Goal: Task Accomplishment & Management: Contribute content

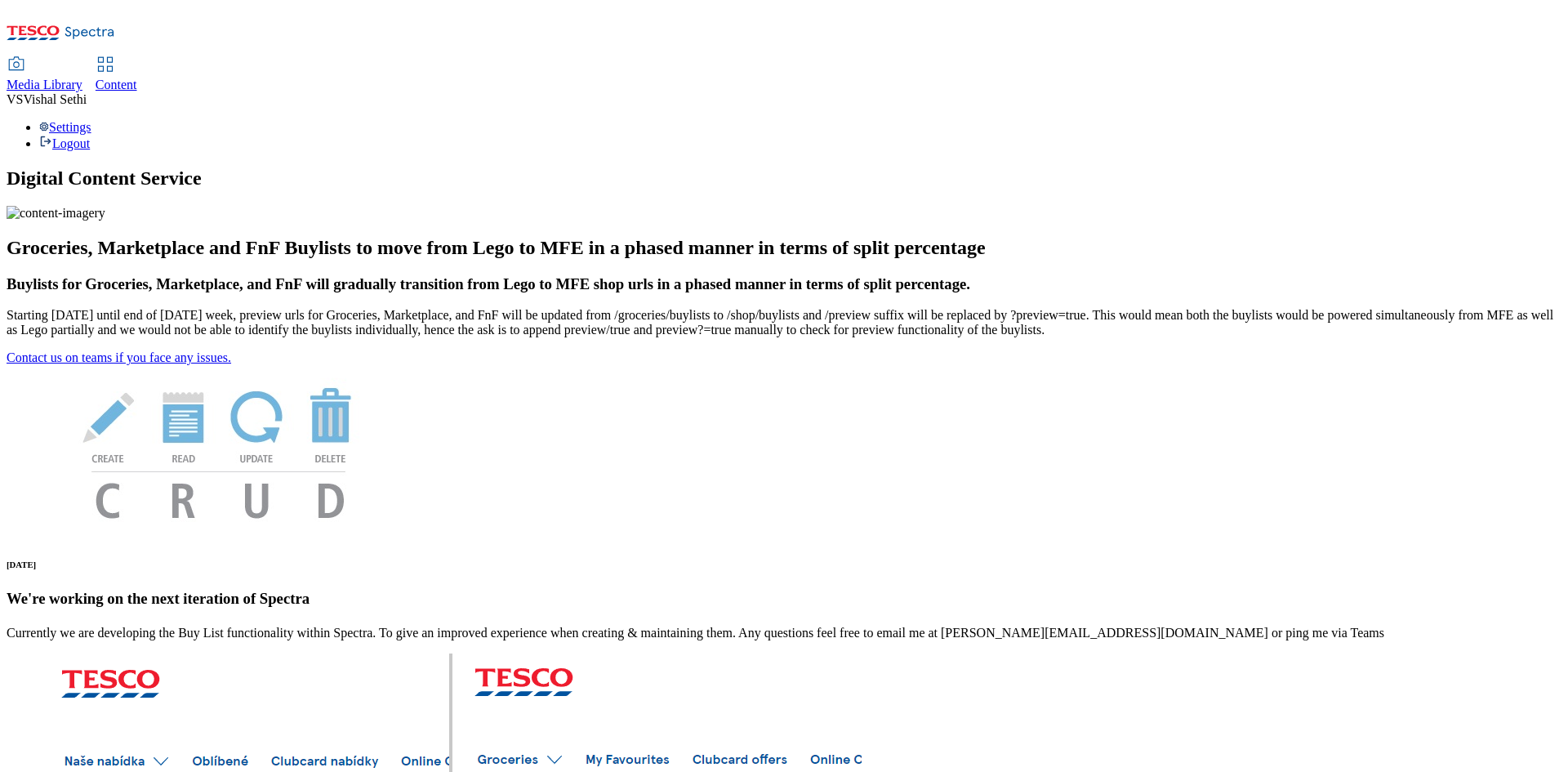
drag, startPoint x: 409, startPoint y: 27, endPoint x: 408, endPoint y: 52, distance: 25.0
click at [138, 77] on span "Content" at bounding box center [116, 84] width 42 height 14
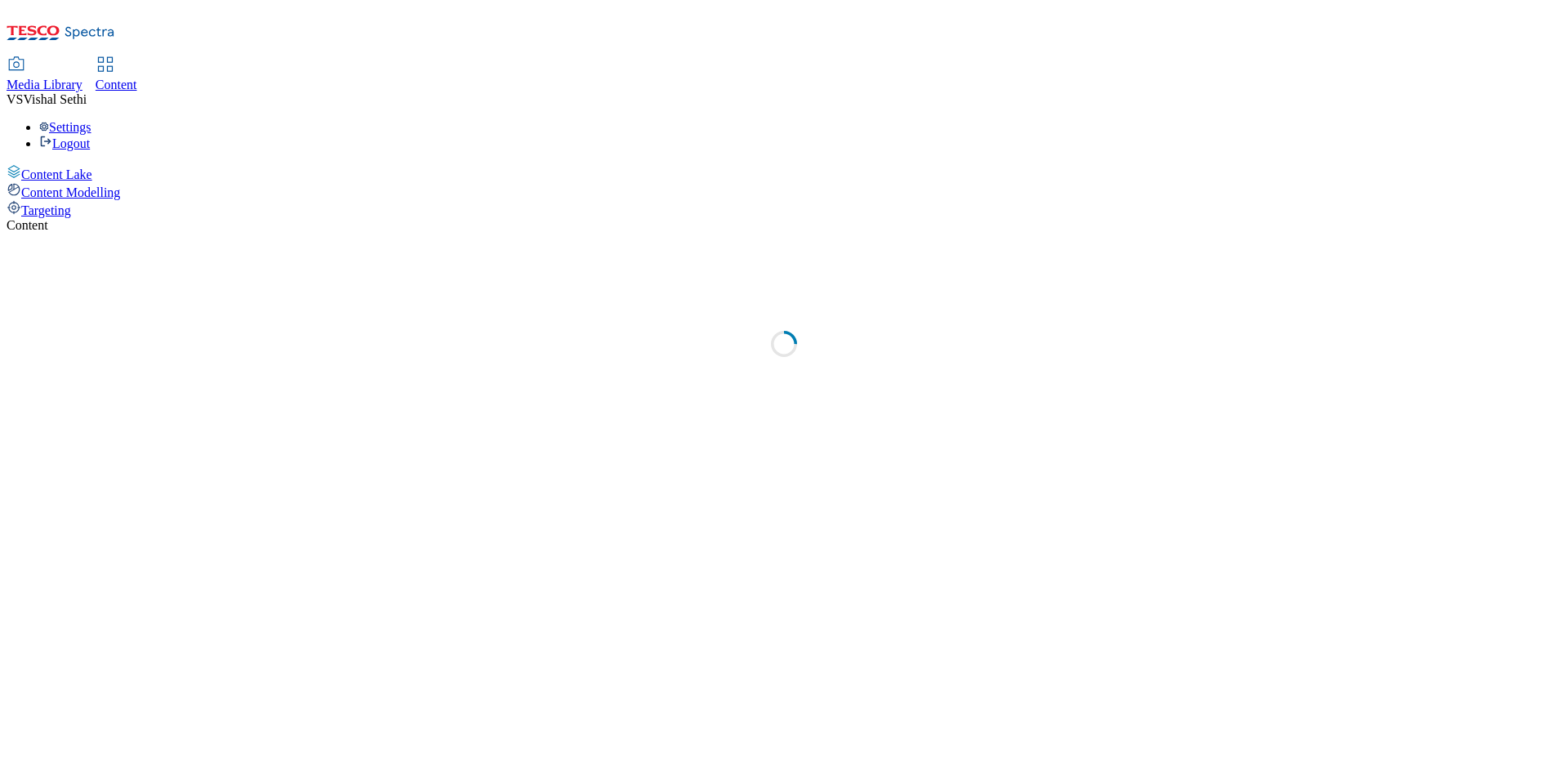
select select "ghs-[GEOGRAPHIC_DATA]"
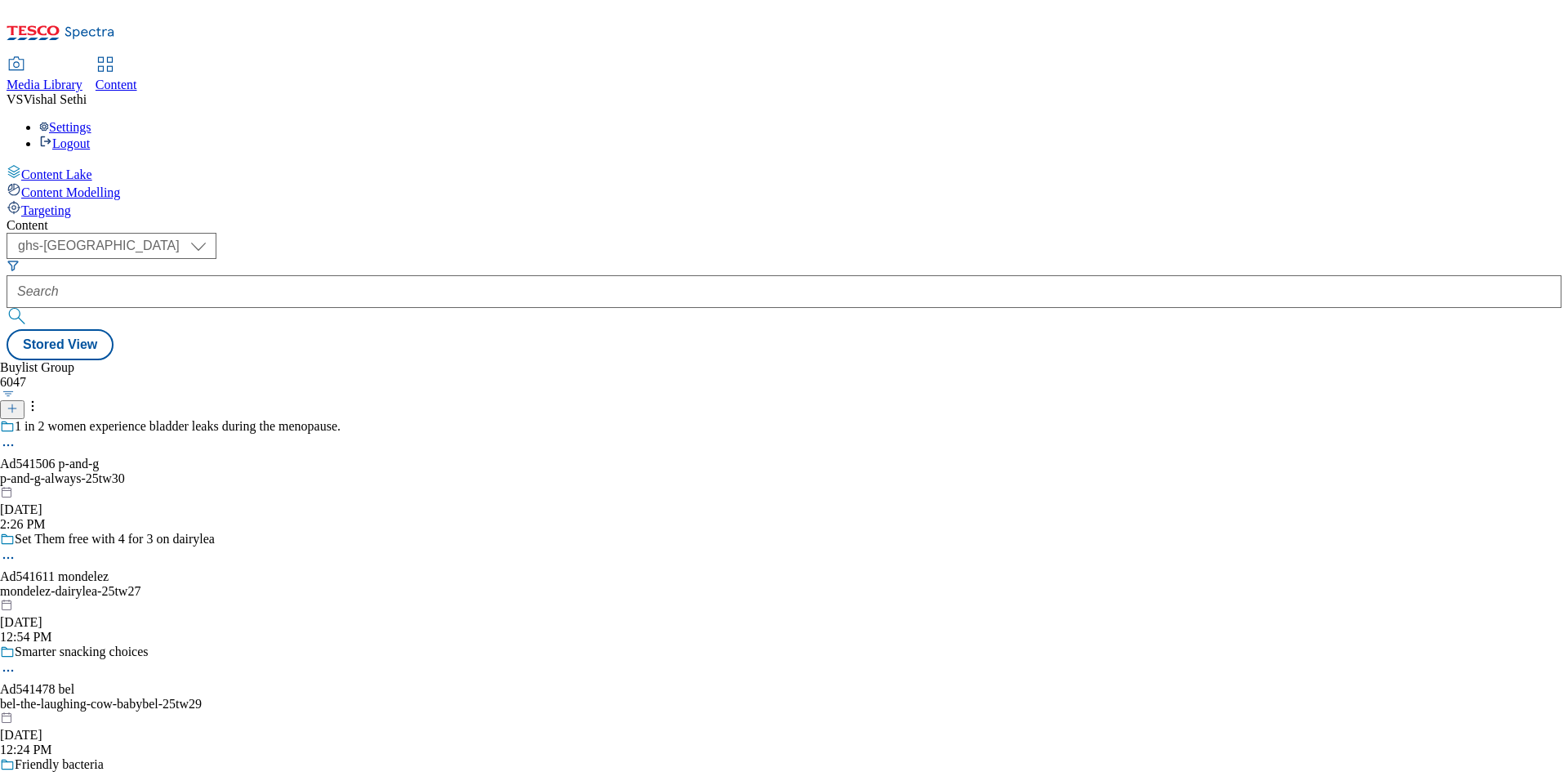
click at [18, 403] on icon at bounding box center [12, 409] width 12 height 12
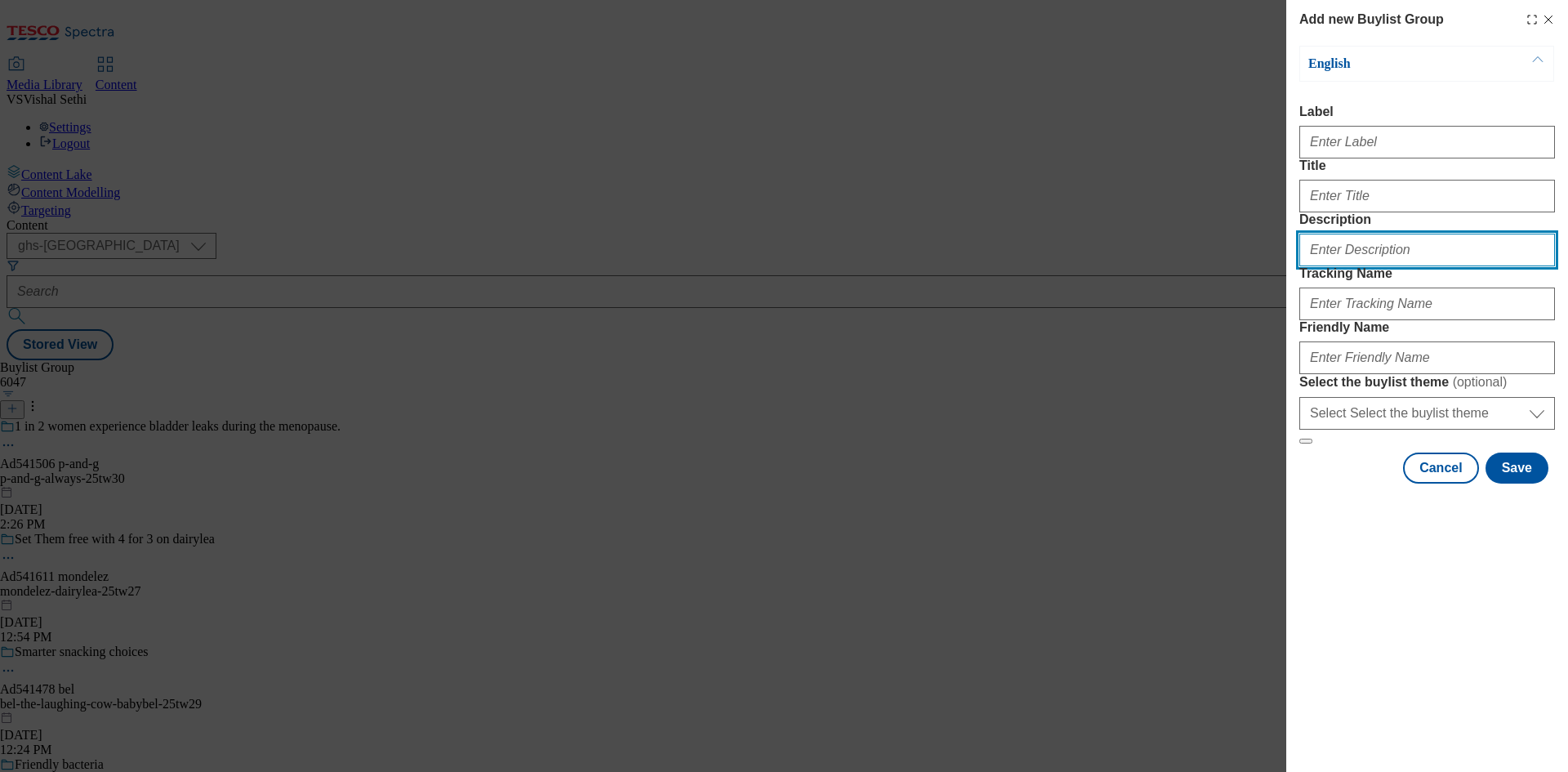
click at [1368, 266] on input "Description" at bounding box center [1427, 250] width 255 height 33
paste input "The talk of the table"
type input "The talk of the table"
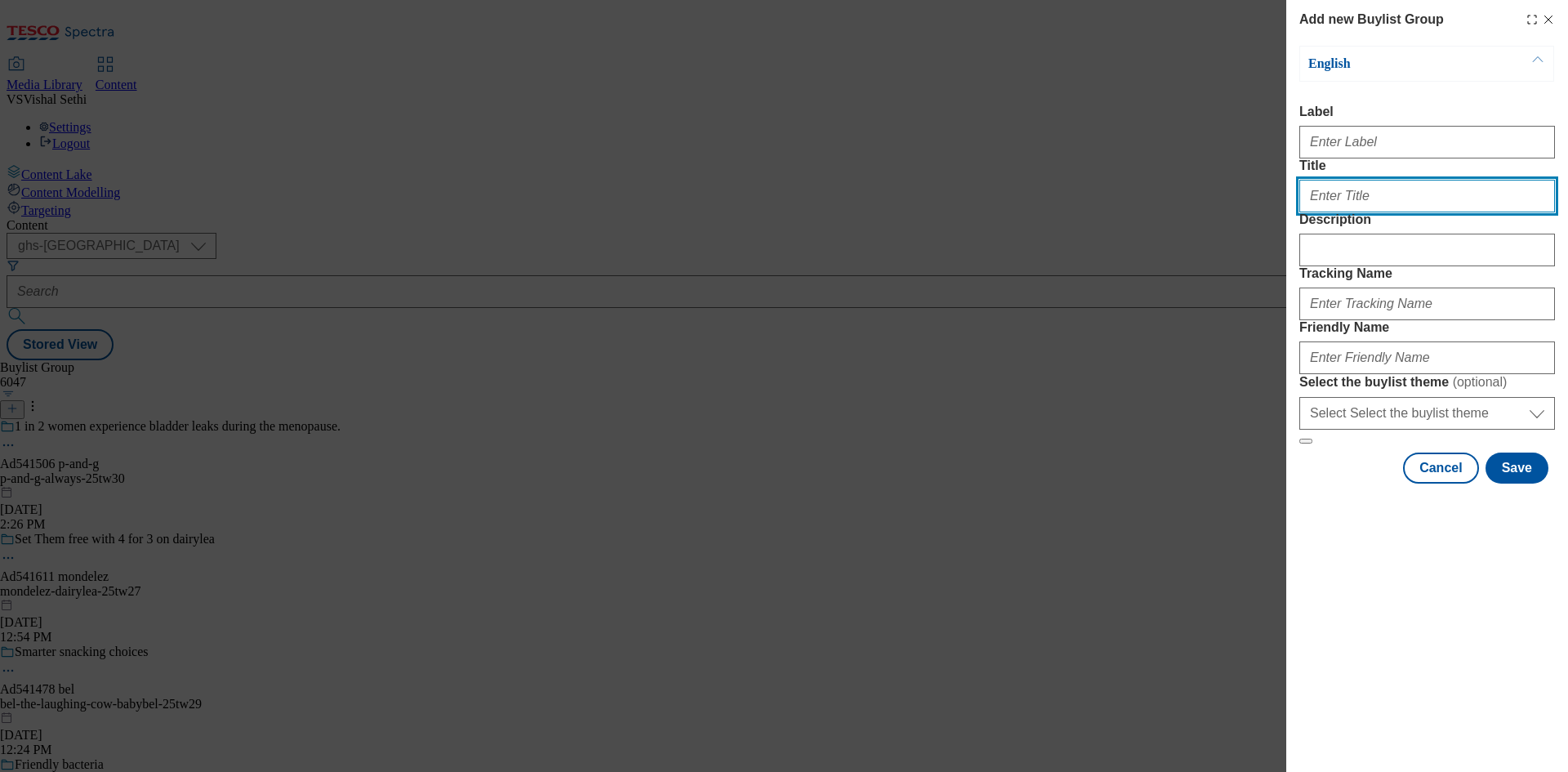
click at [1374, 213] on input "Title" at bounding box center [1427, 196] width 255 height 33
paste input "The talk of the table"
type input "The talk of the table"
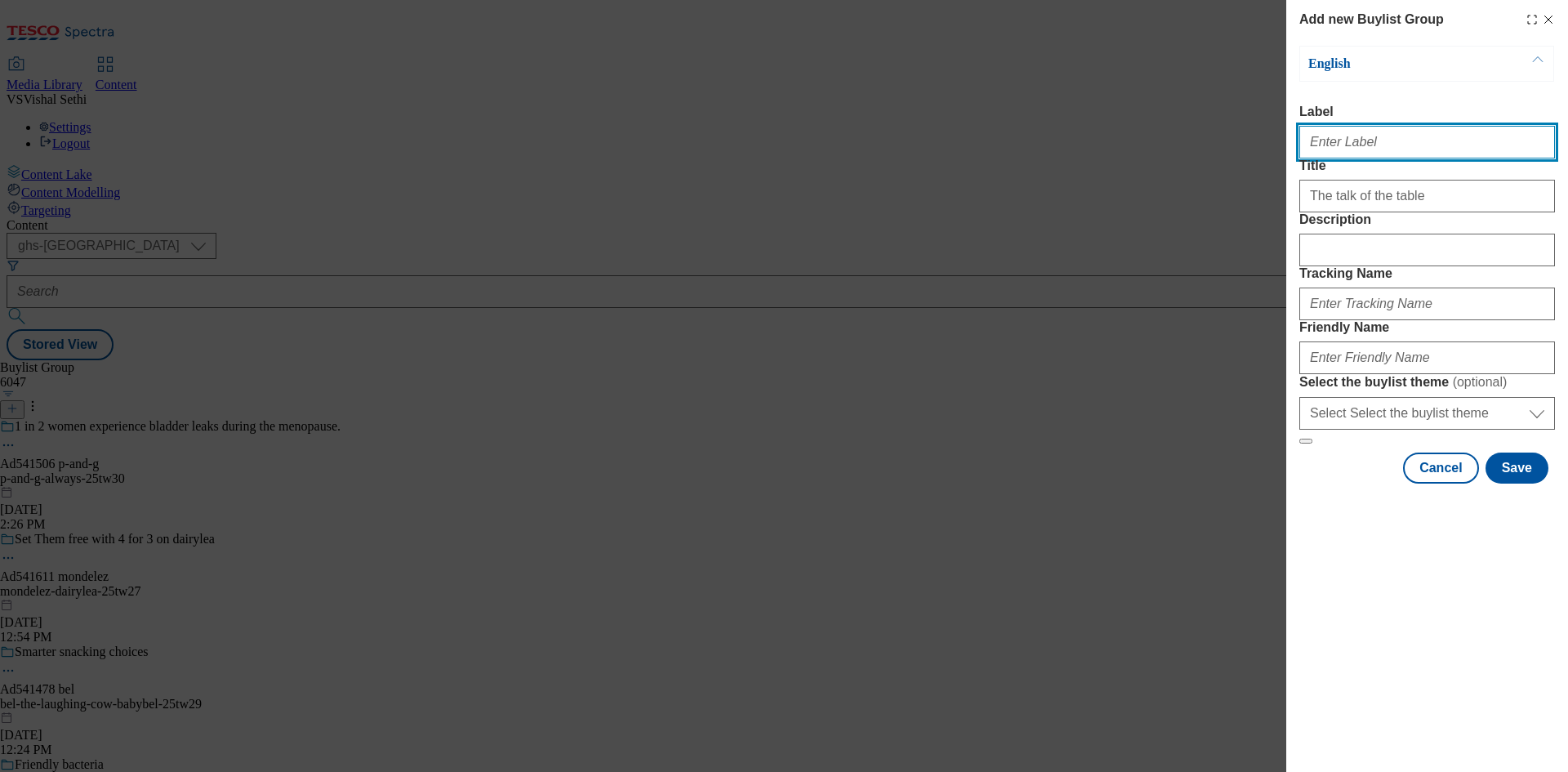
click at [1374, 149] on input "Label" at bounding box center [1427, 143] width 255 height 33
paste input "541937"
type input "Ad541937"
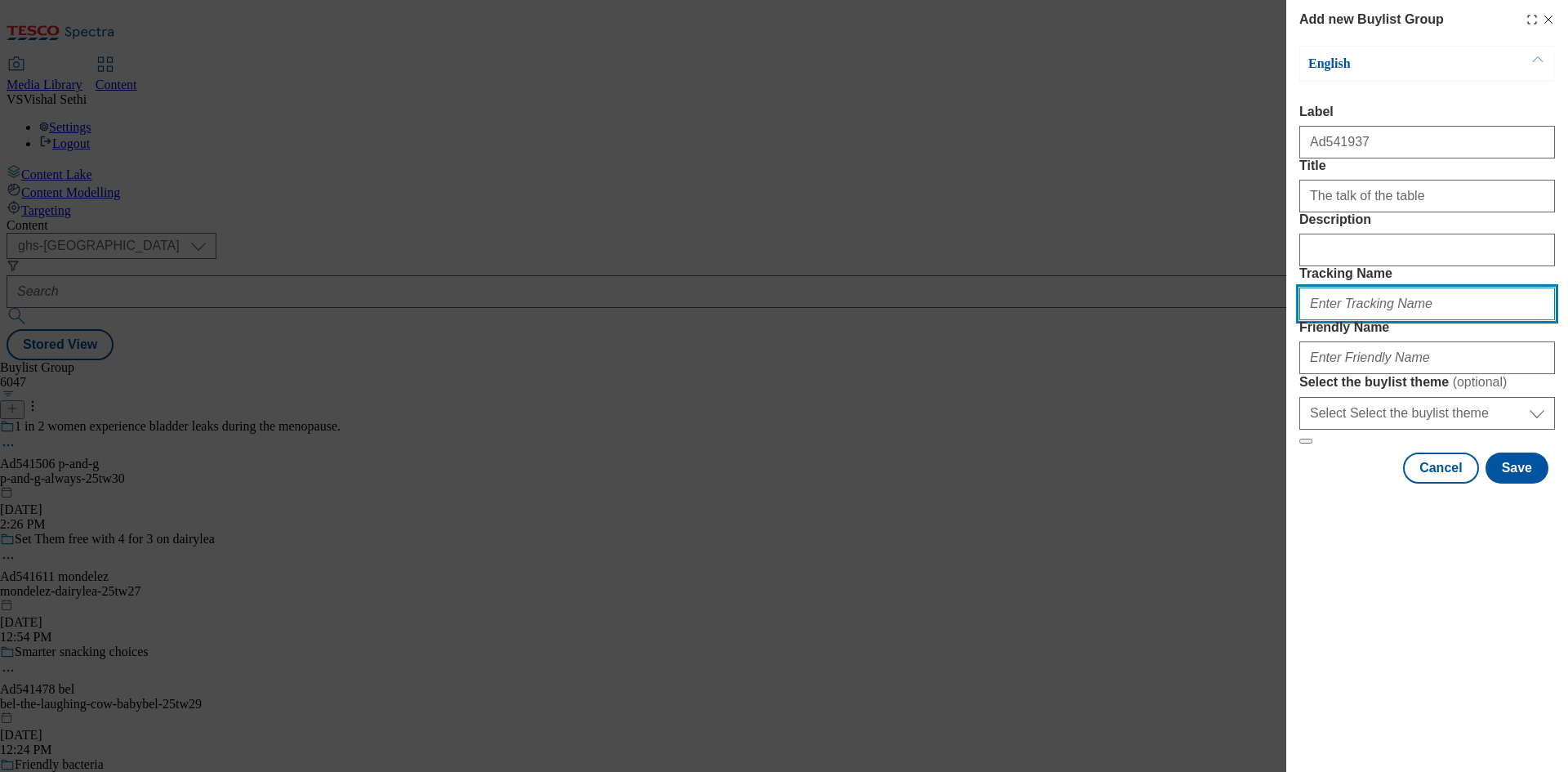
click at [1413, 320] on input "Tracking Name" at bounding box center [1427, 304] width 255 height 33
paste input "541937"
type input "DH_AD541937"
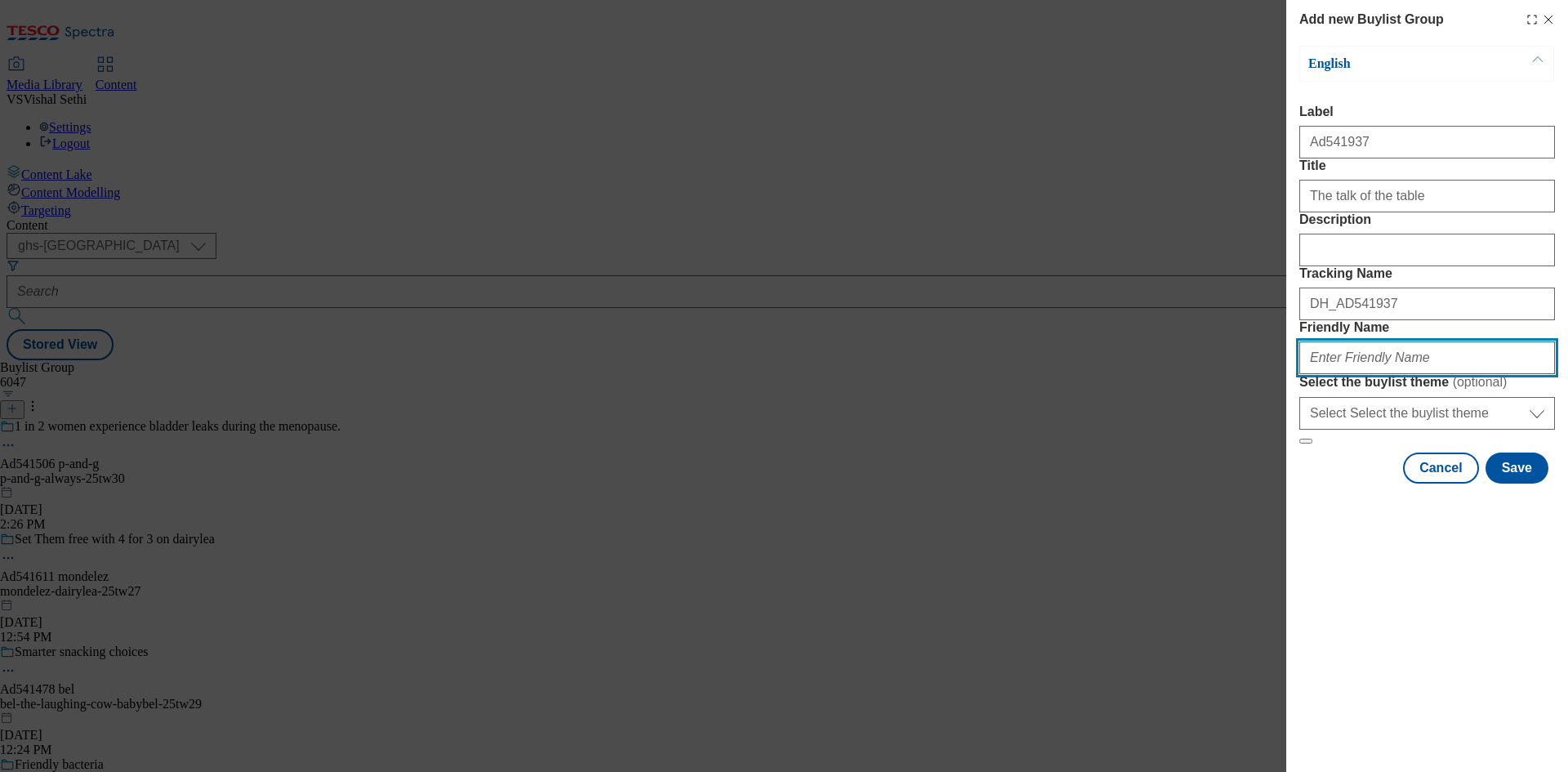
paste input "united-biscuits-[PERSON_NAME]-bites-25tw25"
drag, startPoint x: 1484, startPoint y: 475, endPoint x: 1468, endPoint y: 477, distance: 16.1
click at [1468, 374] on input "united-biscuits-[PERSON_NAME]-bites-25tw25" at bounding box center [1427, 358] width 255 height 33
type input "united-biscuits-[PERSON_NAME]-bites-25tw26"
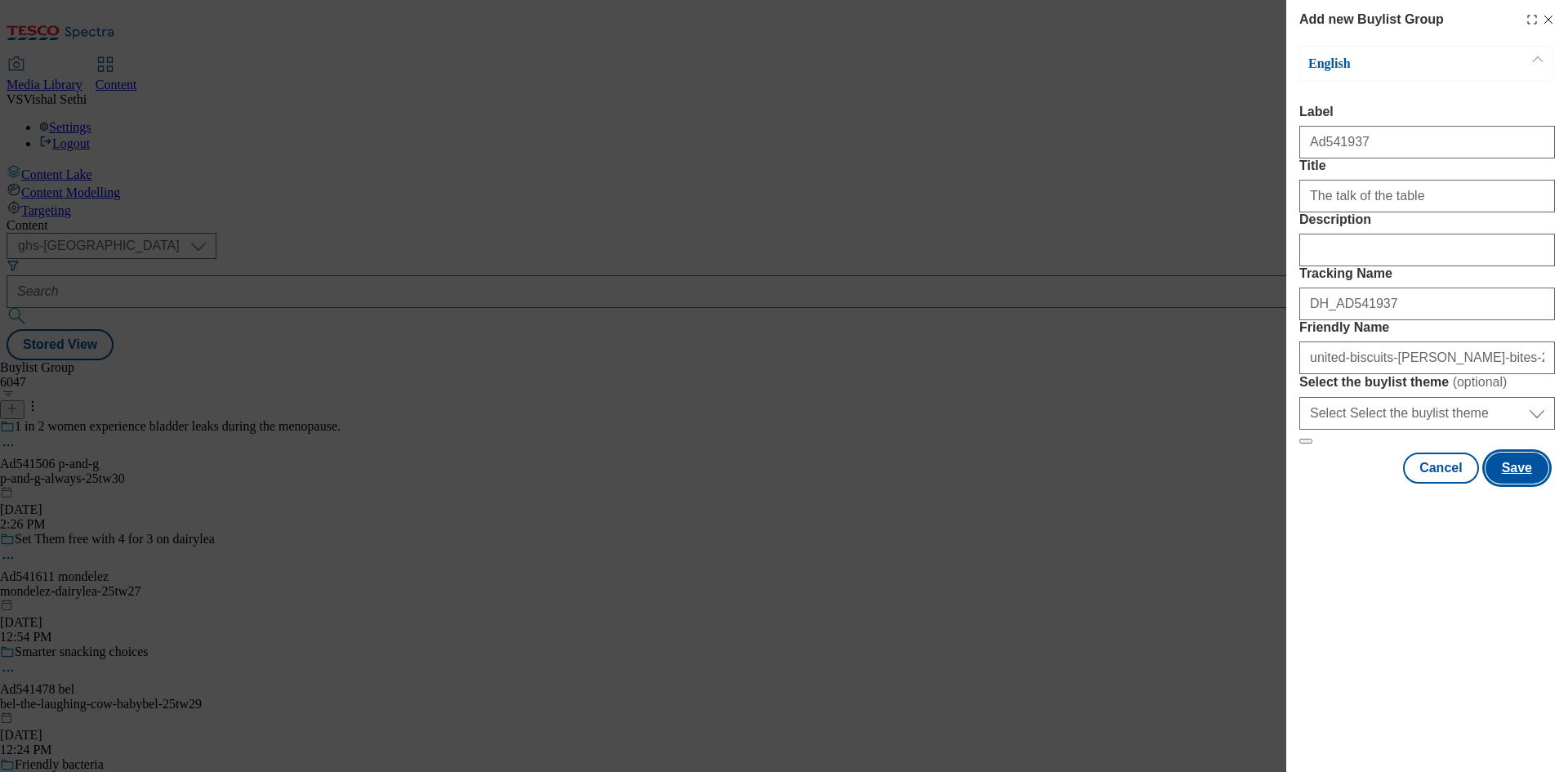
click at [1523, 484] on button "Save" at bounding box center [1517, 468] width 63 height 31
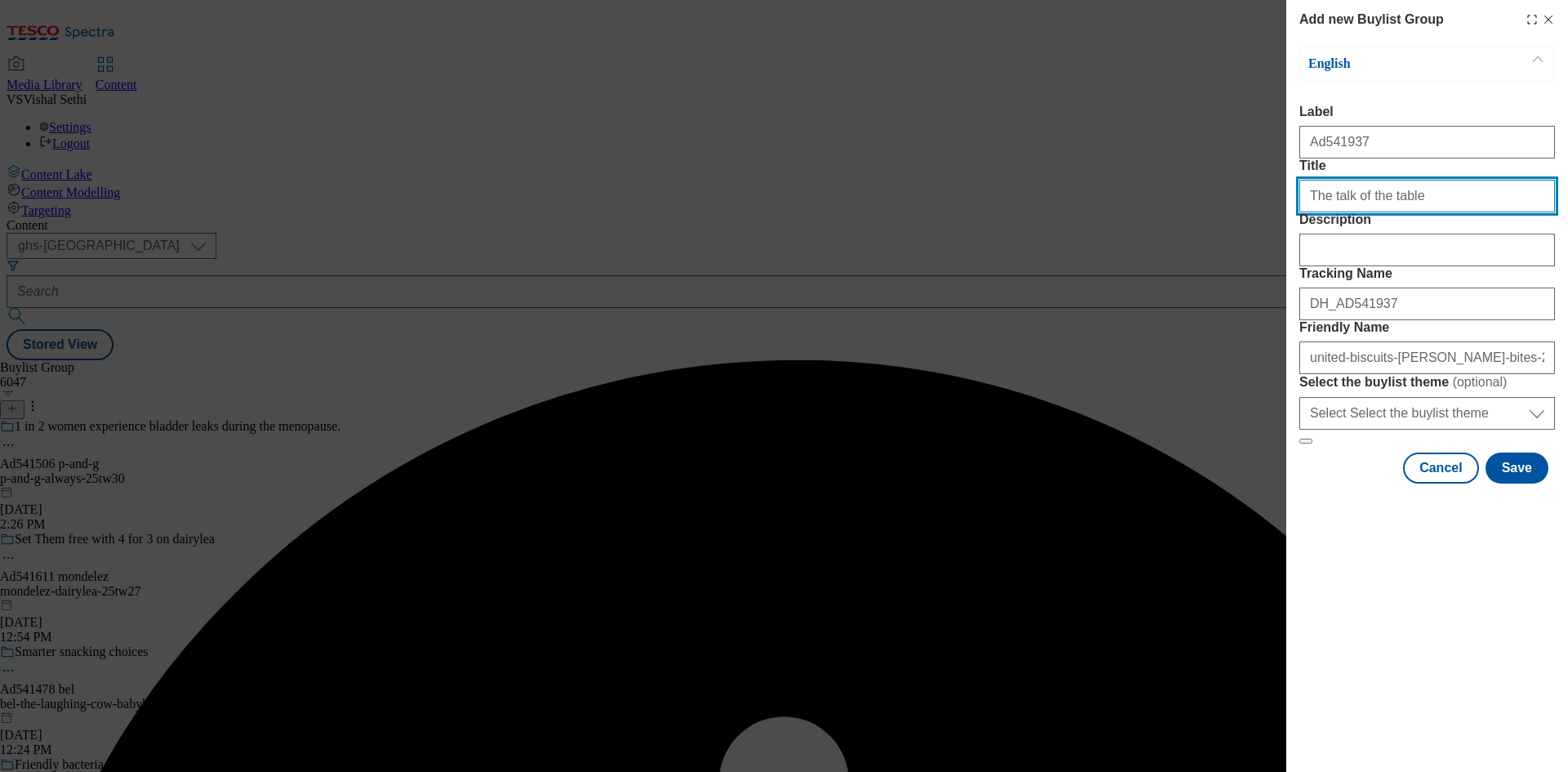
click at [1442, 213] on input "The talk of the table" at bounding box center [1427, 196] width 255 height 33
type input "The talk of the table"
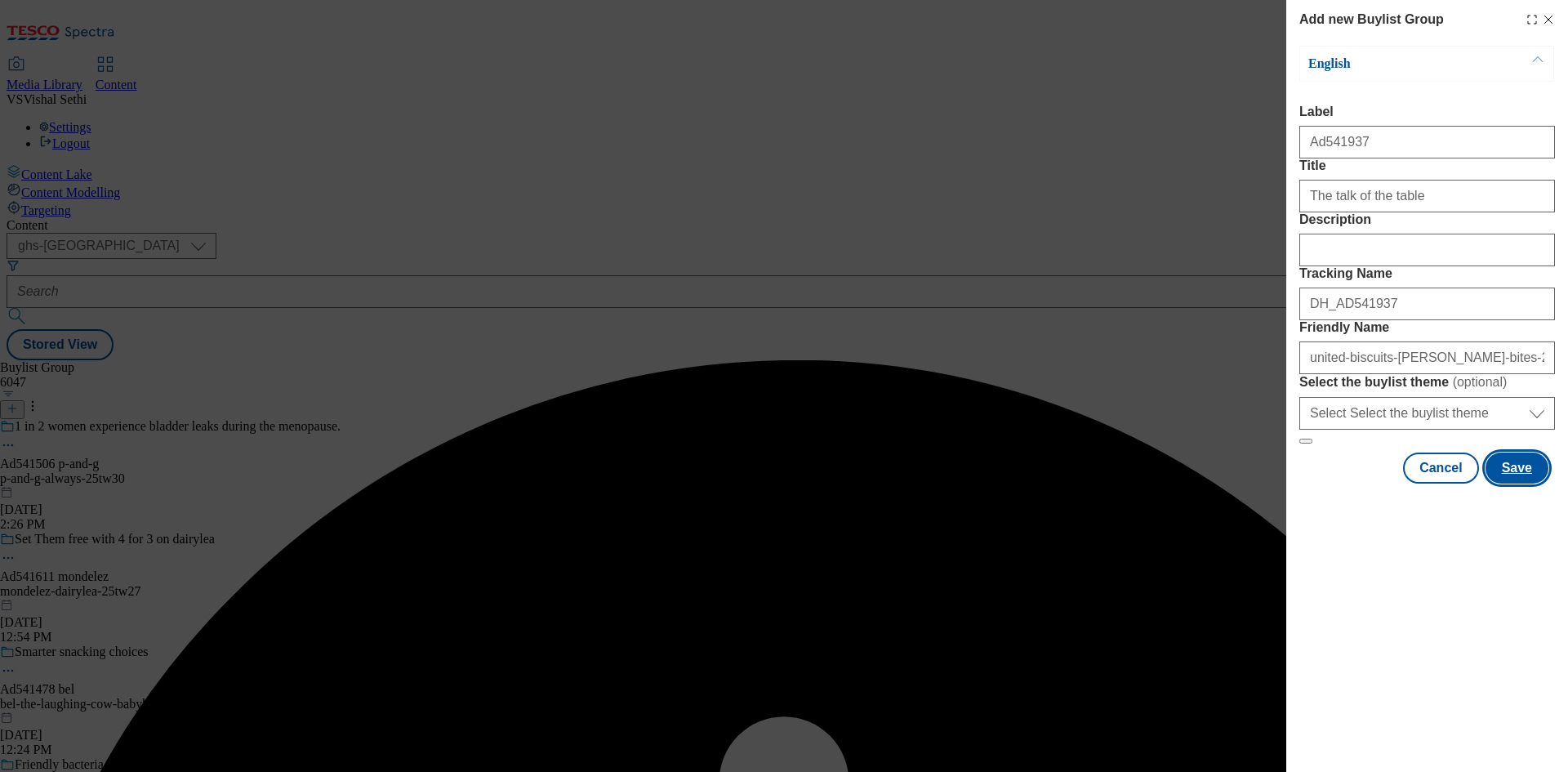
click at [1515, 484] on button "Save" at bounding box center [1517, 468] width 63 height 31
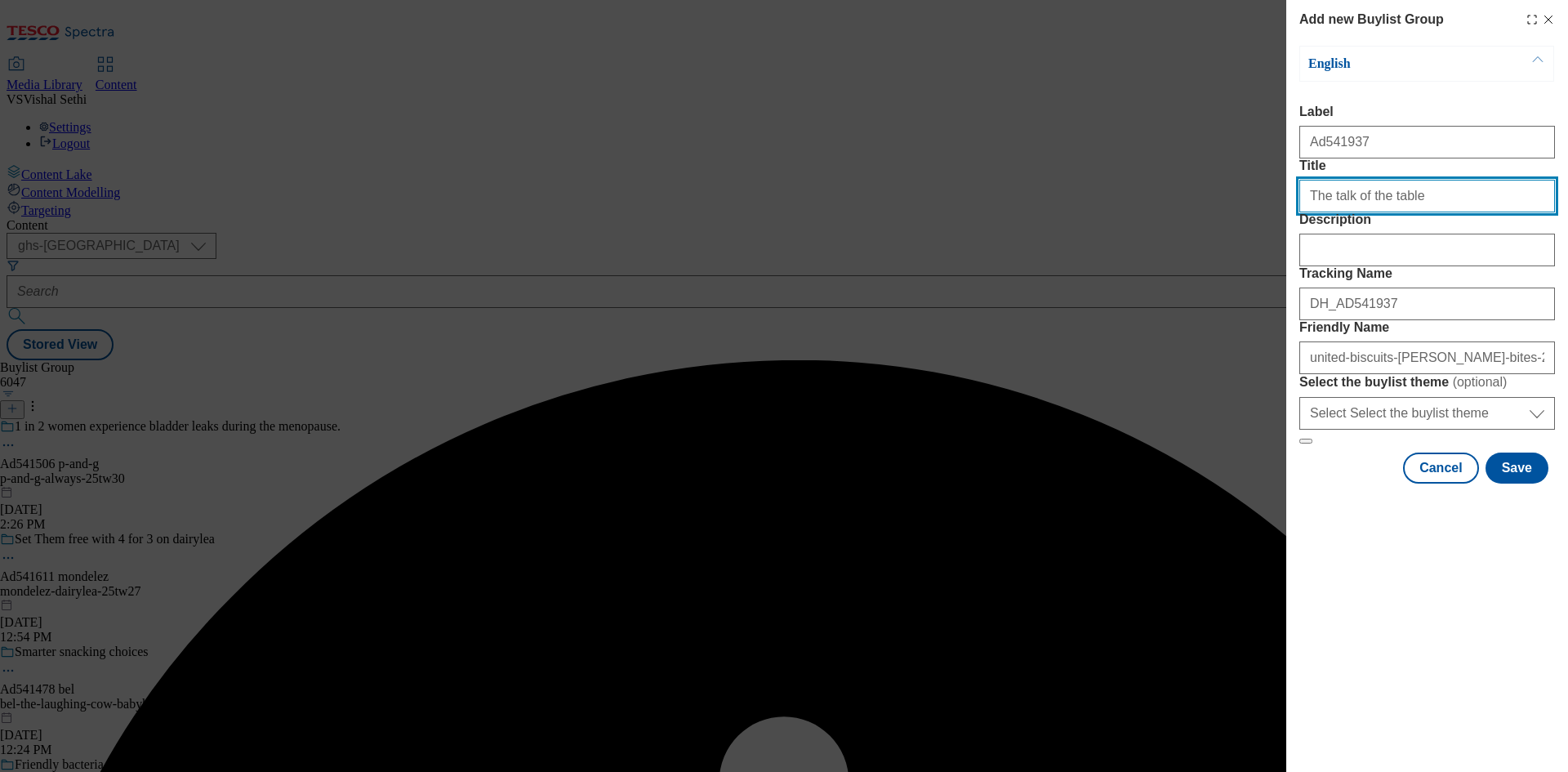
click at [1457, 213] on input "The talk of the table" at bounding box center [1427, 196] width 255 height 33
type input "The talk of the table"
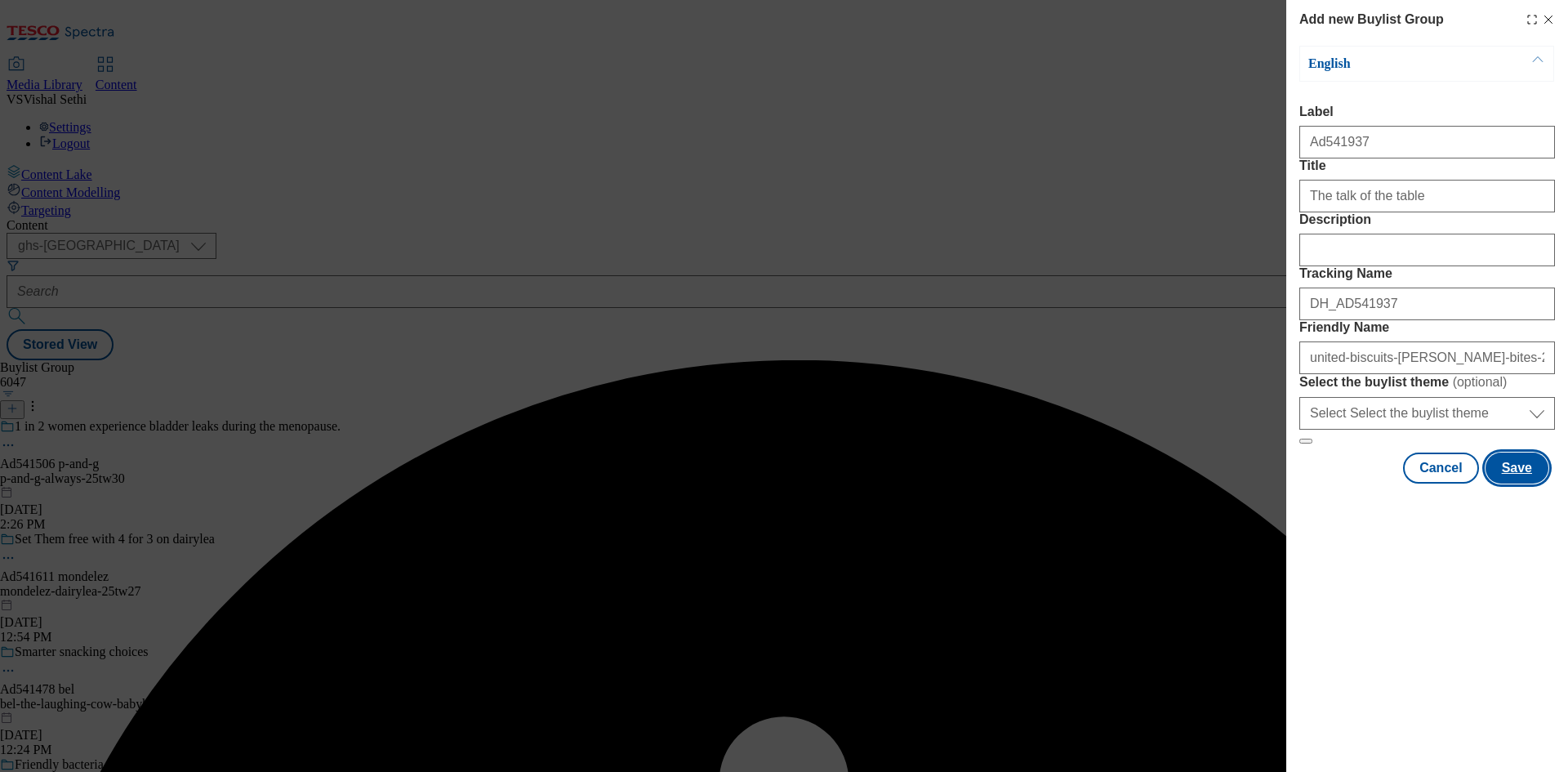
click at [1525, 484] on button "Save" at bounding box center [1517, 468] width 63 height 31
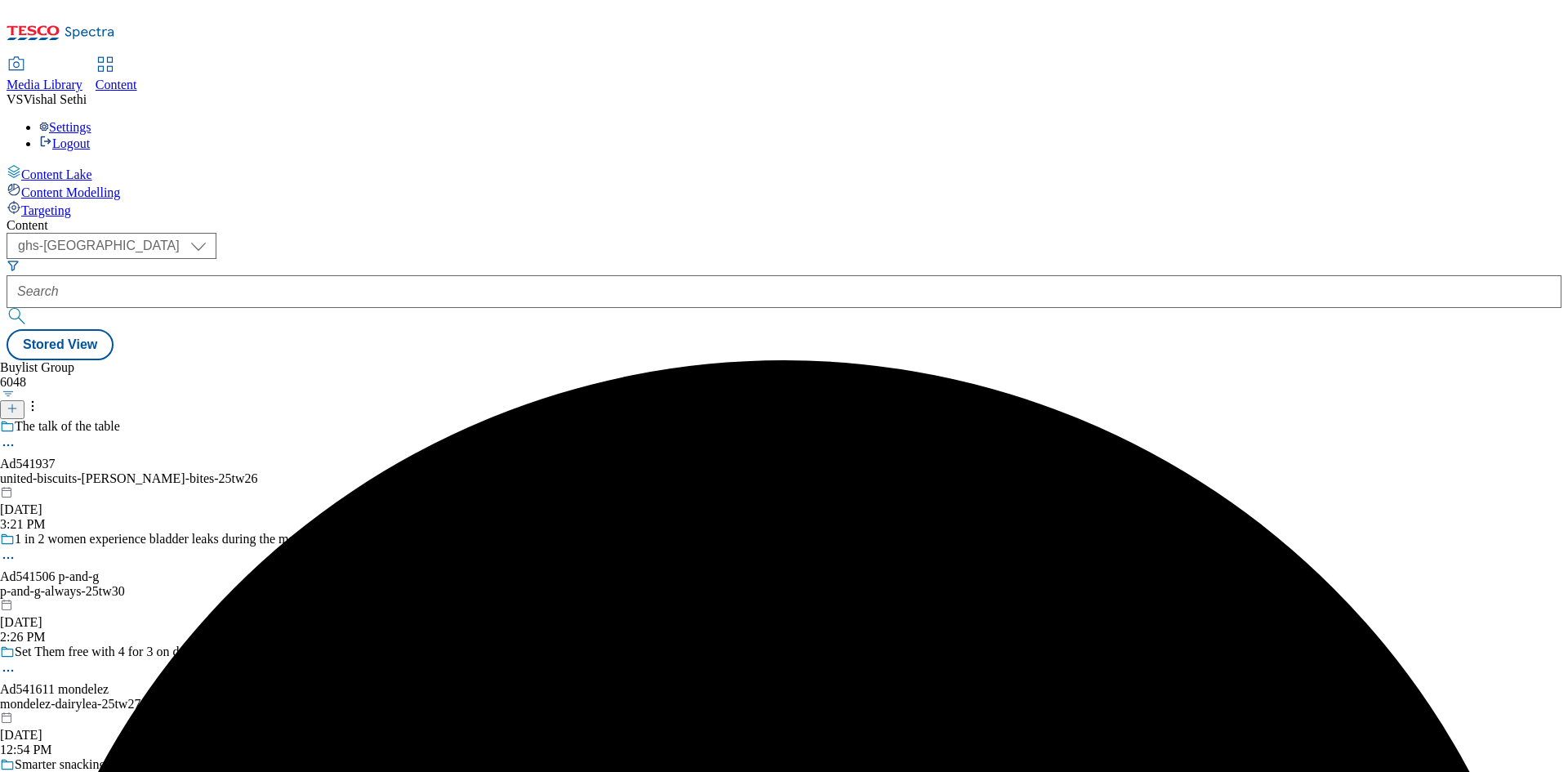
click at [341, 471] on div "united-biscuits-[PERSON_NAME]-bites-25tw26" at bounding box center [170, 479] width 341 height 15
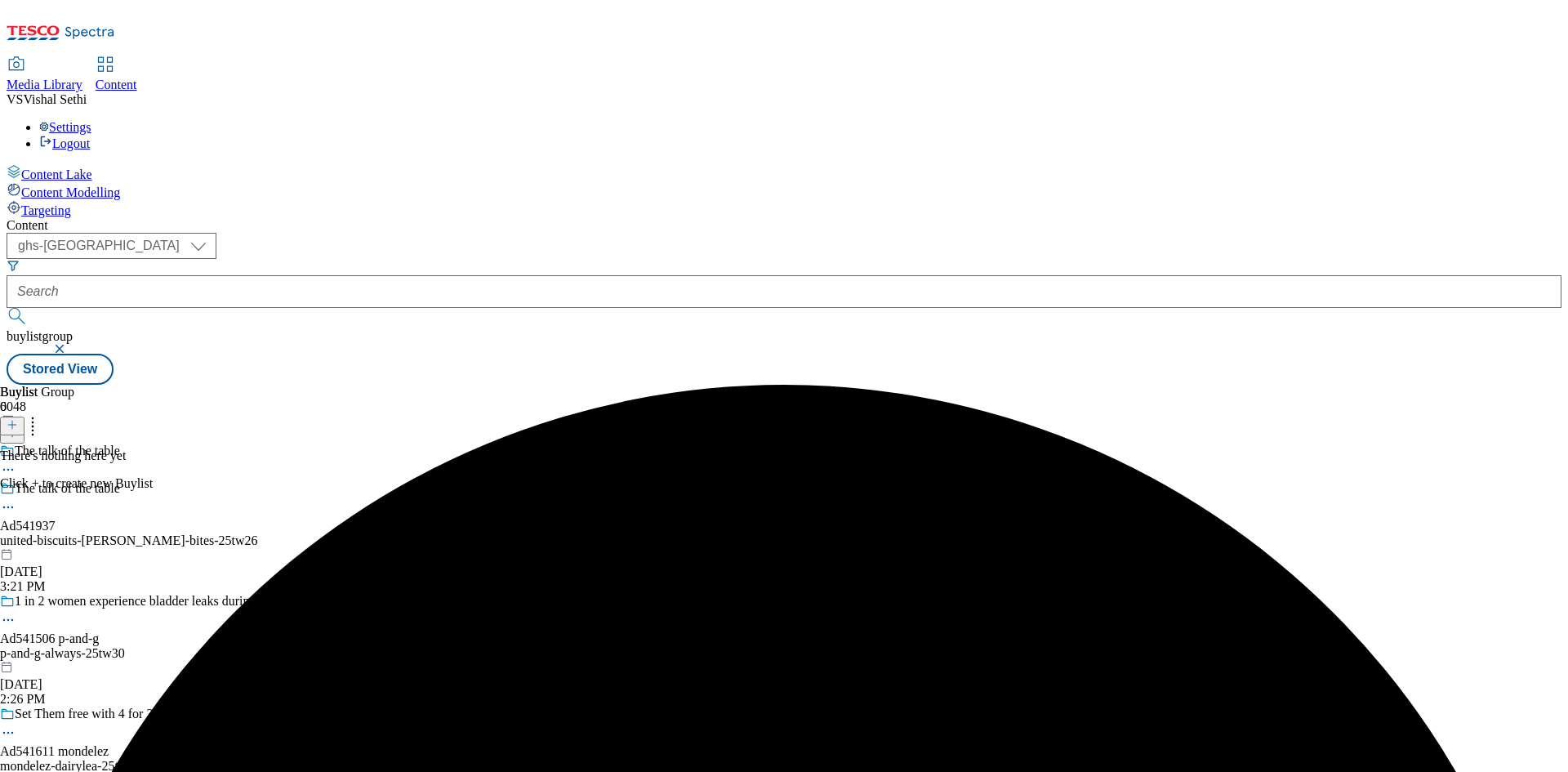
click at [12, 421] on line at bounding box center [12, 425] width 0 height 8
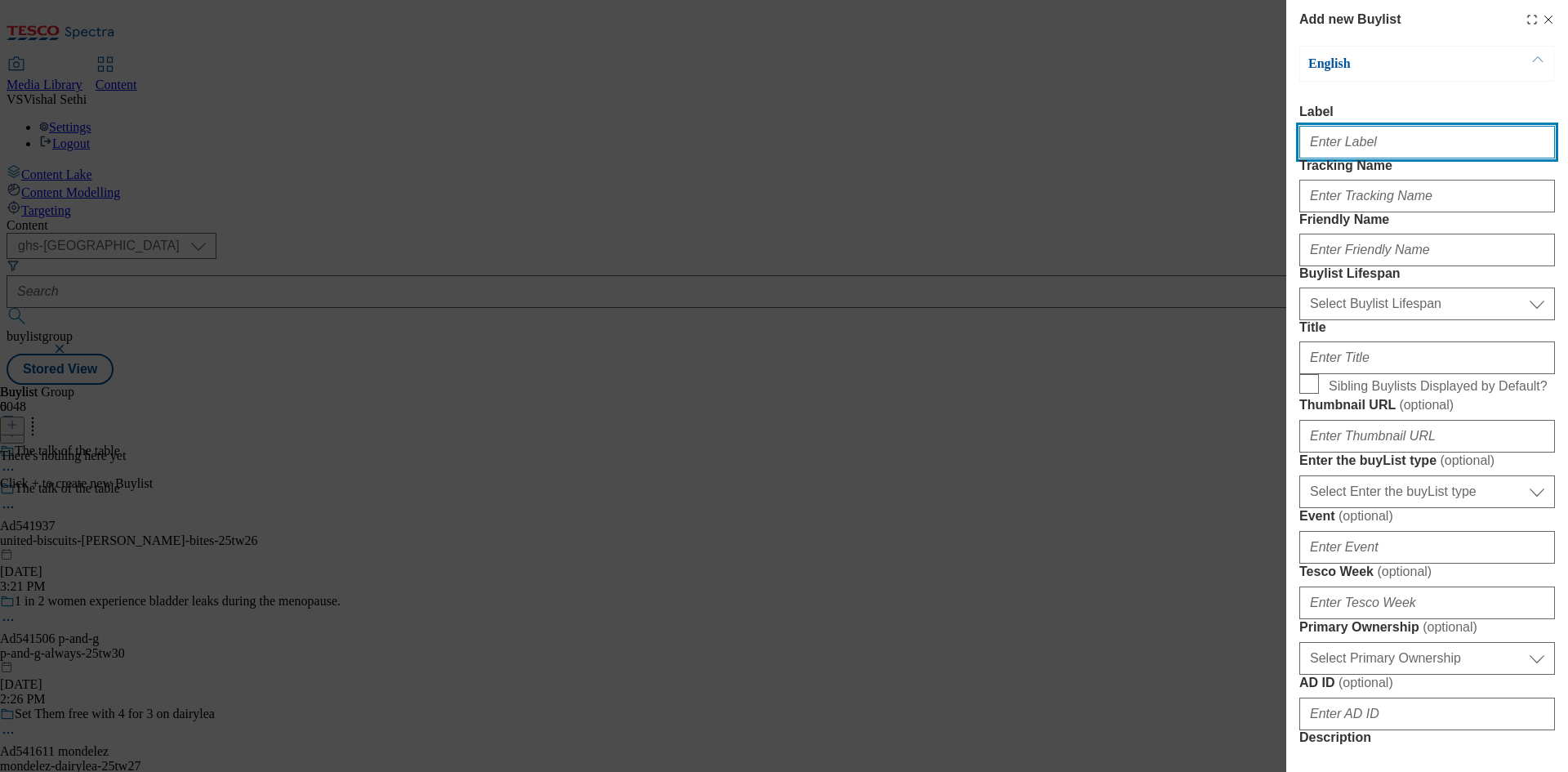
click at [1388, 138] on input "Label" at bounding box center [1427, 143] width 255 height 33
paste input "541937"
type input "Ad541937"
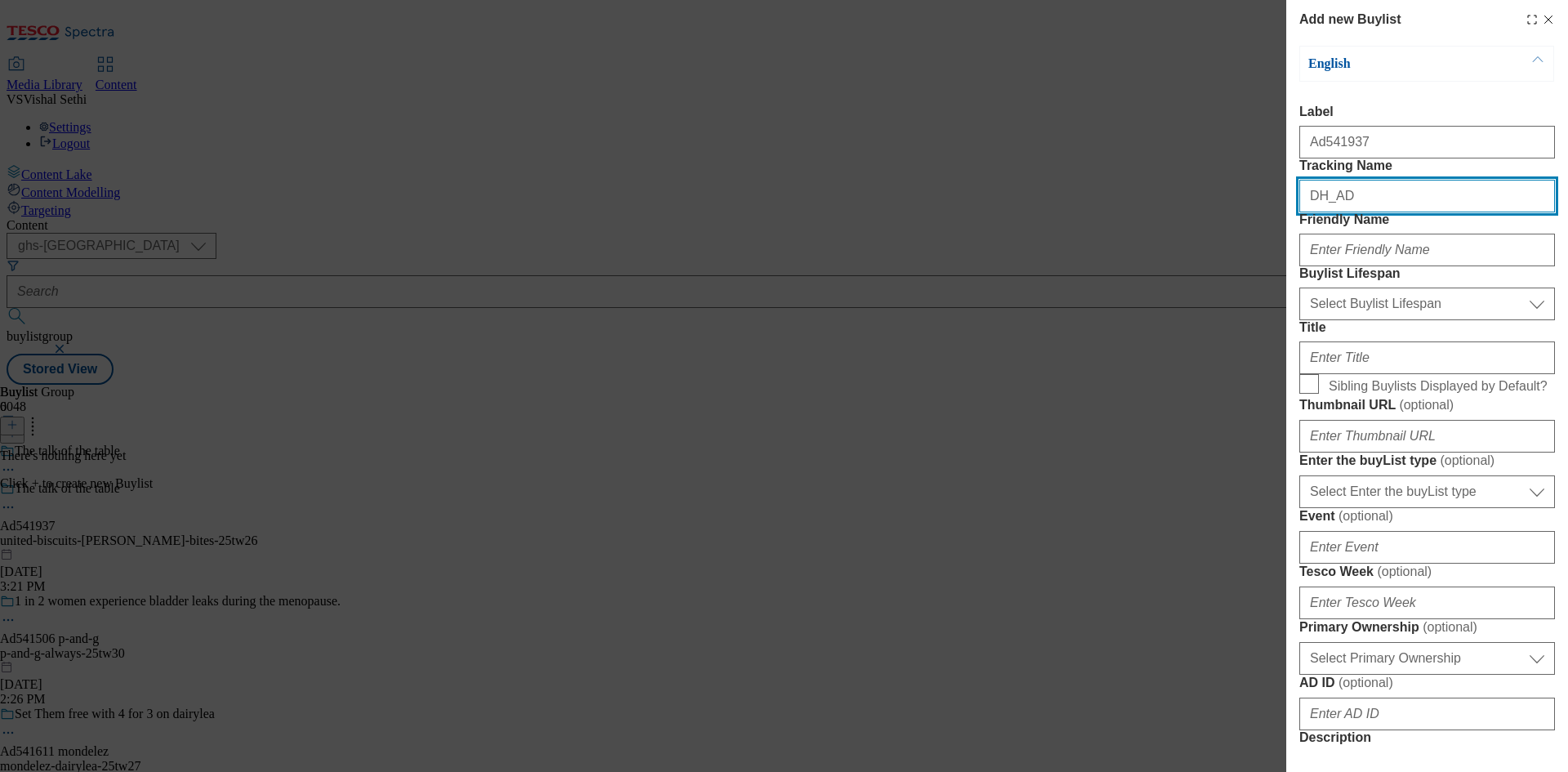
paste input "541937"
type input "DH_AD541937"
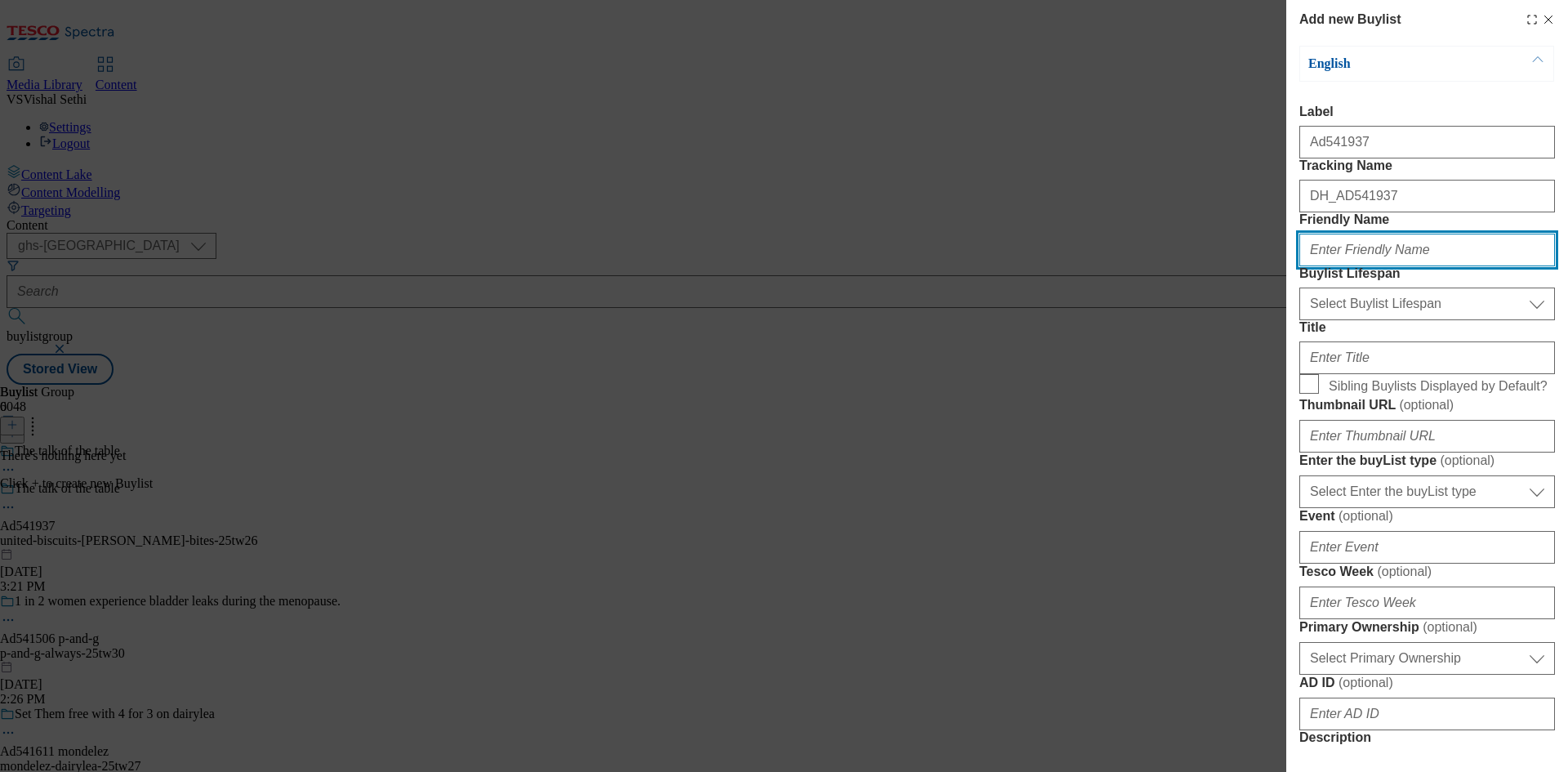
paste input "united-biscuits"
type input "united-biscuits"
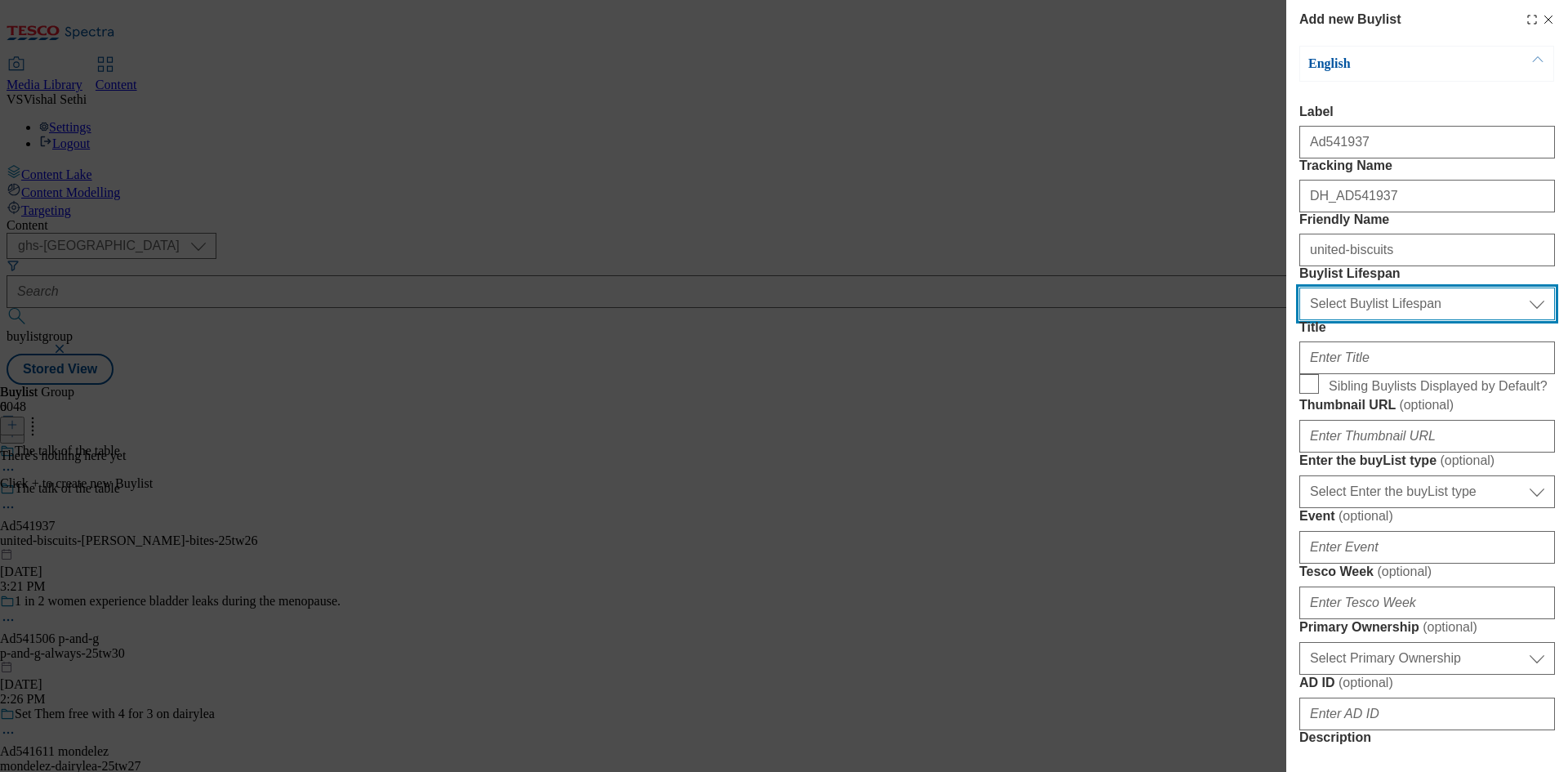
drag, startPoint x: 1373, startPoint y: 385, endPoint x: 1375, endPoint y: 406, distance: 21.1
click at [1373, 320] on select "Select Buylist Lifespan evergreen seasonal tactical" at bounding box center [1427, 304] width 255 height 33
select select "tactical"
click at [1300, 320] on select "Select Buylist Lifespan evergreen seasonal tactical" at bounding box center [1427, 304] width 255 height 33
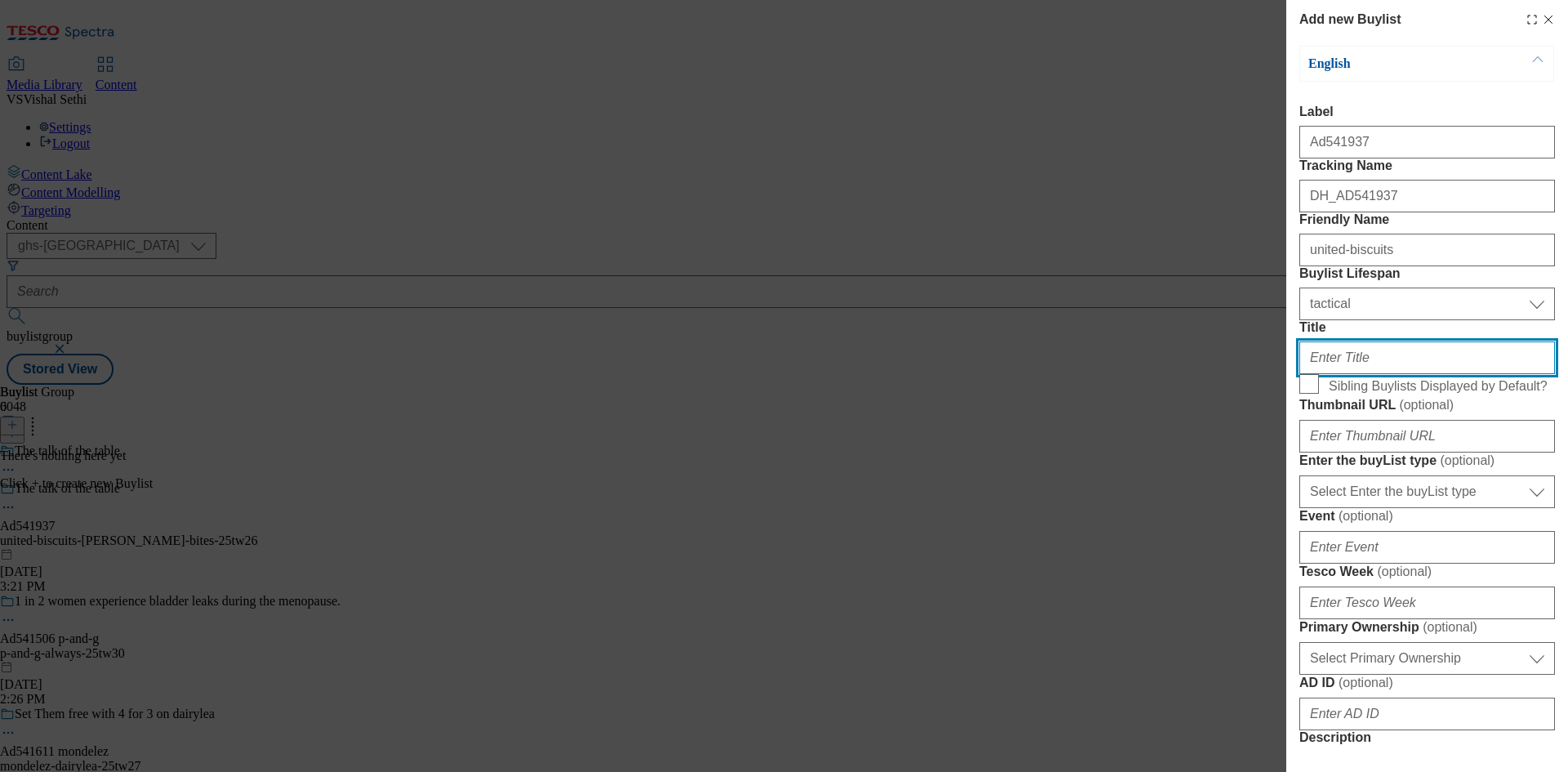
click at [1373, 374] on input "Title" at bounding box center [1427, 358] width 255 height 33
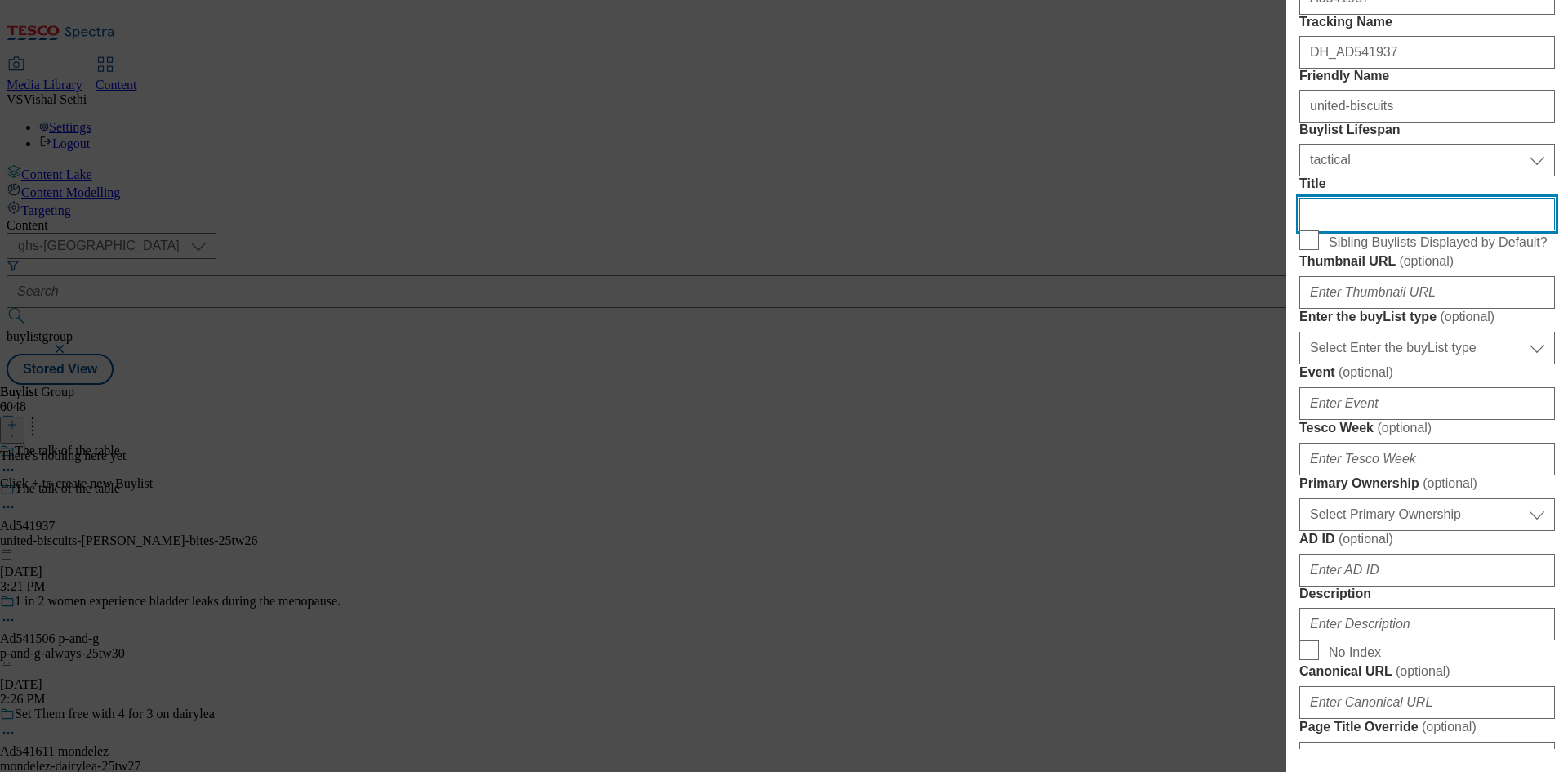
scroll to position [163, 0]
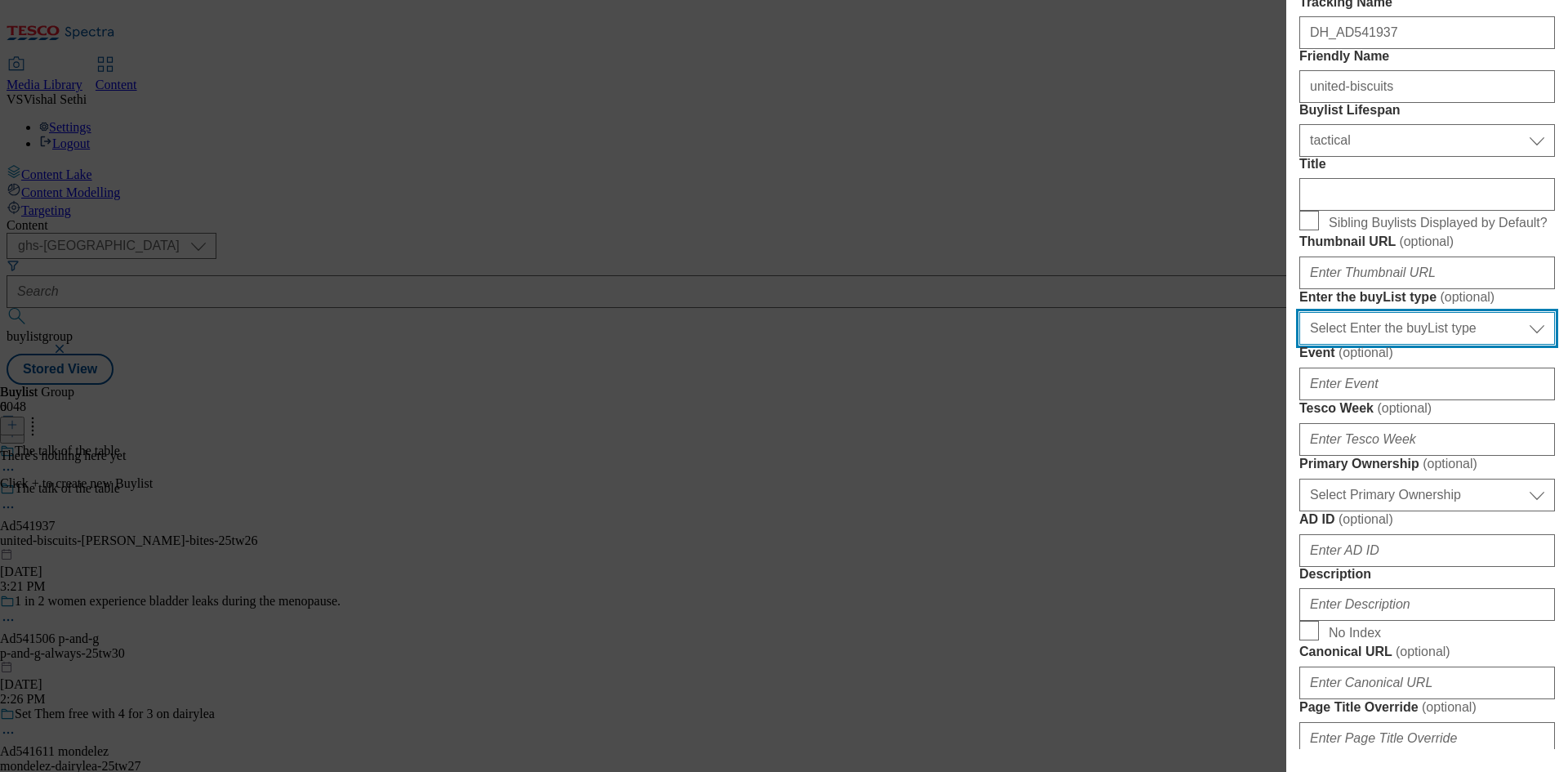
click at [1471, 345] on select "Select Enter the buyList type event supplier funded long term >4 weeks supplier…" at bounding box center [1427, 329] width 255 height 33
select select "supplier funded short term 1-3 weeks"
click at [1300, 345] on select "Select Enter the buyList type event supplier funded long term >4 weeks supplier…" at bounding box center [1427, 329] width 255 height 33
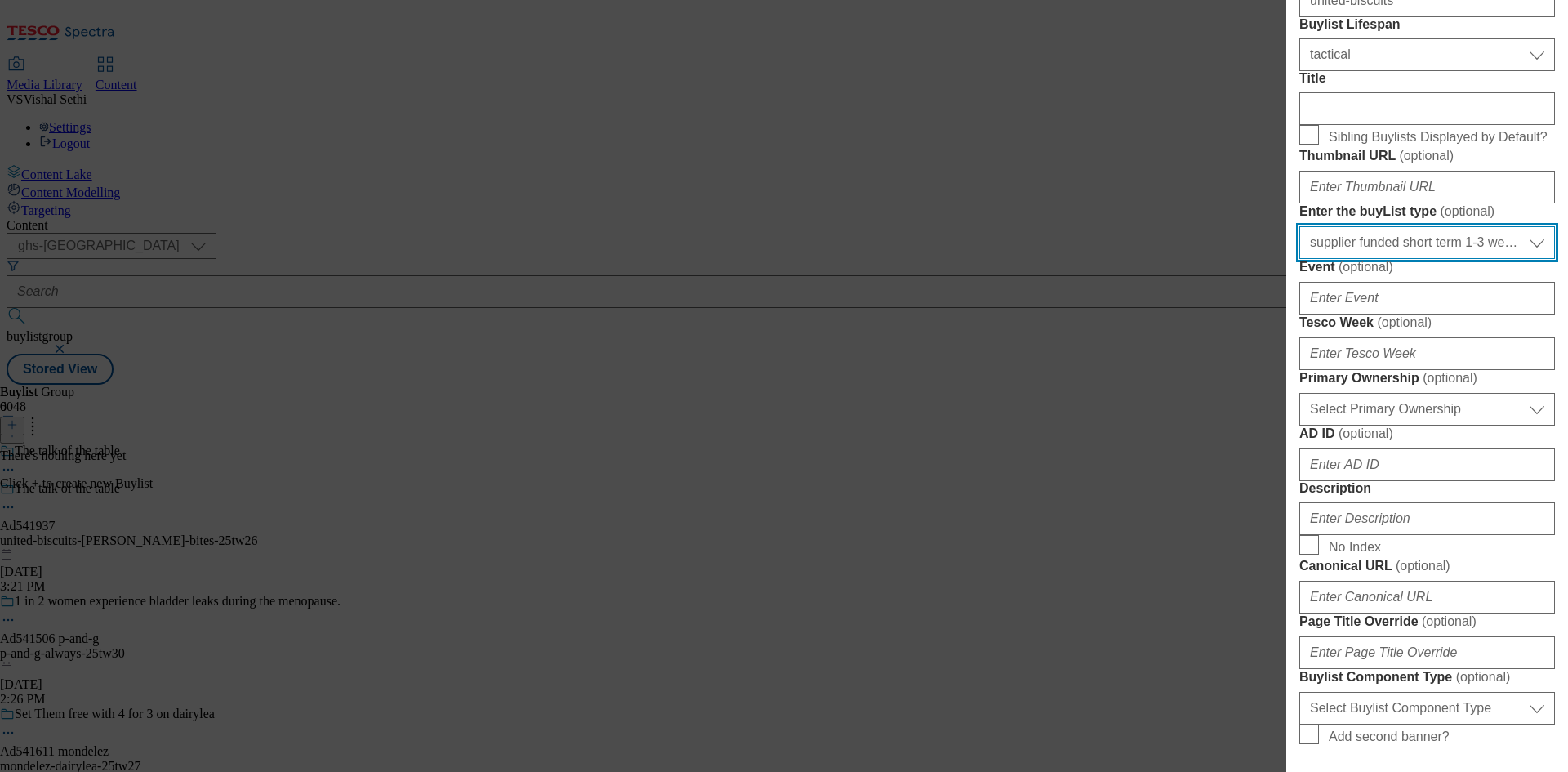
scroll to position [490, 0]
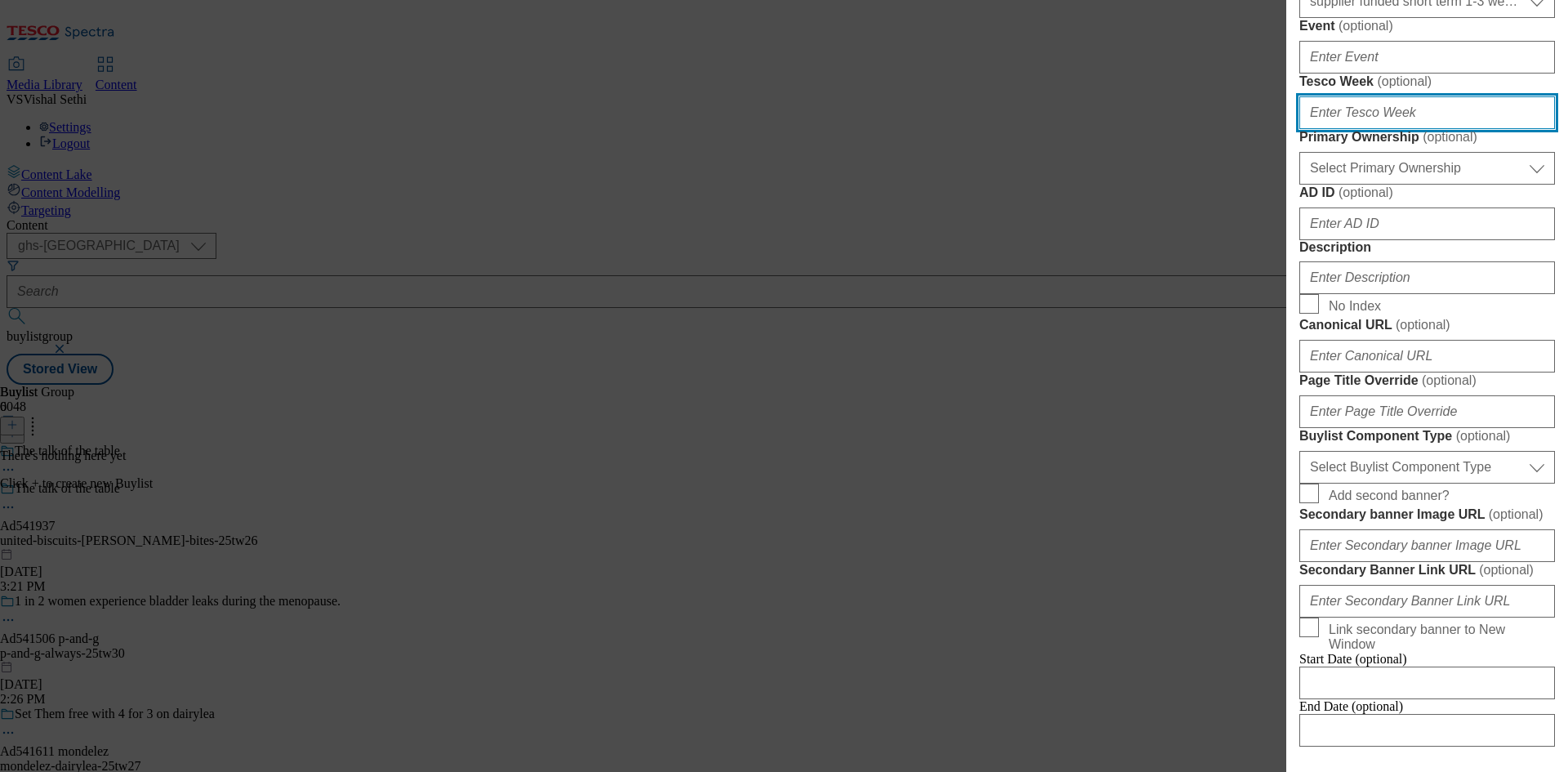
click at [1386, 129] on input "Tesco Week ( optional )" at bounding box center [1427, 113] width 255 height 33
type input "26"
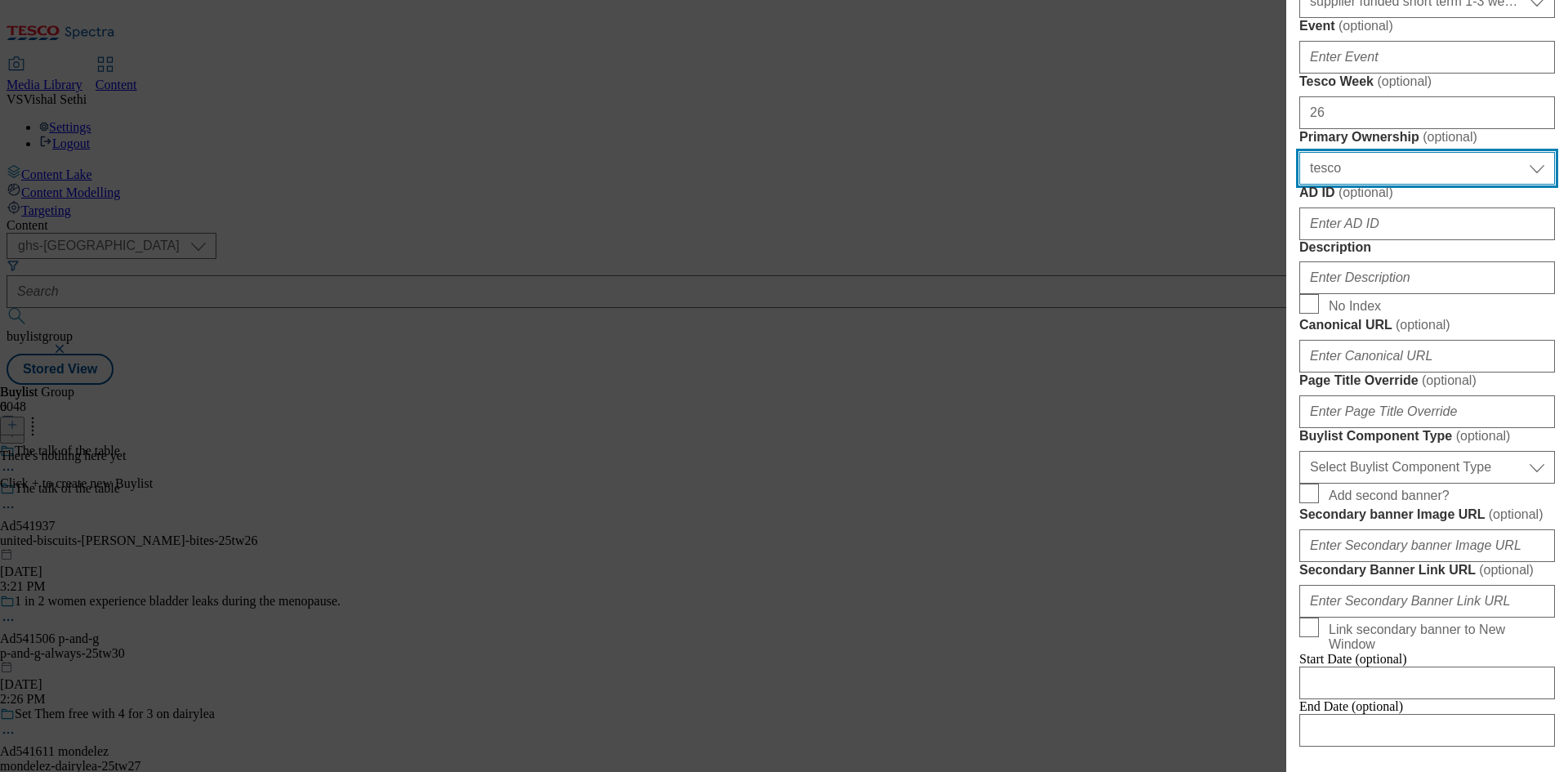
select select "dunnhumby"
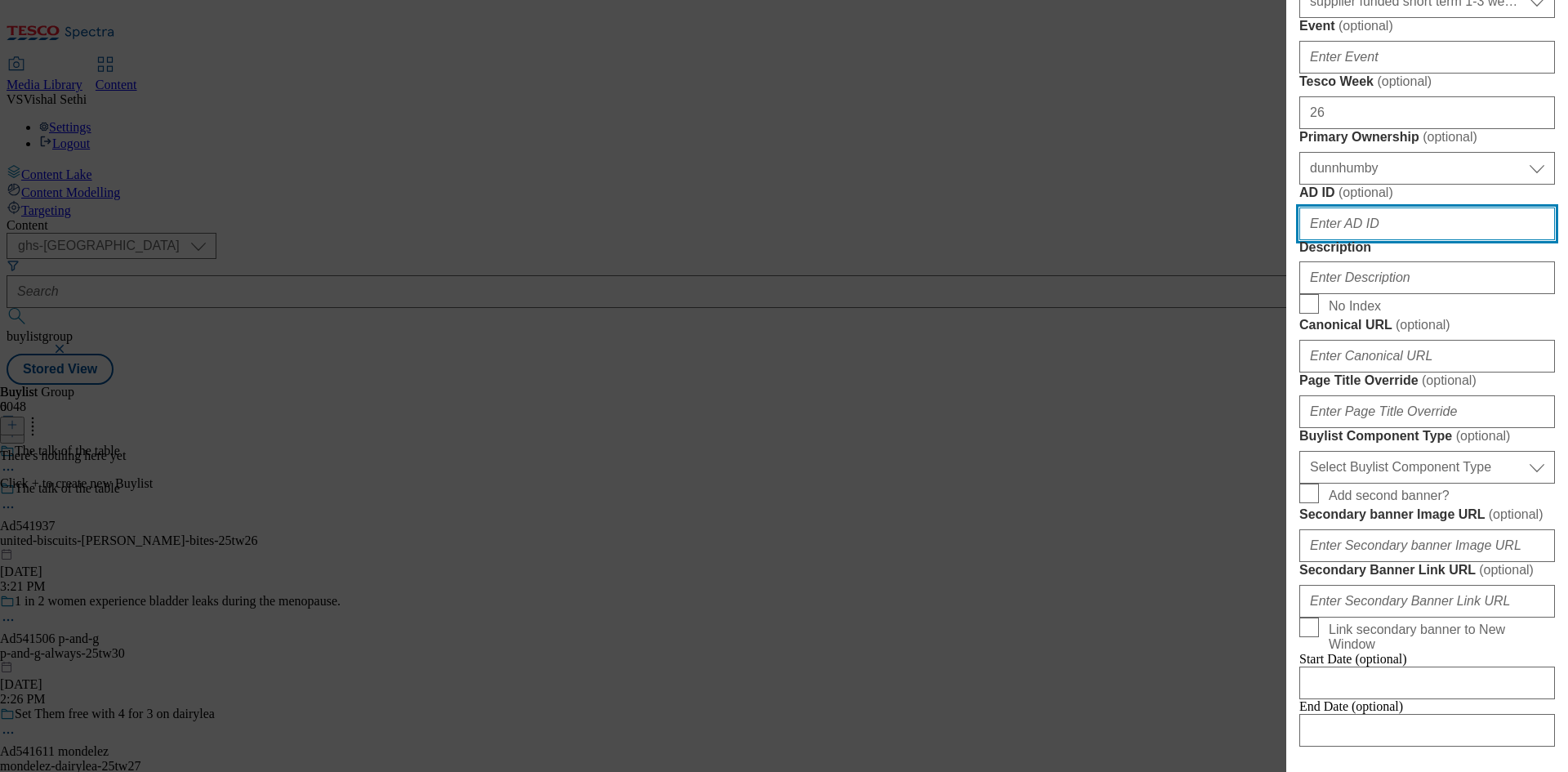
paste input "541937"
type input "541937"
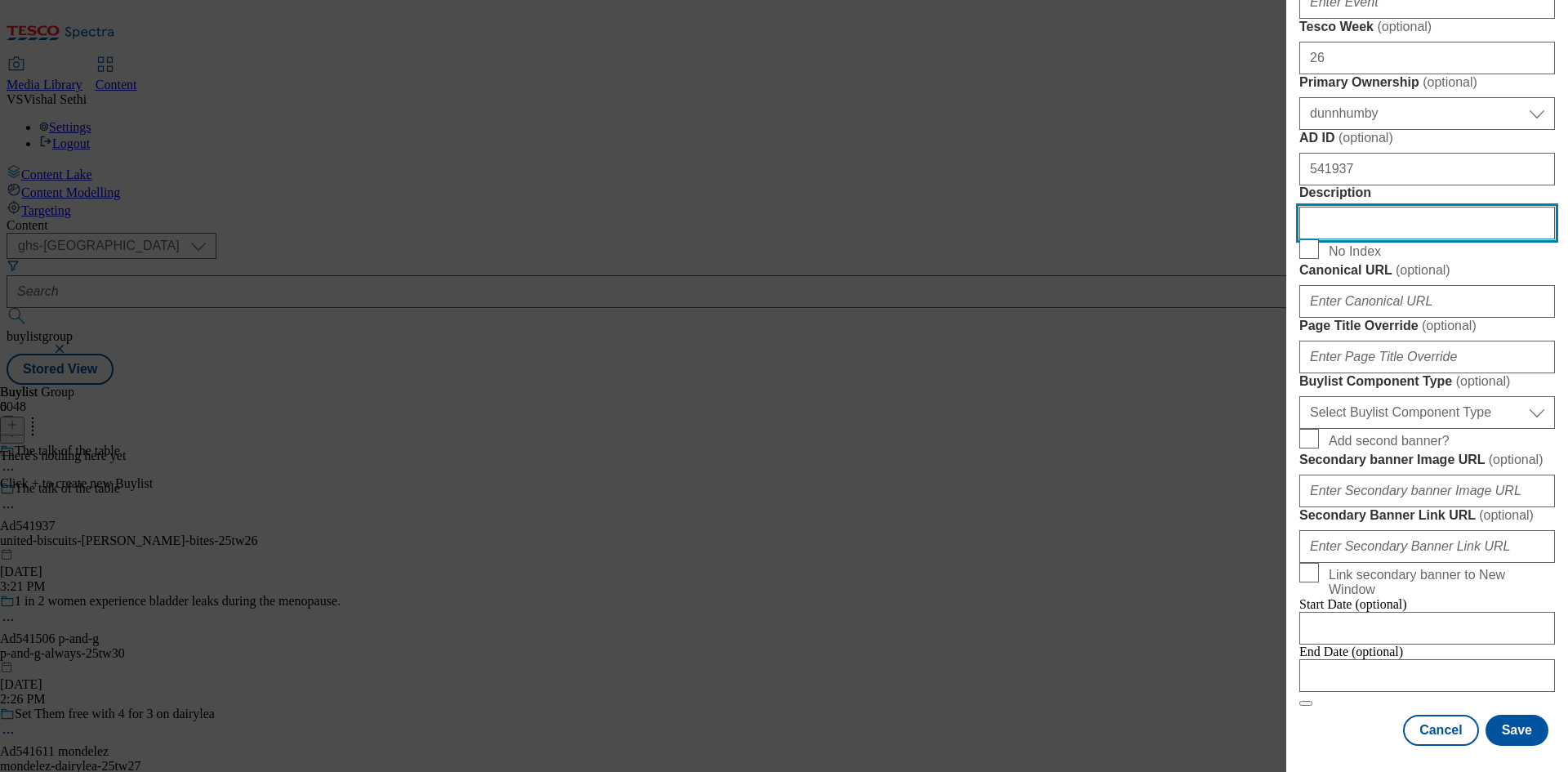
scroll to position [1139, 0]
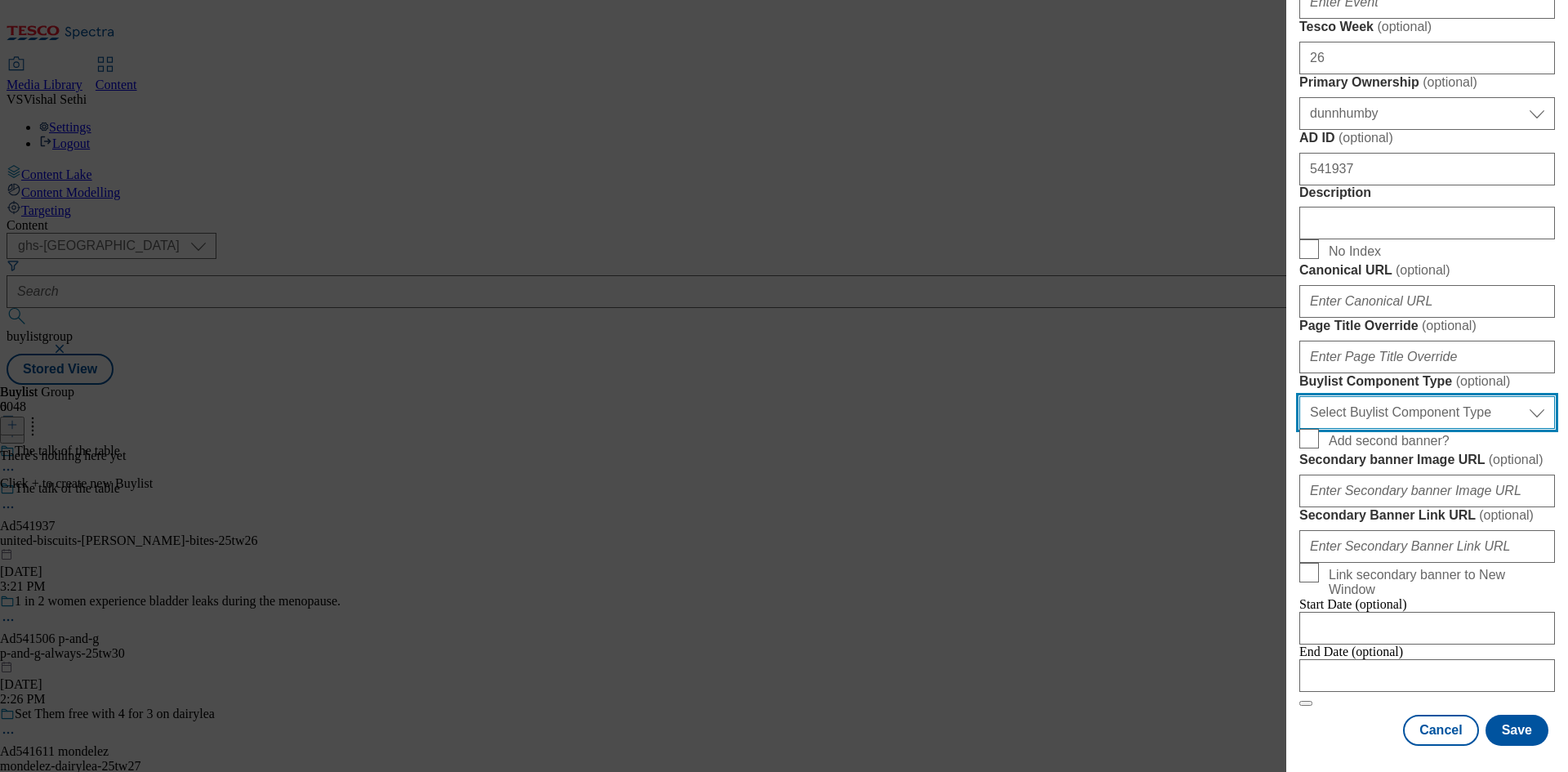
click at [1510, 396] on select "Select Buylist Component Type Banner Competition Header Meal" at bounding box center [1427, 413] width 255 height 33
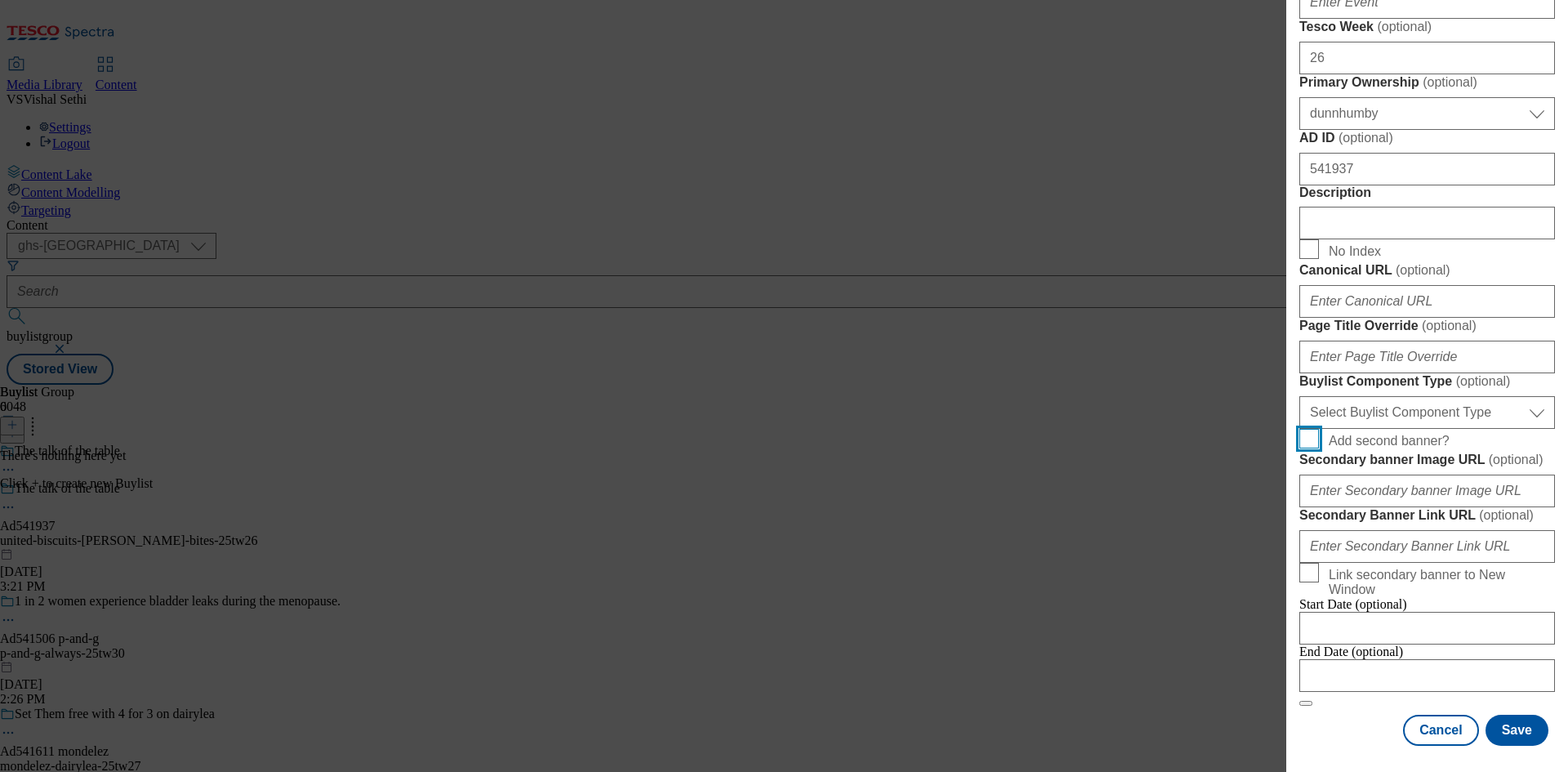
scroll to position [1088, 0]
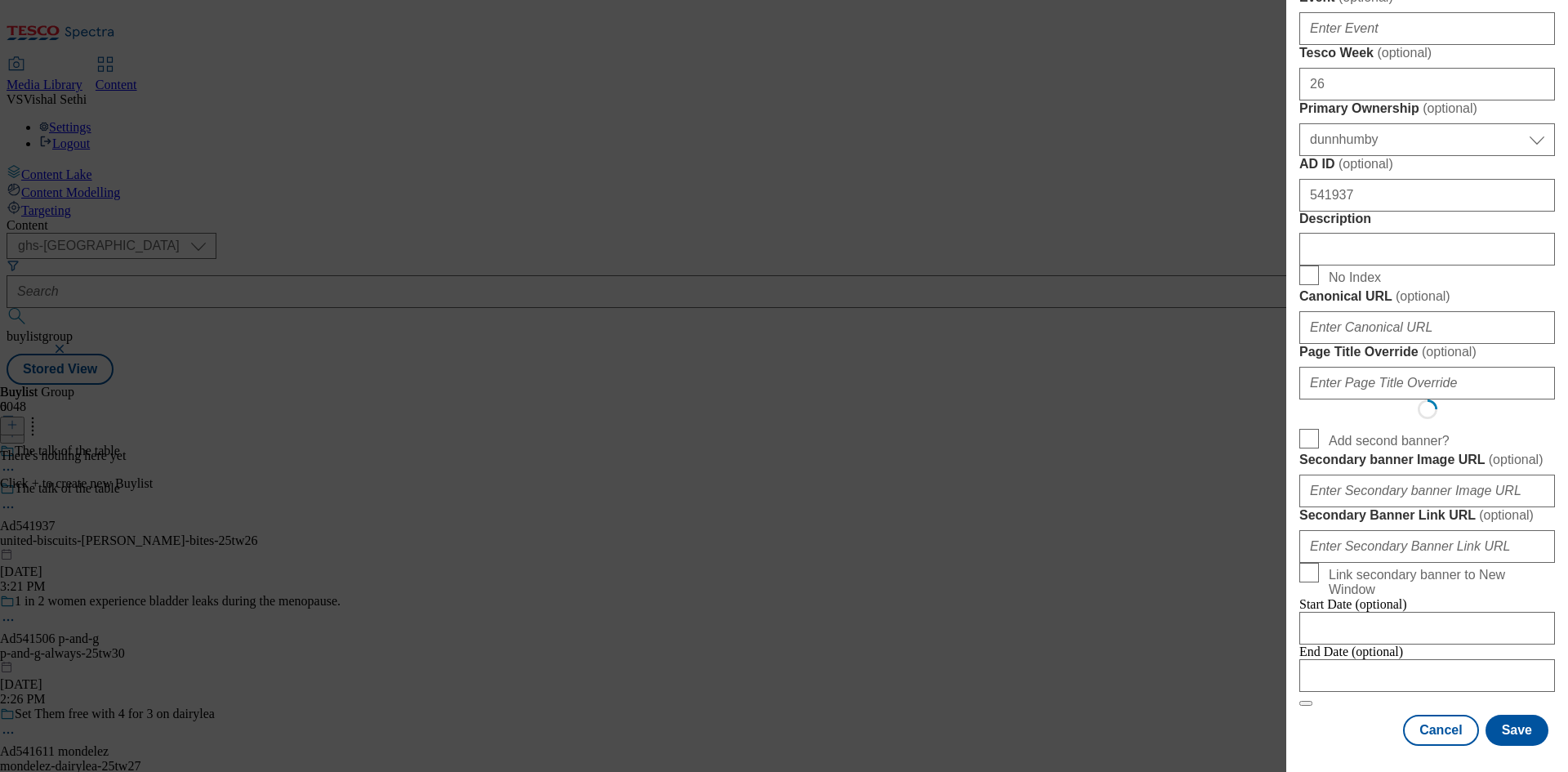
select select "Banner"
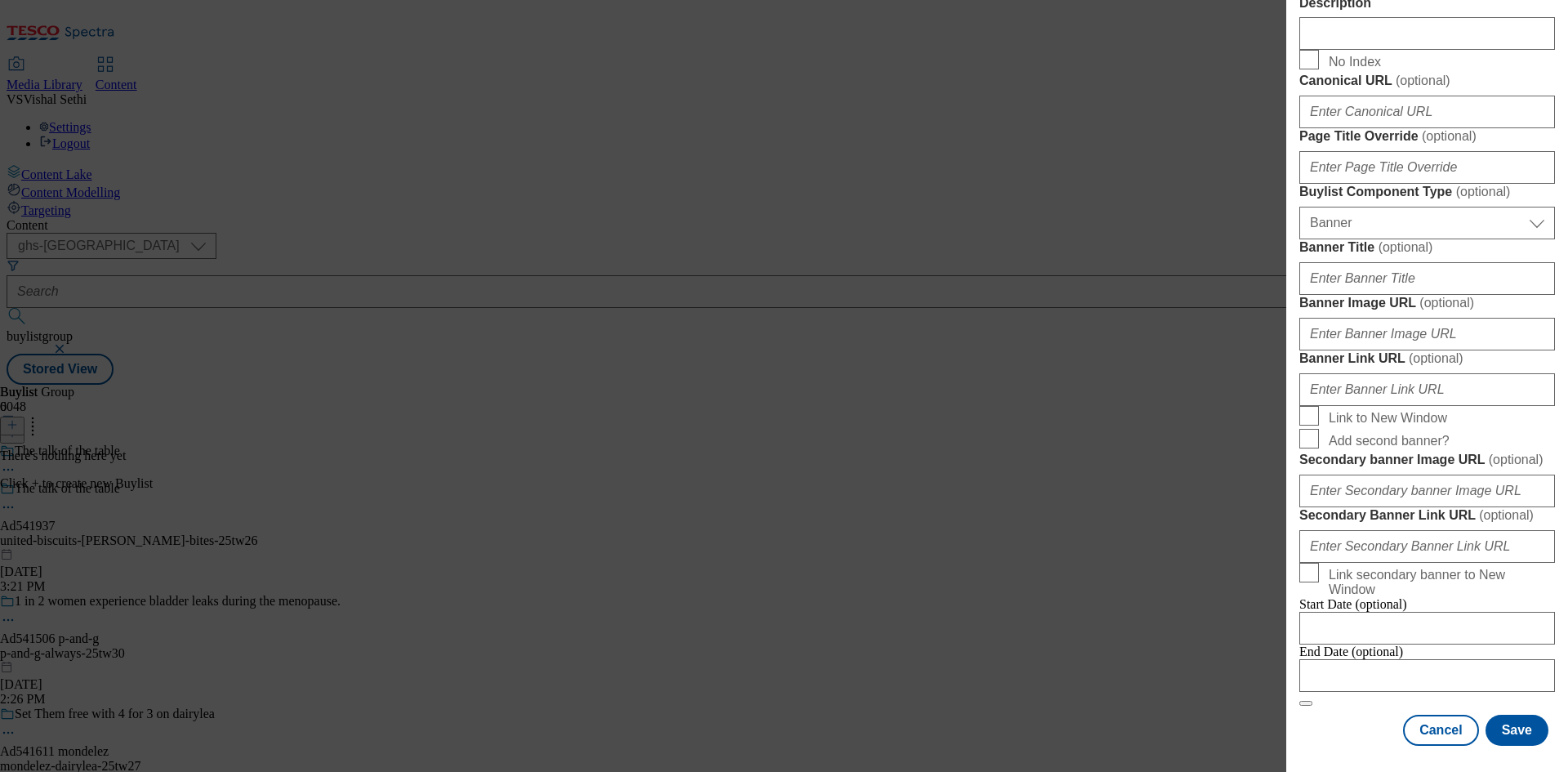
scroll to position [0, 0]
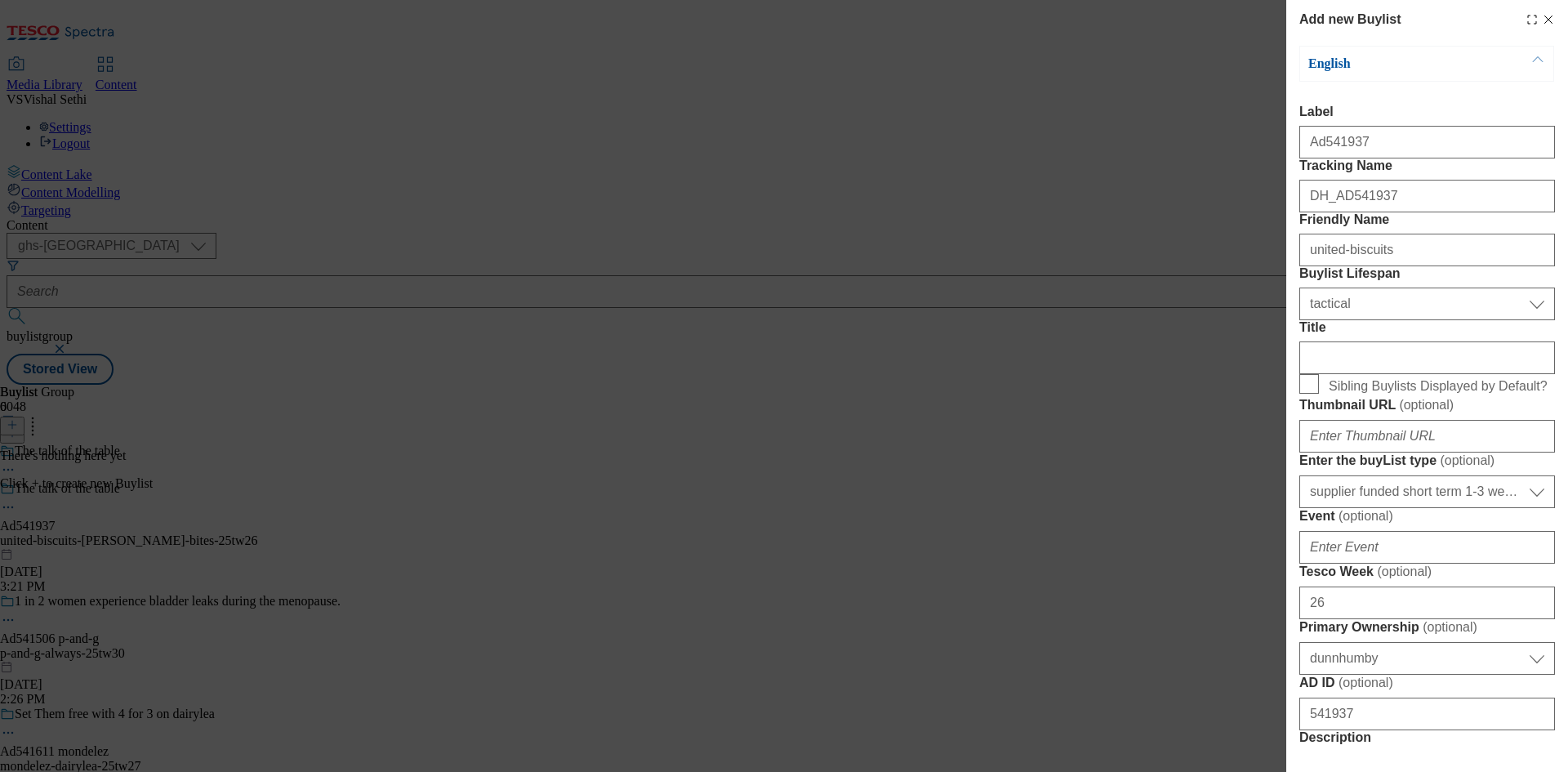
click at [1547, 336] on div "Add new Buylist English Label Ad541937 Tracking Name DH_AD541937 Friendly Name …" at bounding box center [1427, 374] width 282 height 749
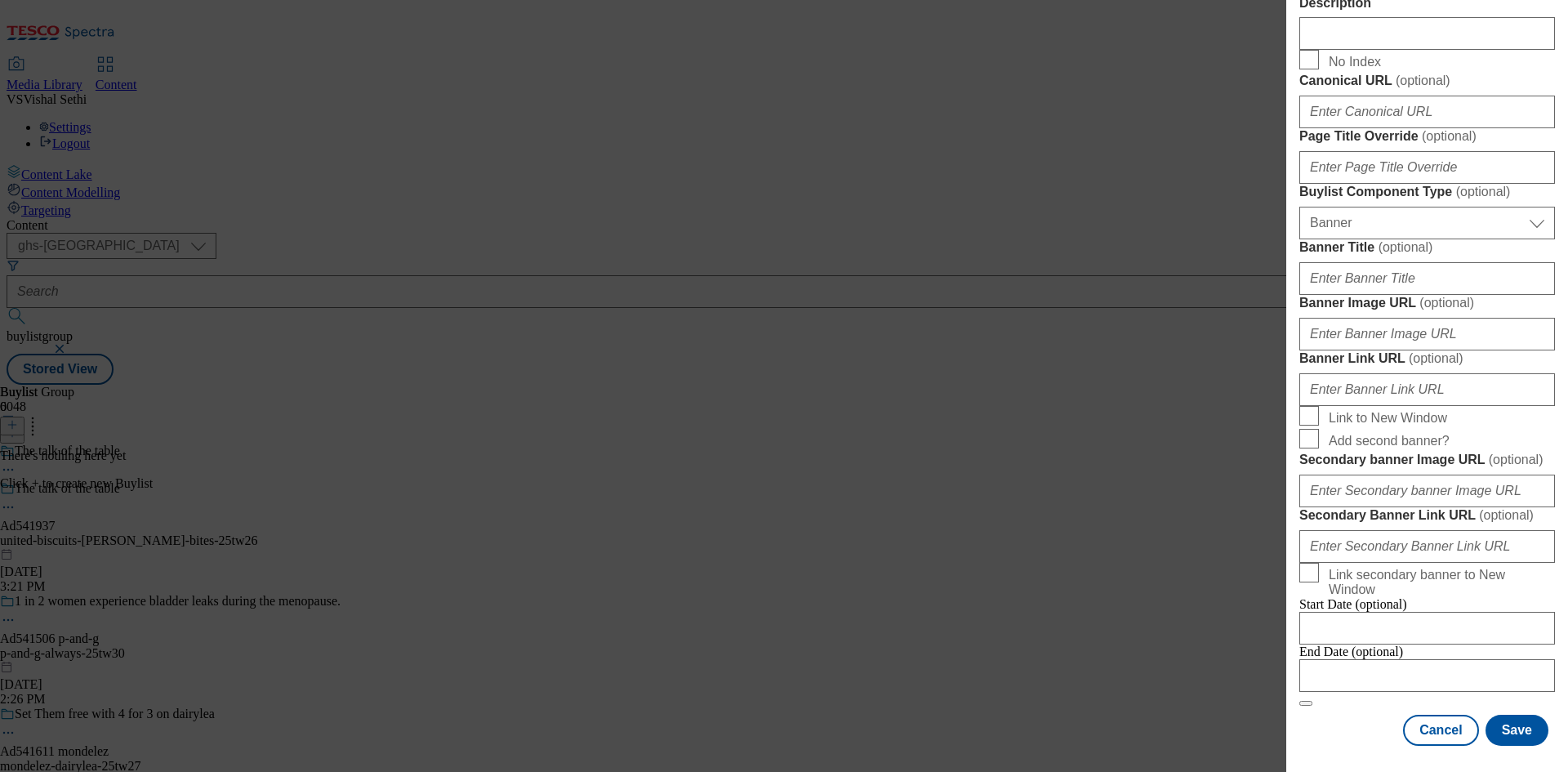
scroll to position [1433, 0]
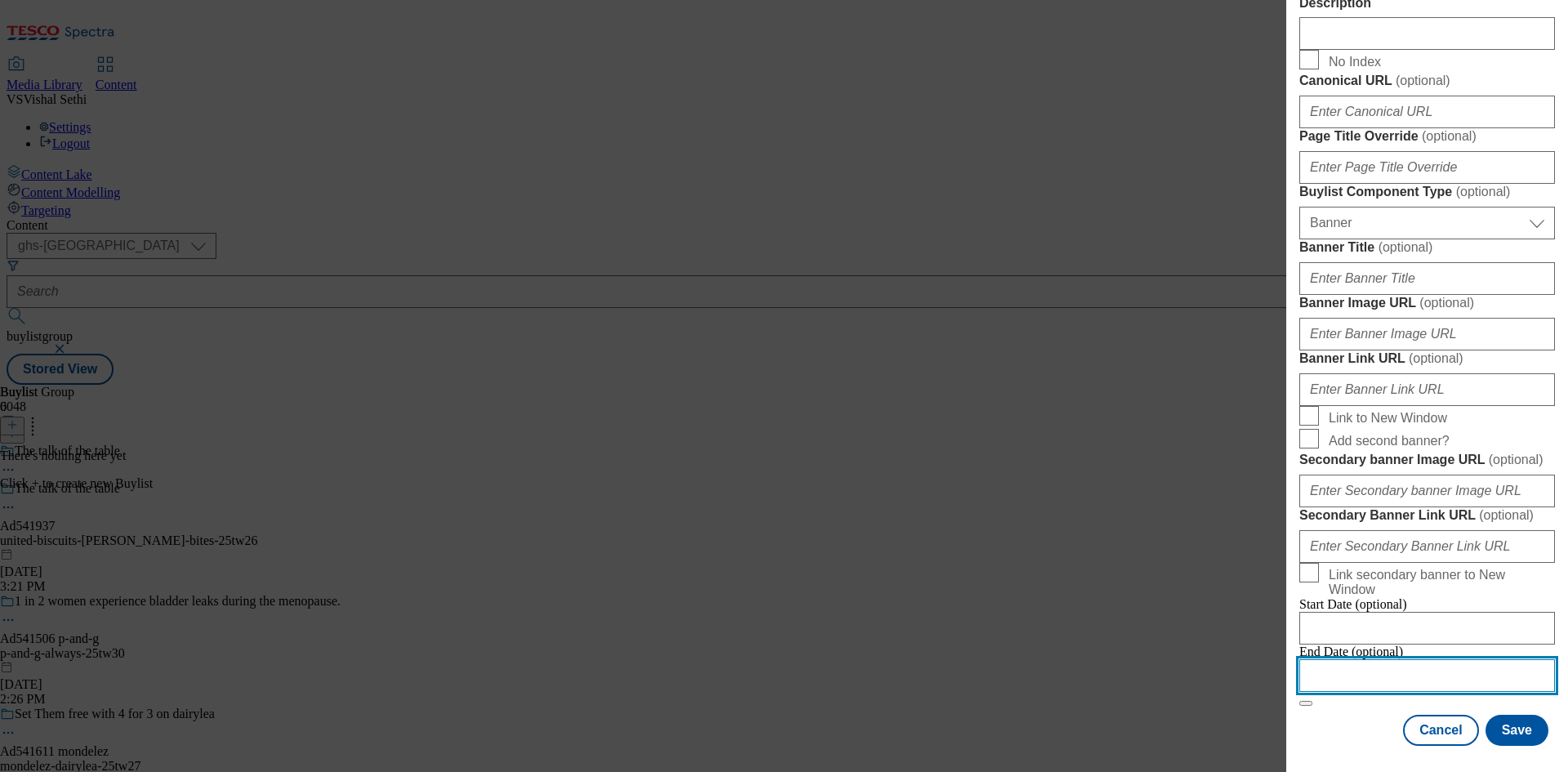
click at [1396, 670] on input "Modal" at bounding box center [1427, 676] width 255 height 33
select select "2025"
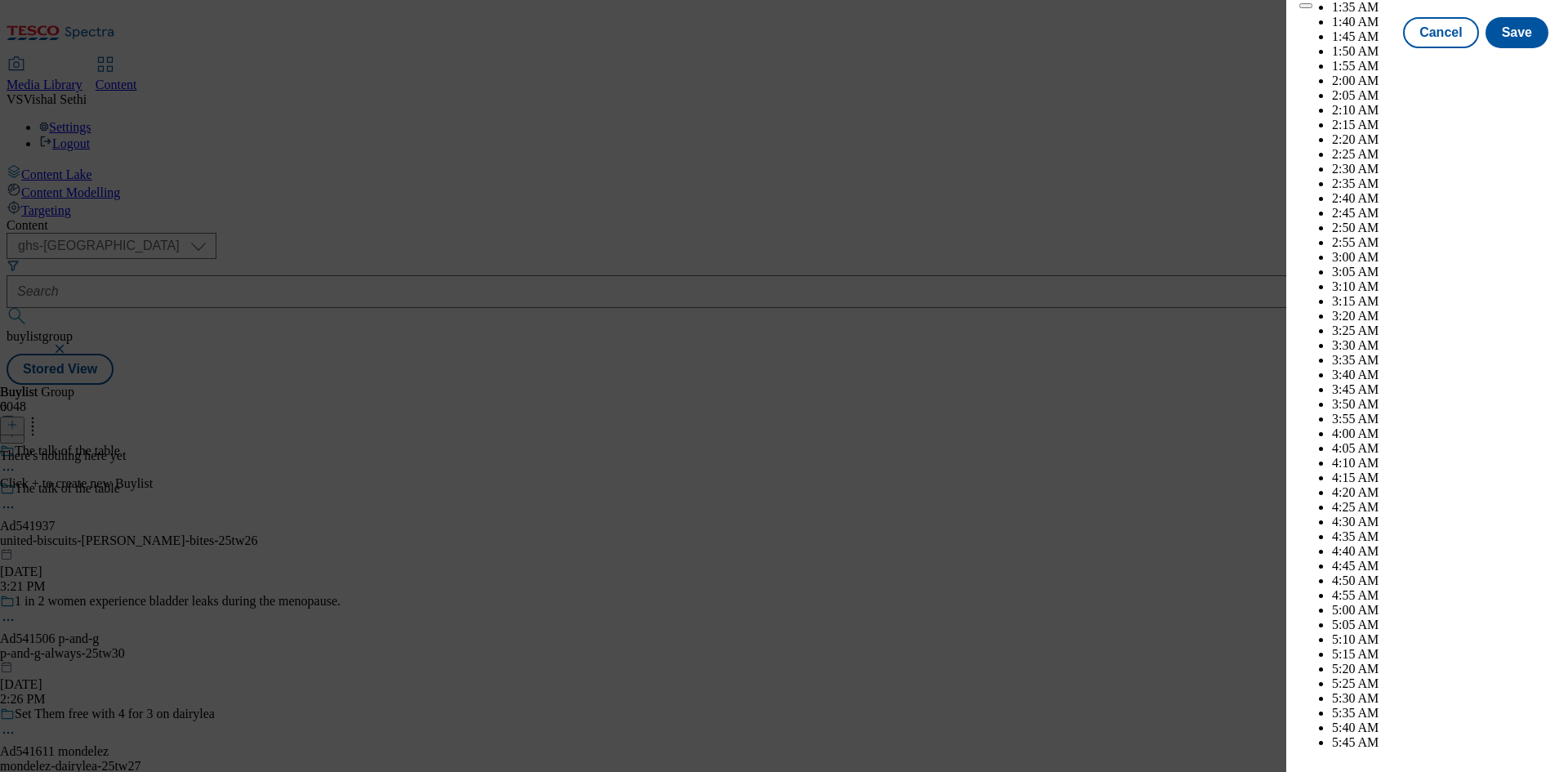
scroll to position [5551, 0]
select select "November"
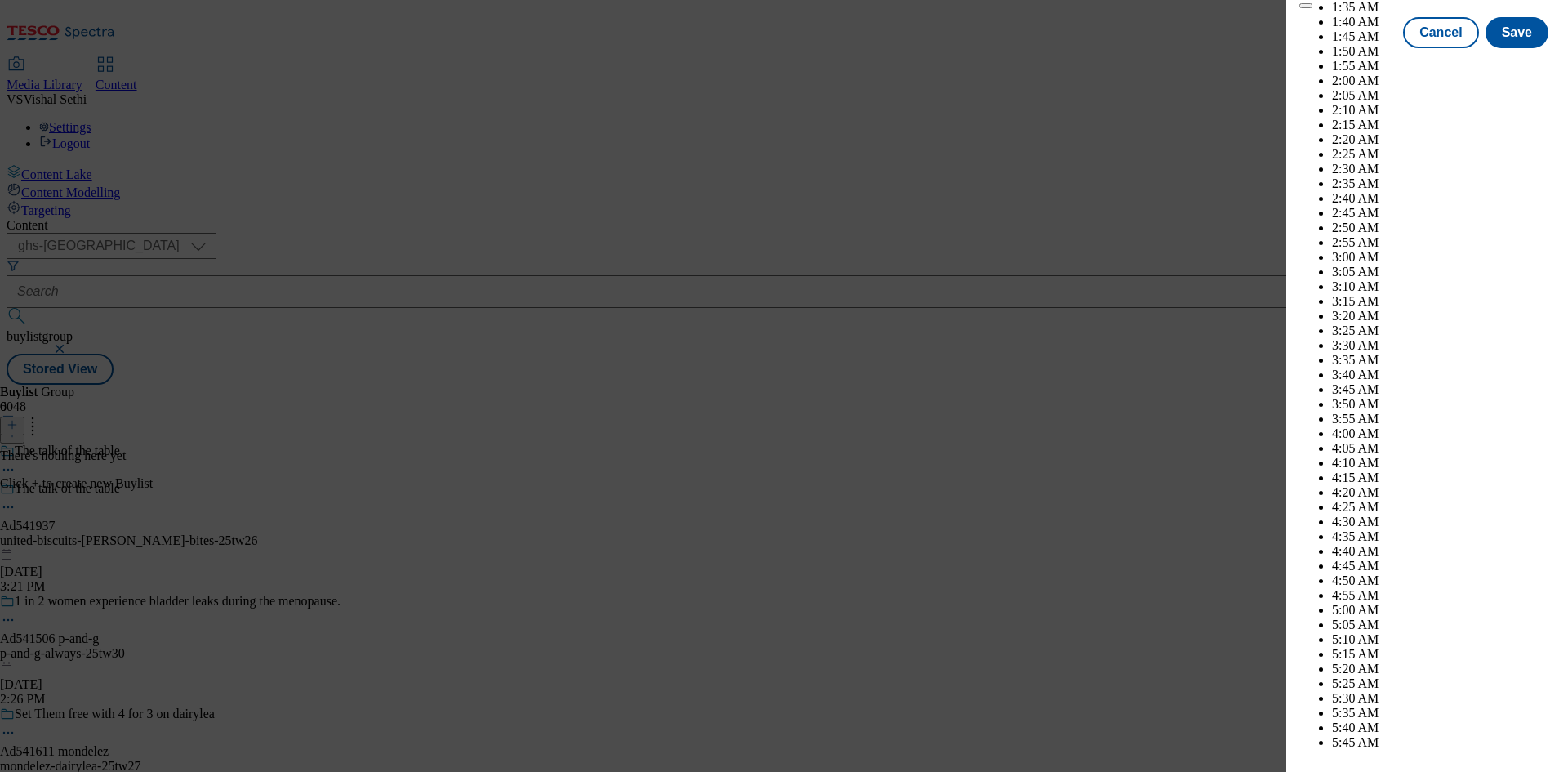
click at [1500, 63] on button "Save" at bounding box center [1517, 48] width 63 height 31
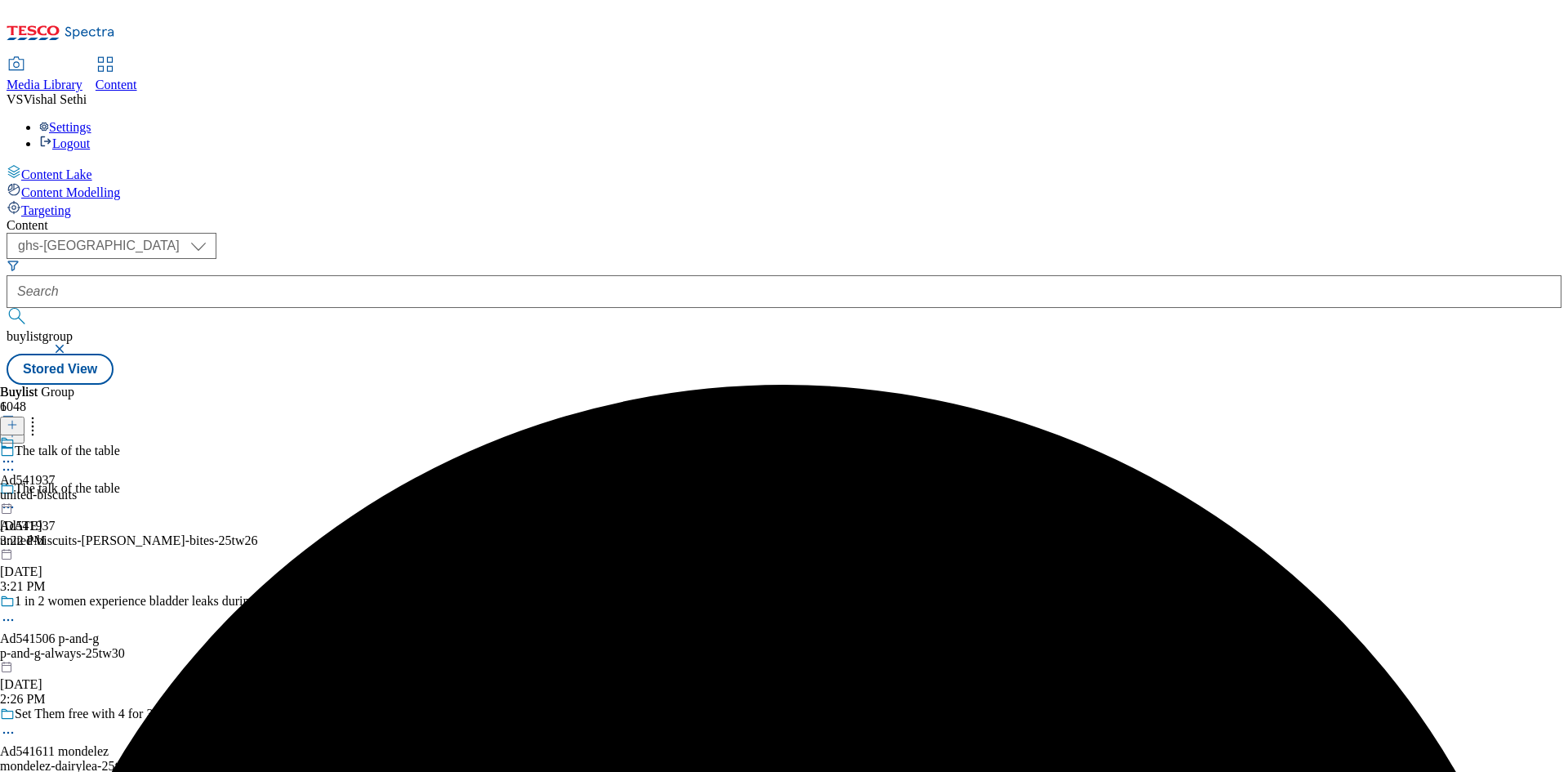
click at [77, 436] on div "Ad541937 united-biscuits [DATE] 3:22 PM" at bounding box center [38, 492] width 77 height 113
click at [18, 419] on icon at bounding box center [12, 425] width 12 height 12
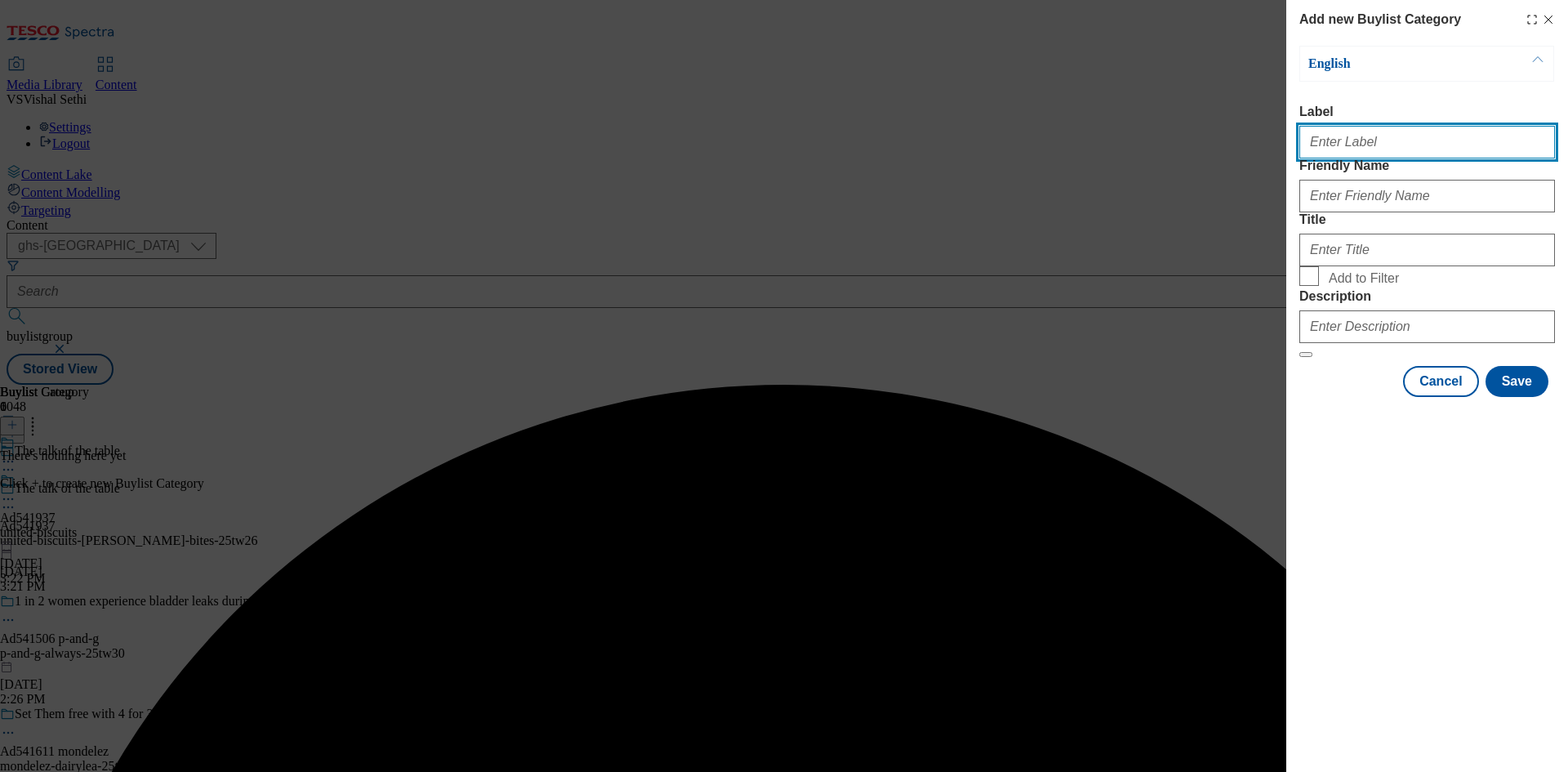
click at [1373, 152] on input "Label" at bounding box center [1427, 143] width 255 height 33
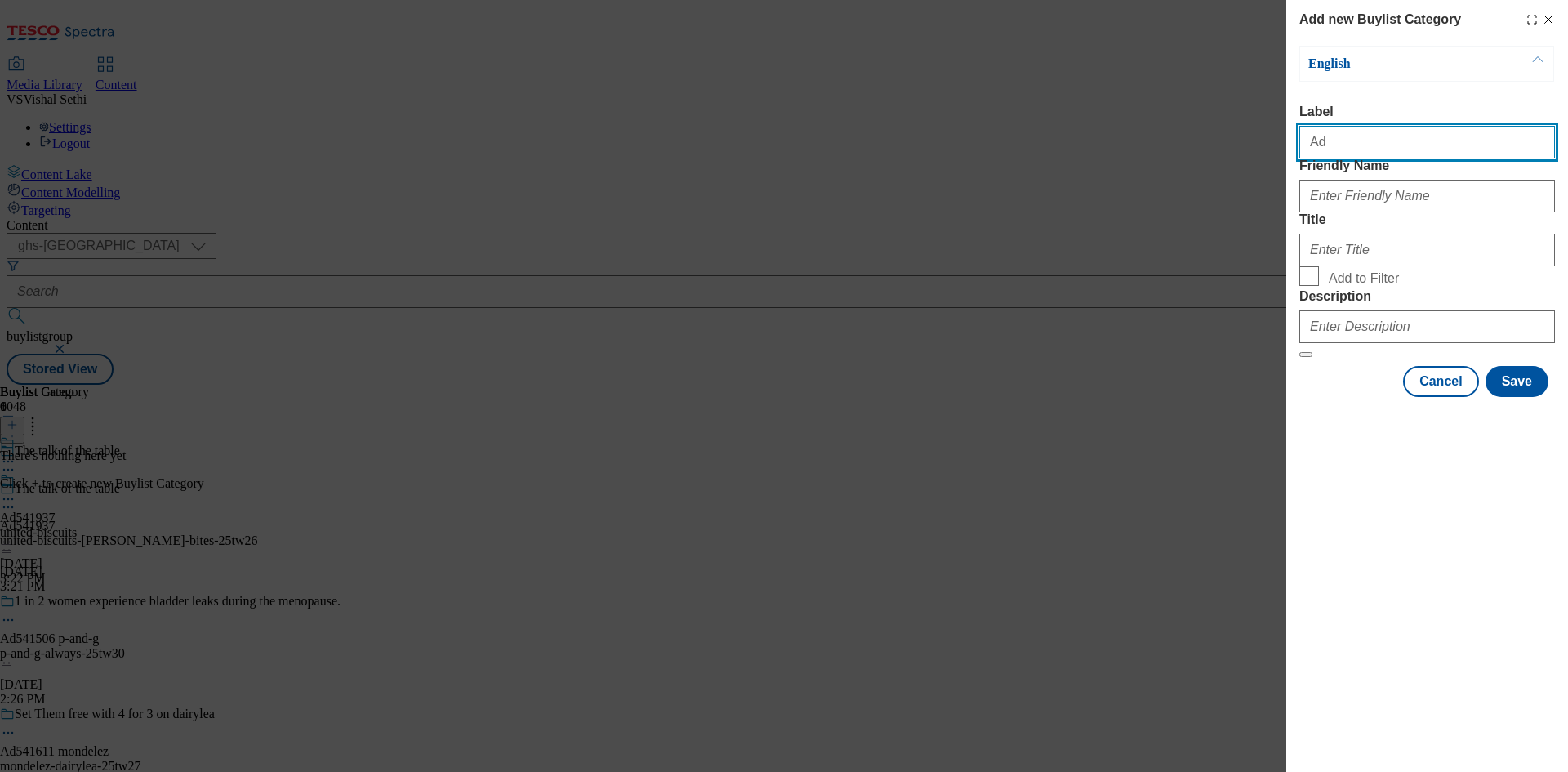
paste input "541937"
type input "Ad541937"
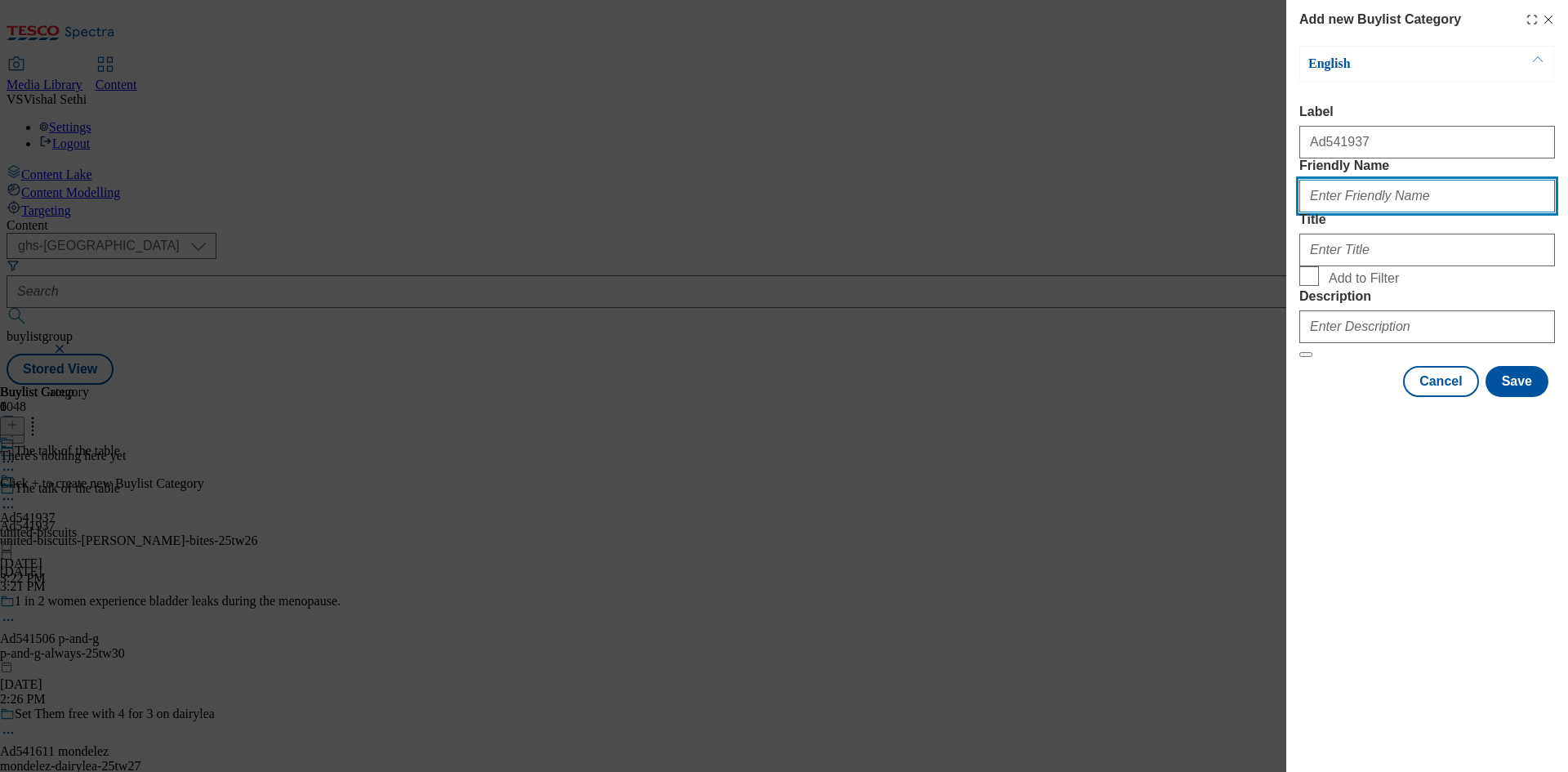
paste input "united-biscuits-[PERSON_NAME]-bites"
type input "united-biscuits-[PERSON_NAME]-bites"
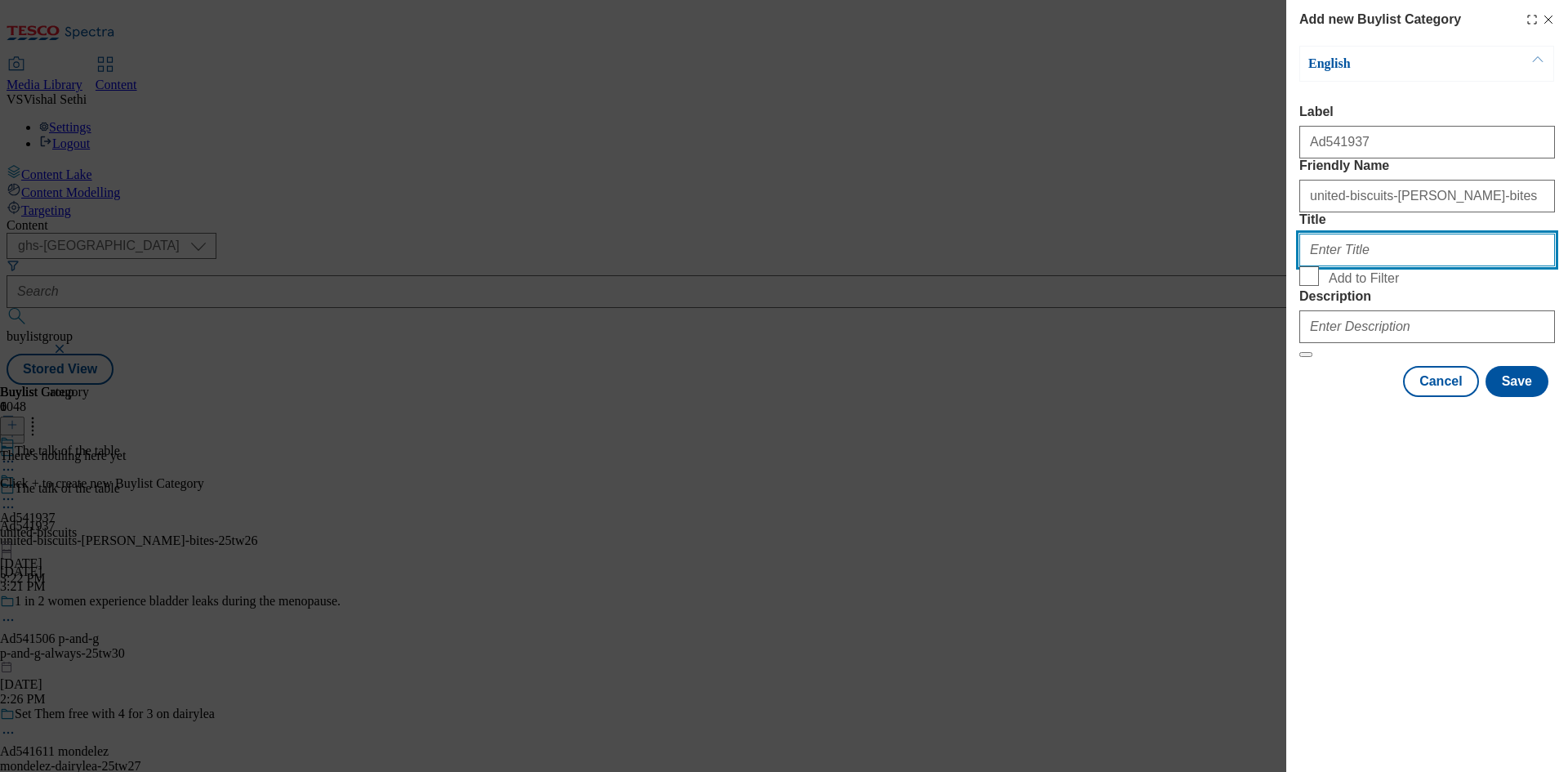
click at [1392, 266] on input "Title" at bounding box center [1427, 250] width 255 height 33
paste input "United Biscuits"
type input "United Biscuits"
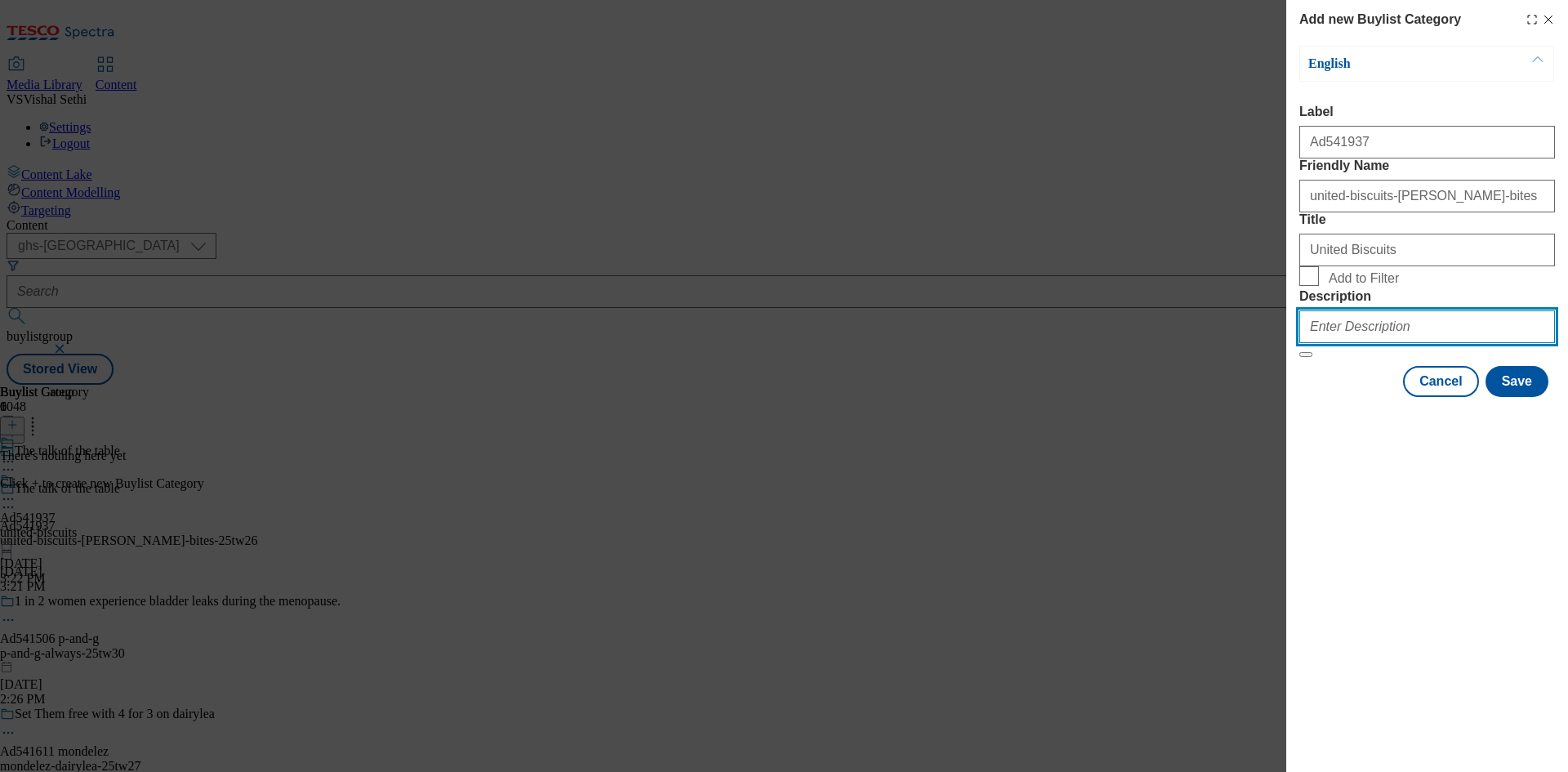
click at [1420, 344] on input "Description" at bounding box center [1427, 327] width 255 height 33
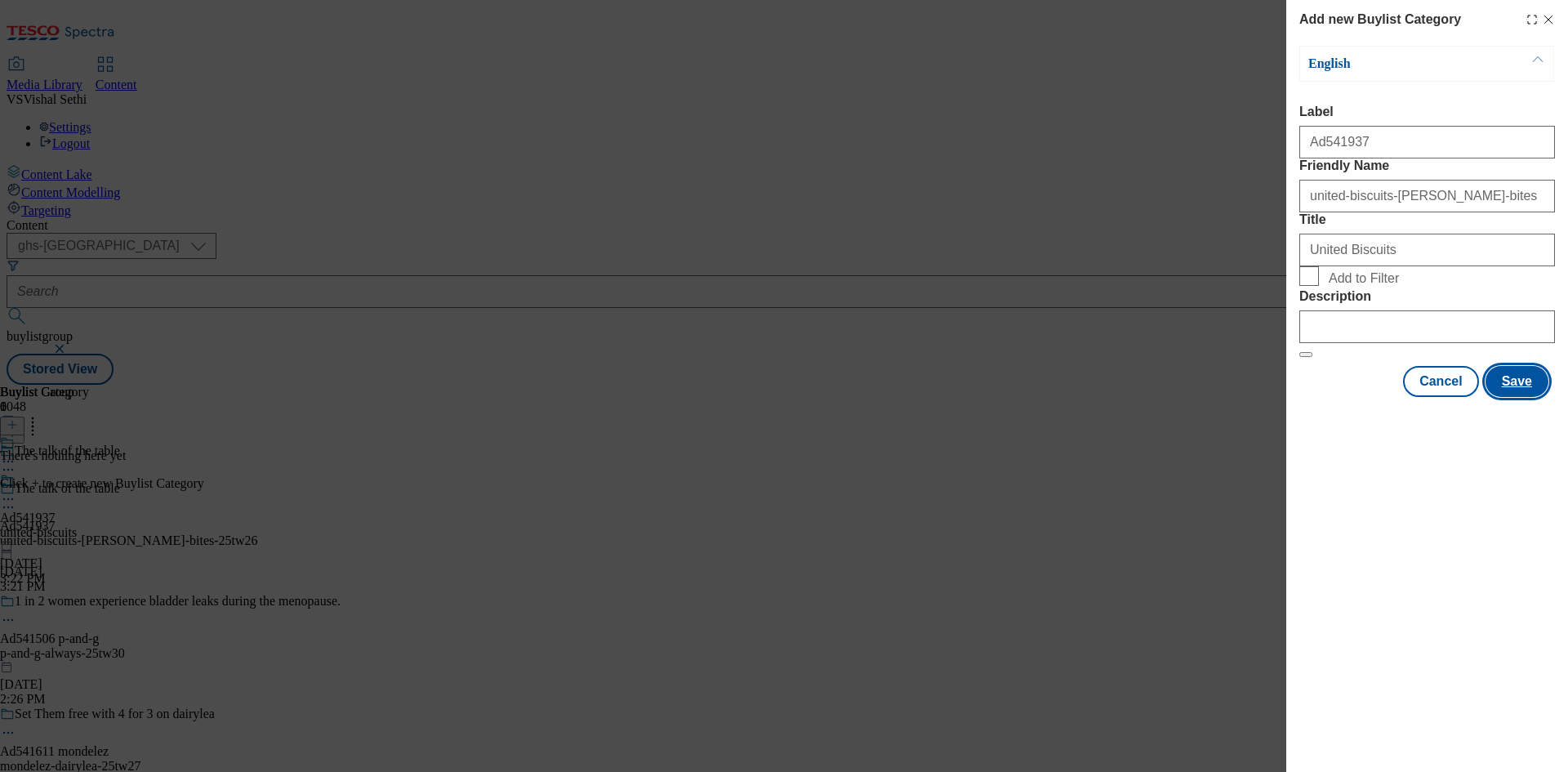
click at [1510, 397] on button "Save" at bounding box center [1517, 381] width 63 height 31
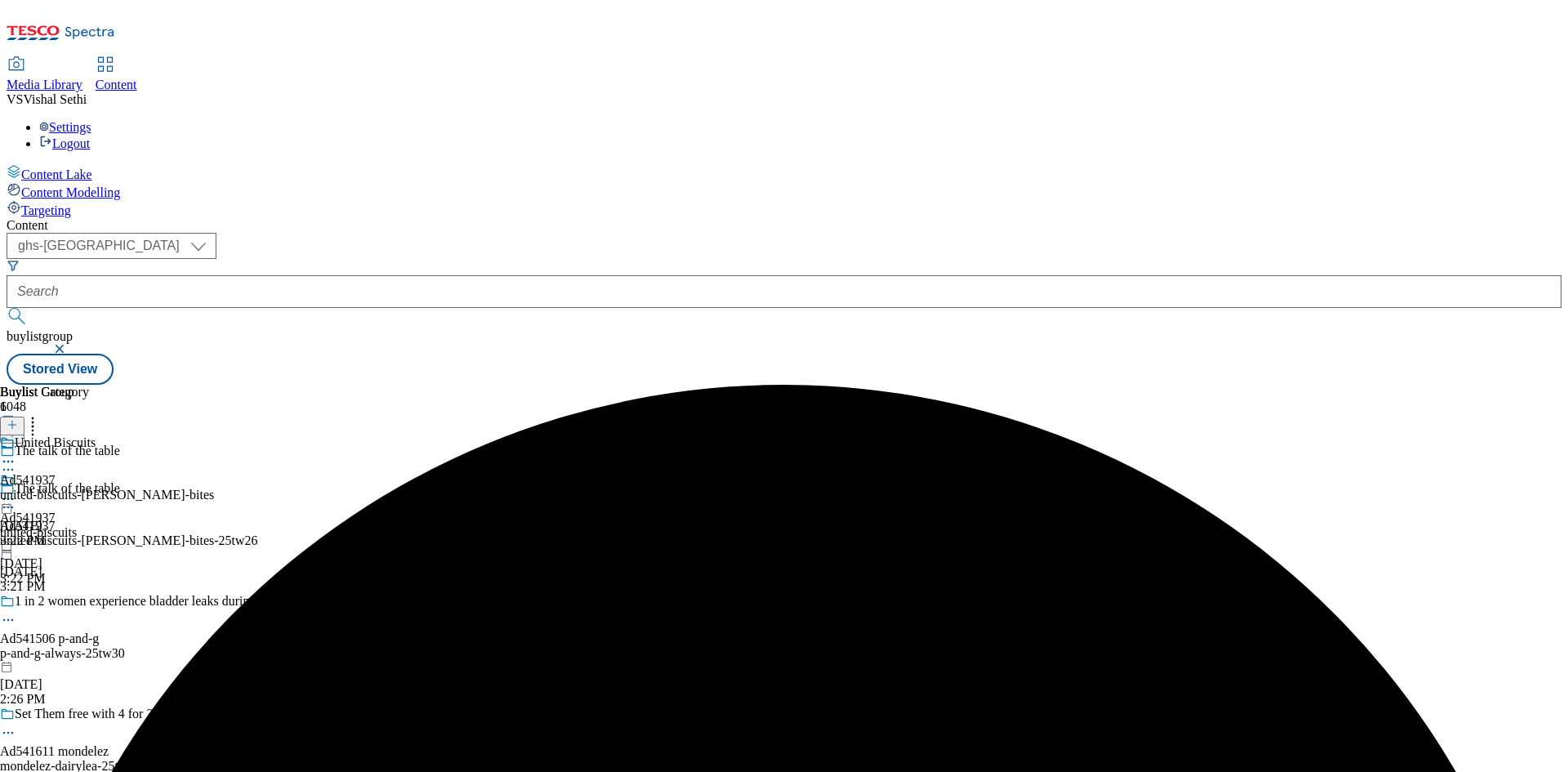
click at [214, 488] on div "united-biscuits-[PERSON_NAME]-bites" at bounding box center [107, 495] width 214 height 15
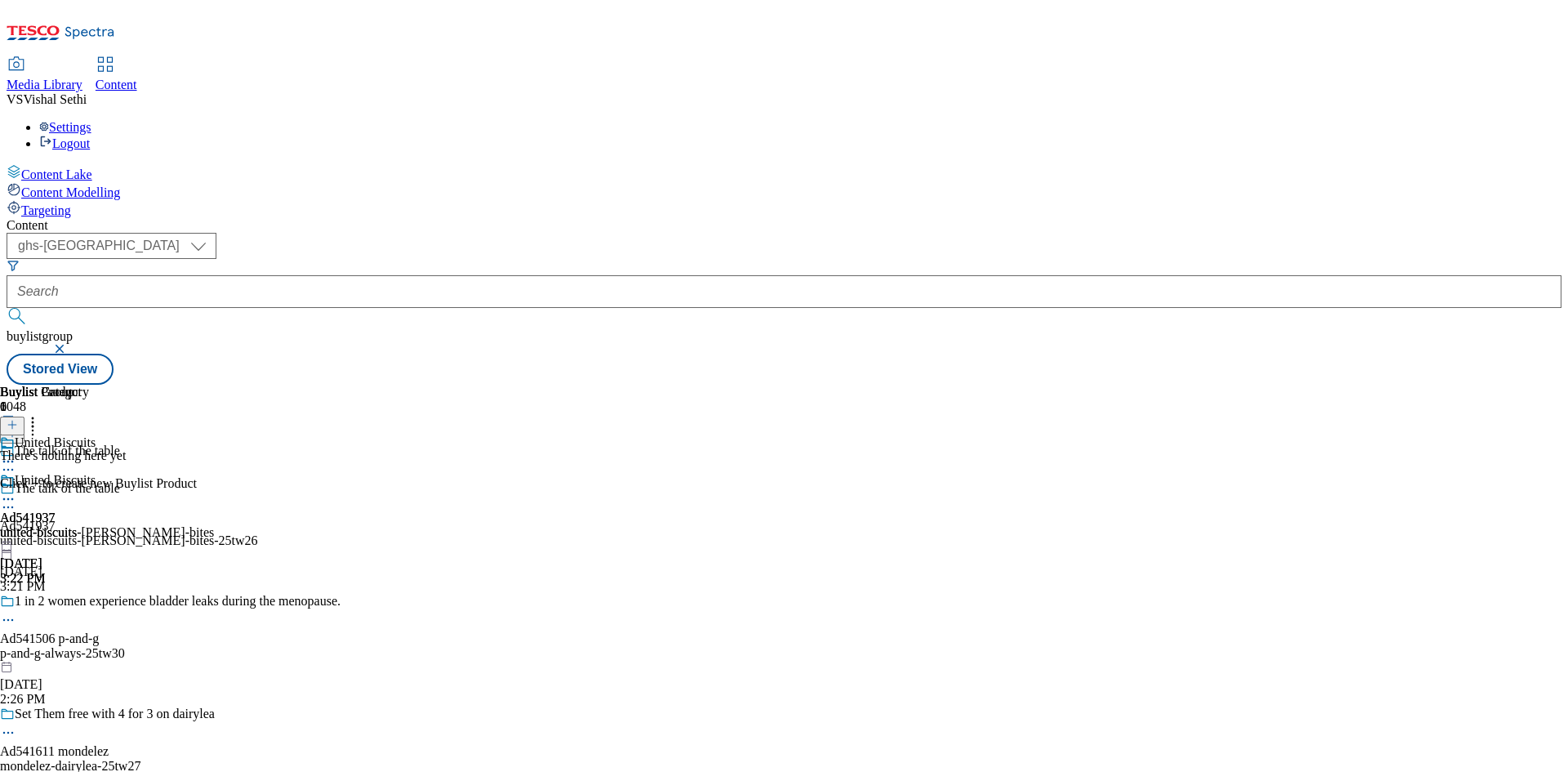
click at [18, 419] on icon at bounding box center [12, 425] width 12 height 12
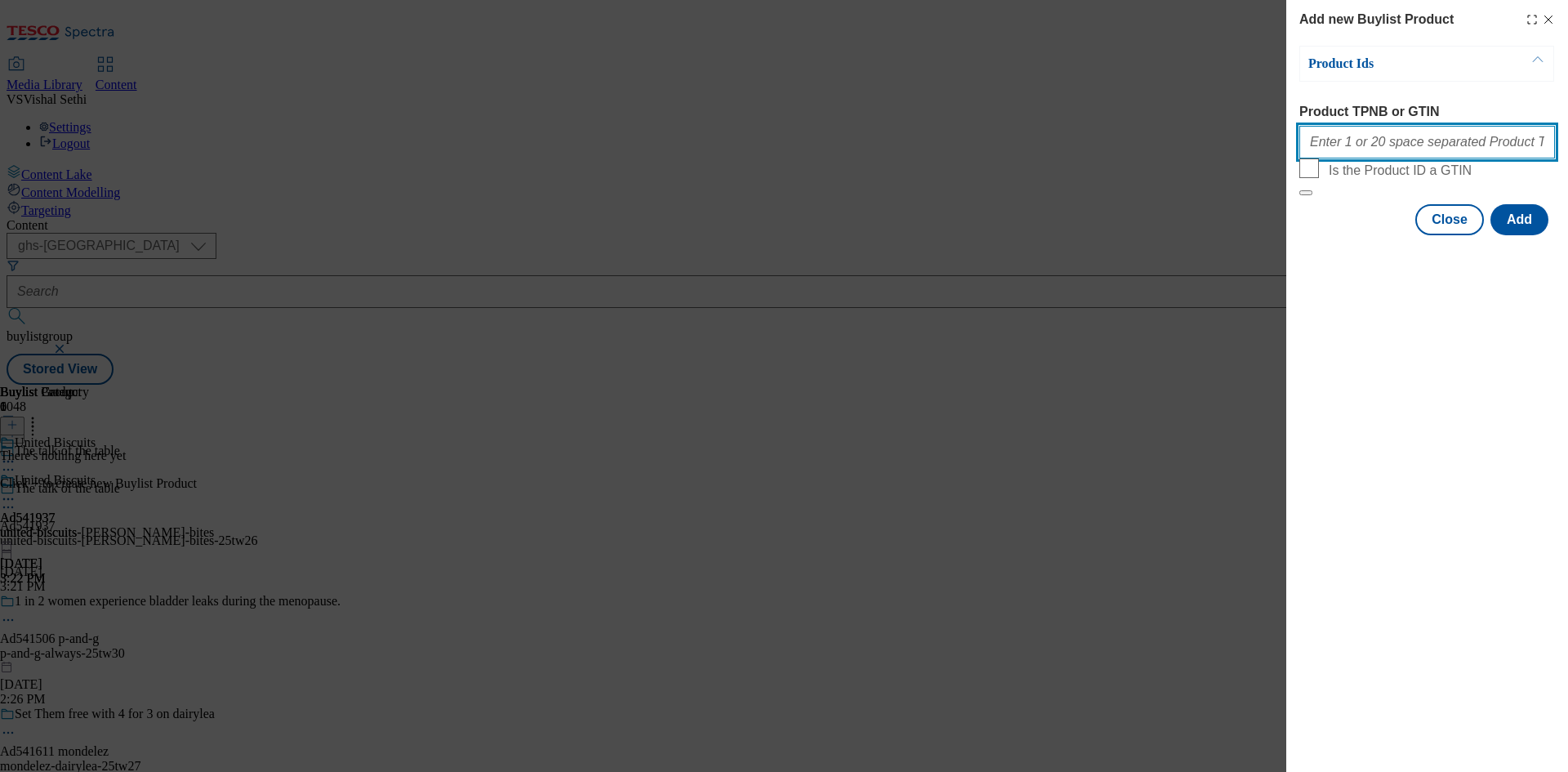
click at [1425, 149] on input "Product TPNB or GTIN" at bounding box center [1427, 143] width 255 height 33
paste input "93425433 93348547"
type input "93425433 93348547"
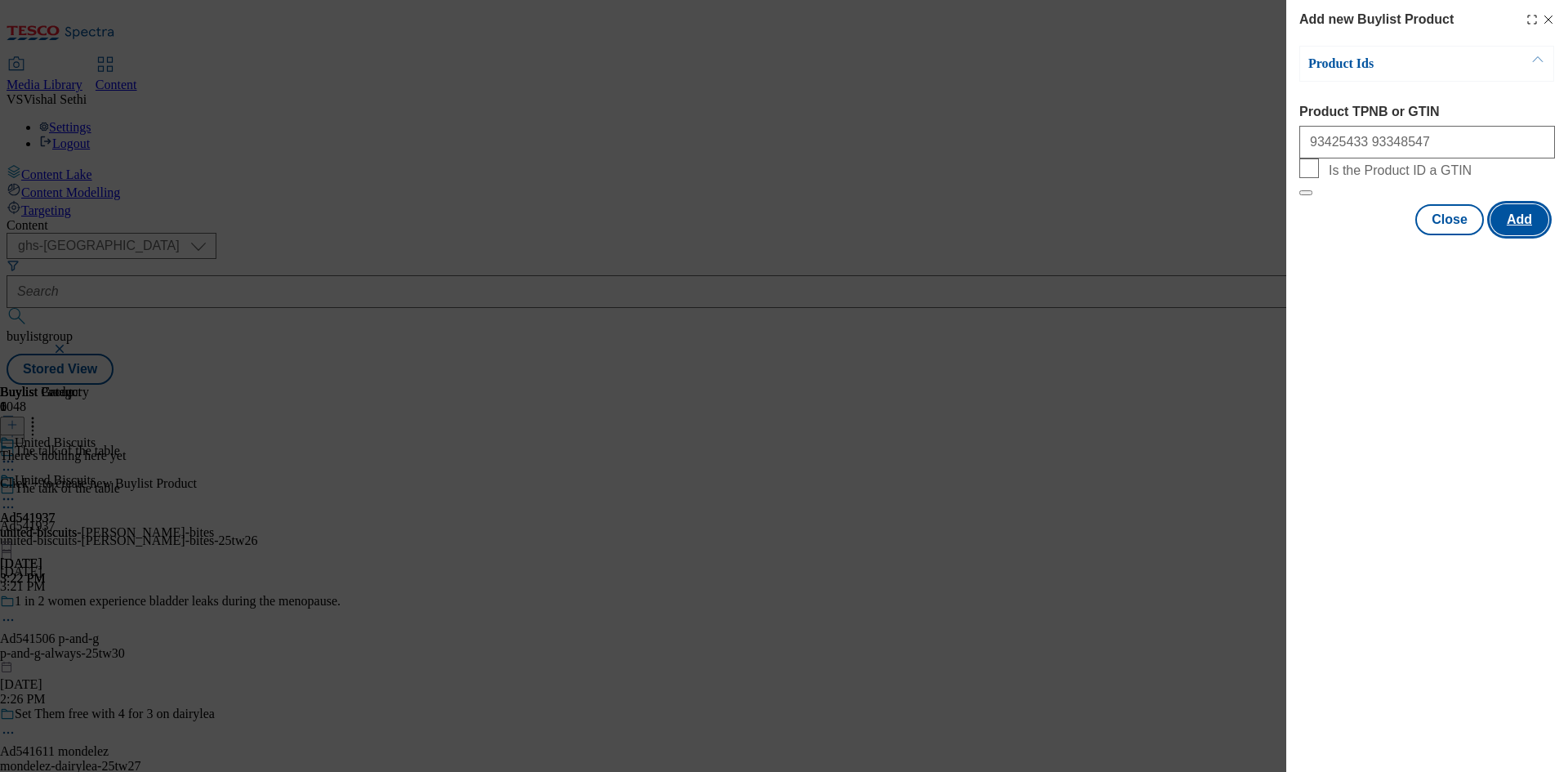
click at [1521, 236] on button "Add" at bounding box center [1519, 220] width 58 height 31
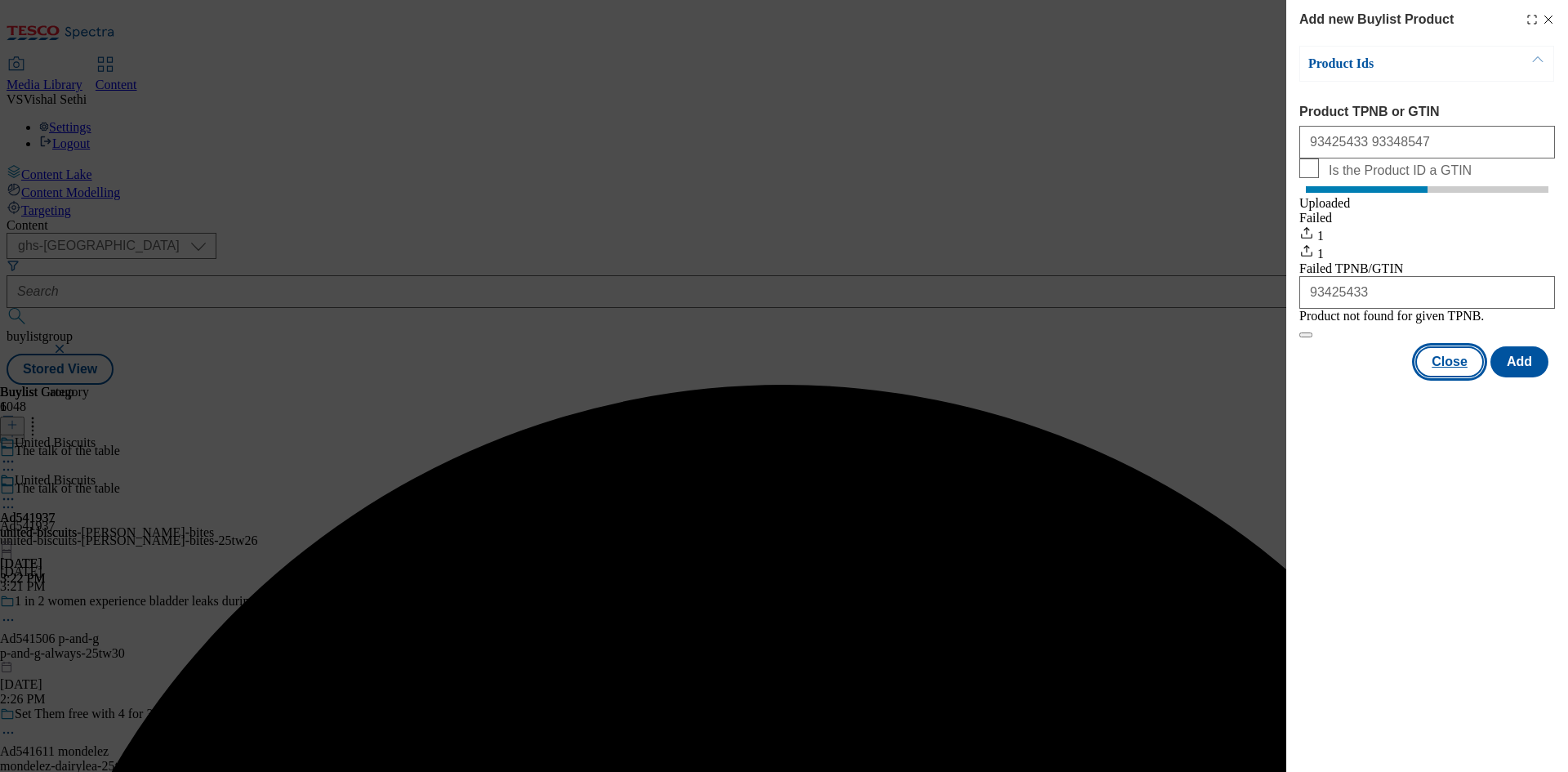
click at [1449, 377] on button "Close" at bounding box center [1449, 363] width 68 height 31
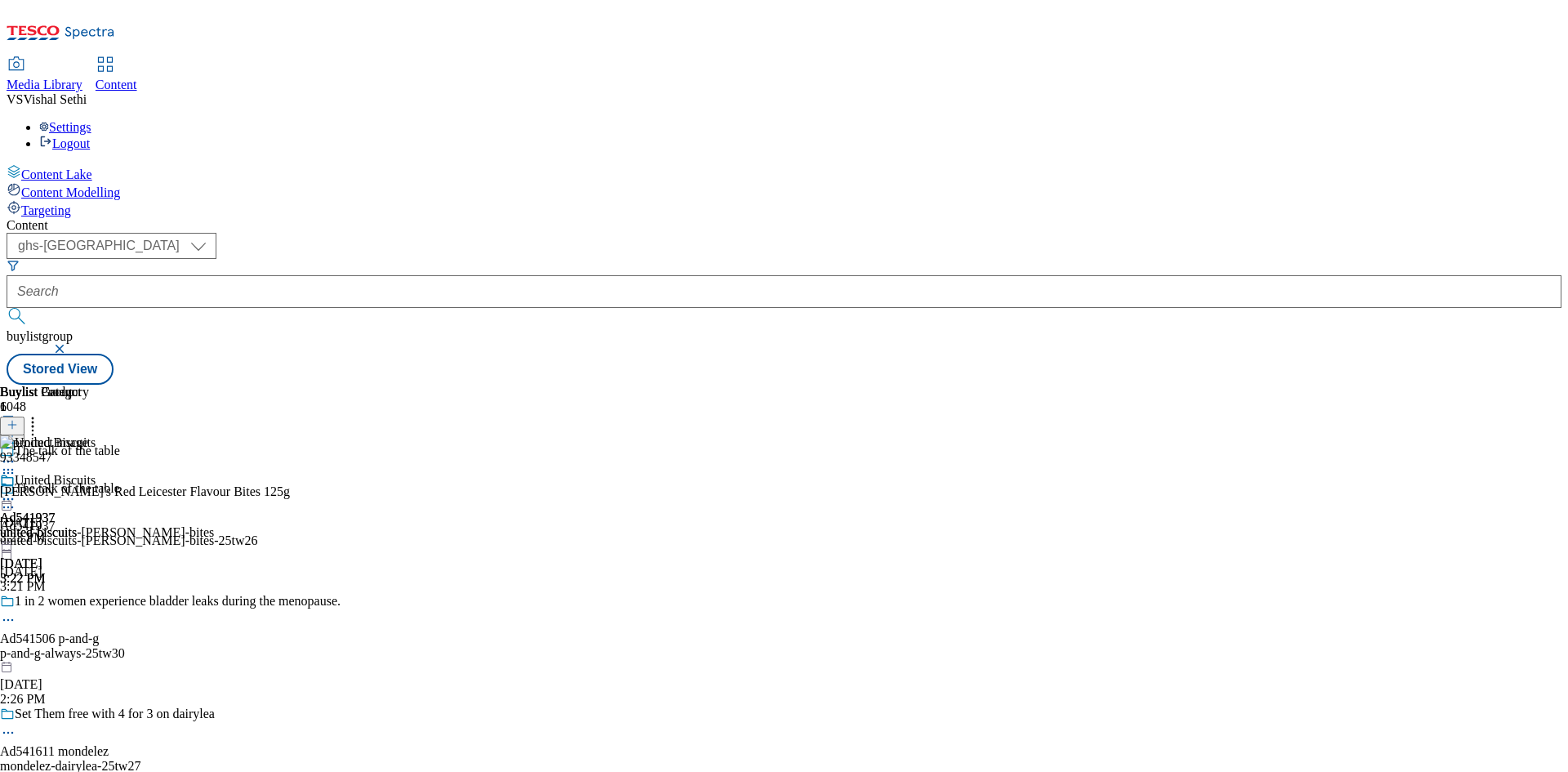
click at [16, 499] on icon at bounding box center [8, 508] width 16 height 16
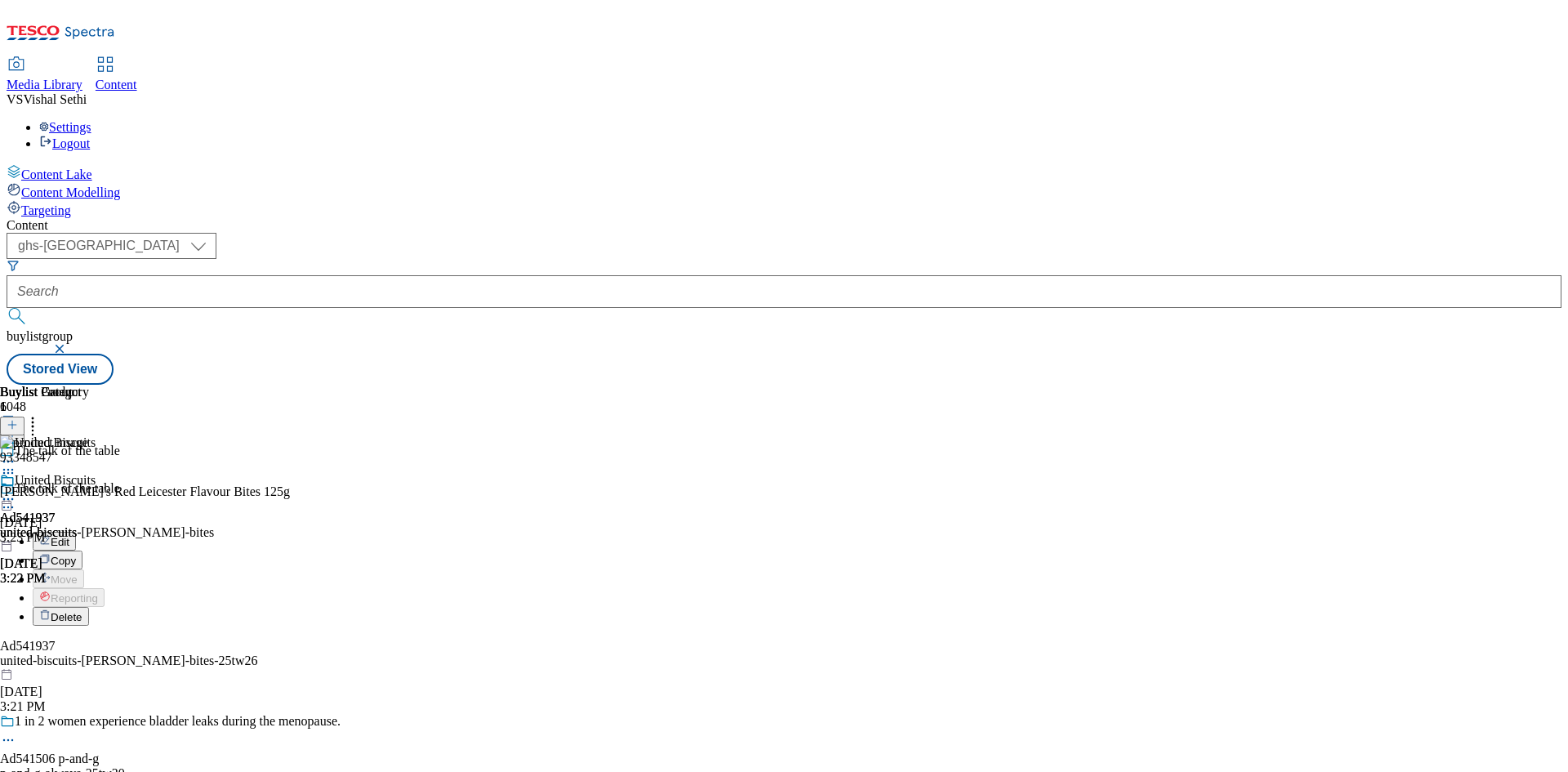
click at [76, 535] on div "Edit" at bounding box center [54, 541] width 44 height 14
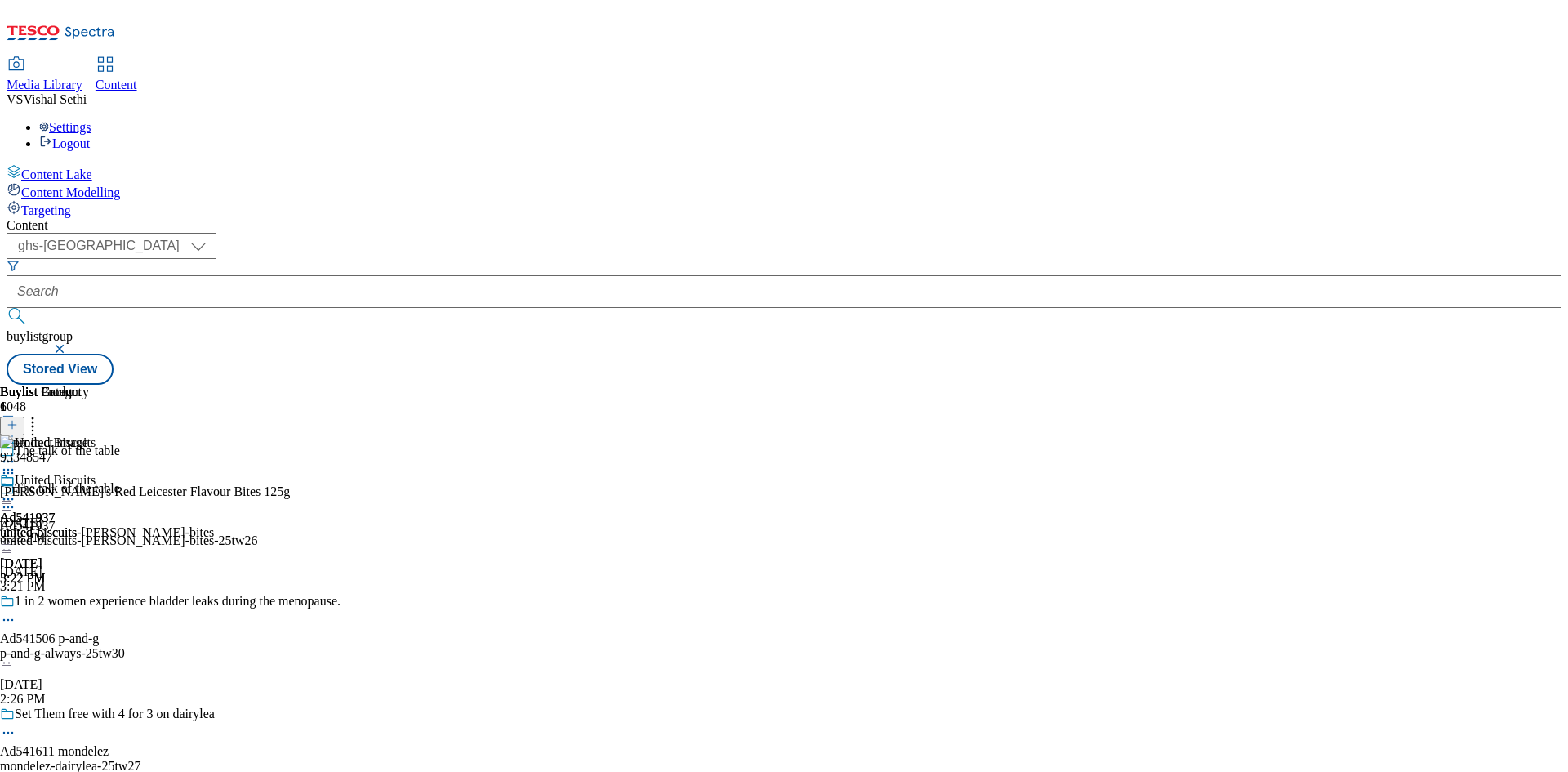
click at [16, 499] on icon at bounding box center [8, 508] width 16 height 16
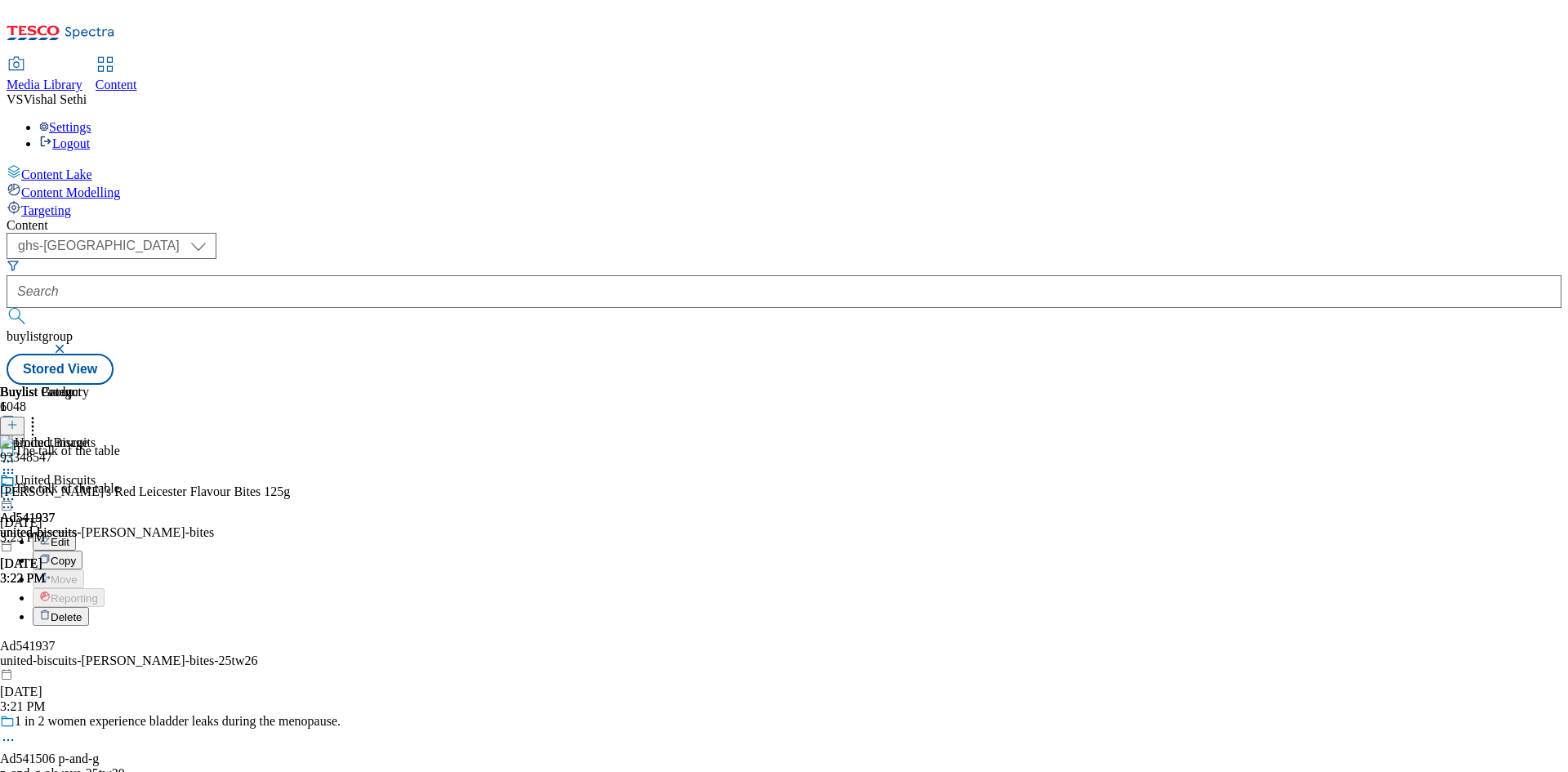
click at [69, 536] on span "Edit" at bounding box center [59, 542] width 19 height 12
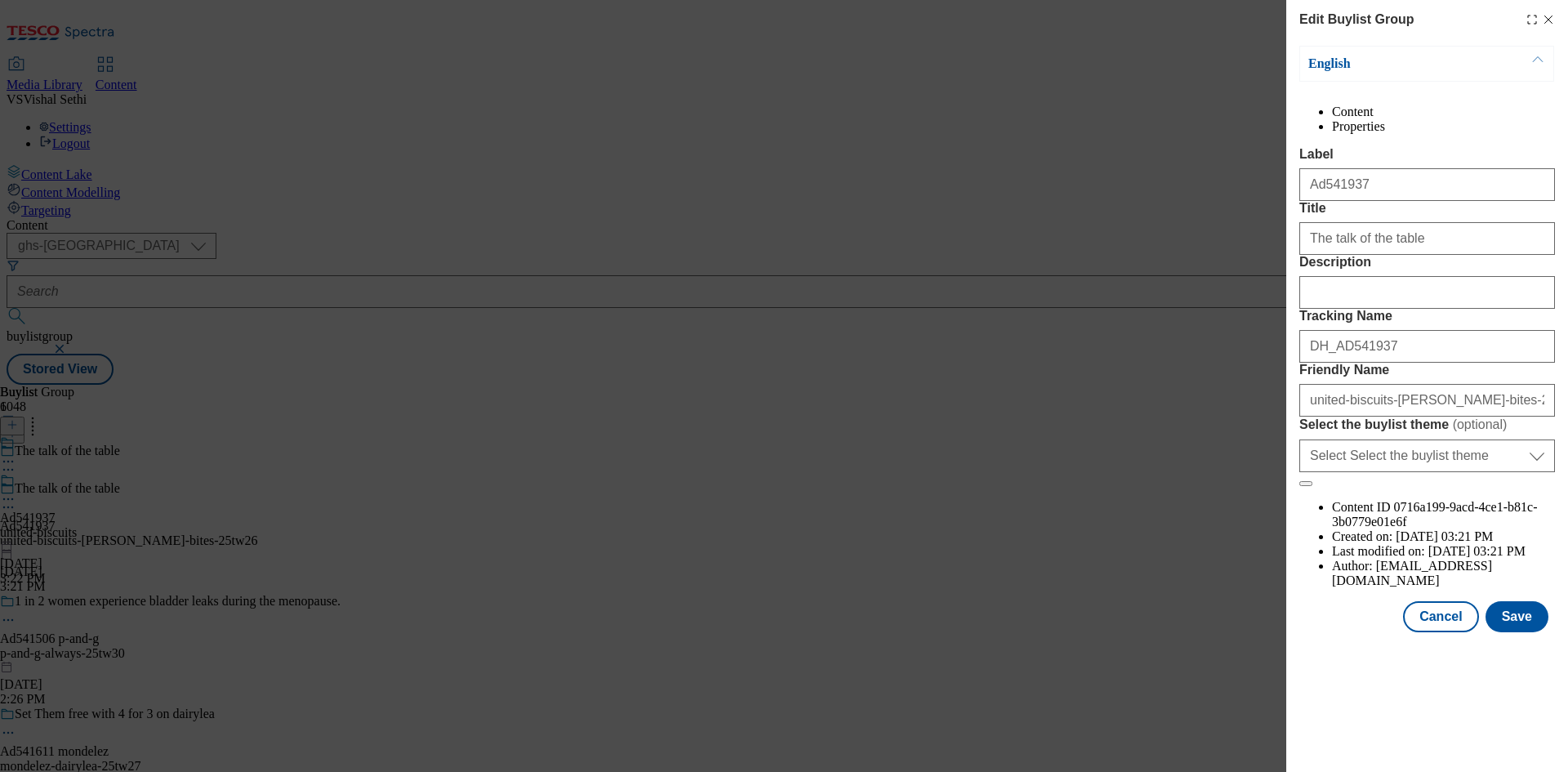
click at [1377, 309] on div "Modal" at bounding box center [1427, 289] width 255 height 40
click at [1399, 309] on input "Description" at bounding box center [1427, 292] width 255 height 33
paste input "[PERSON_NAME]'s Red Leicester Flavour Bites 125g"
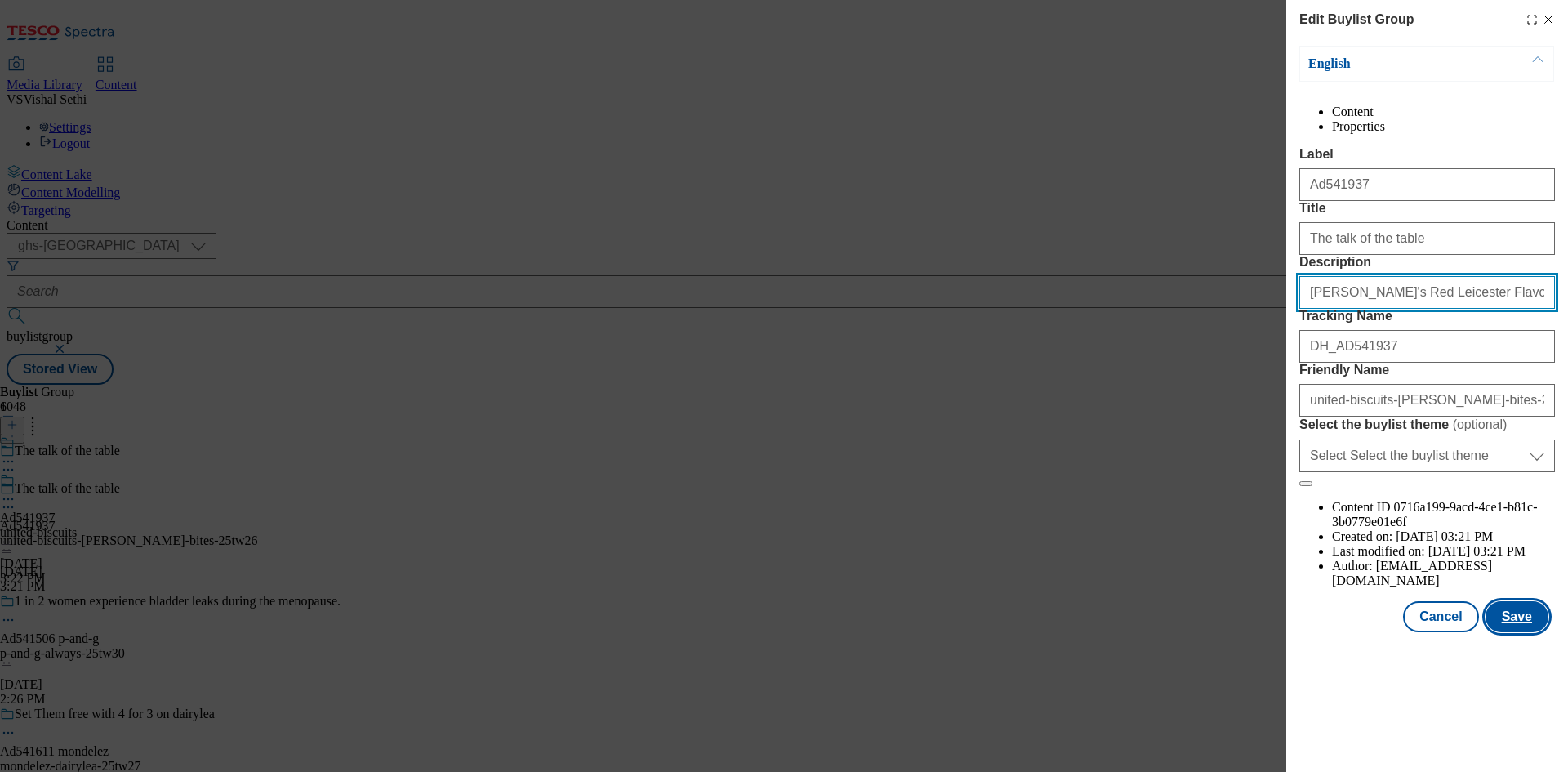
type input "[PERSON_NAME]'s Red Leicester Flavour Bites 125g"
click at [1525, 633] on button "Save" at bounding box center [1517, 617] width 63 height 31
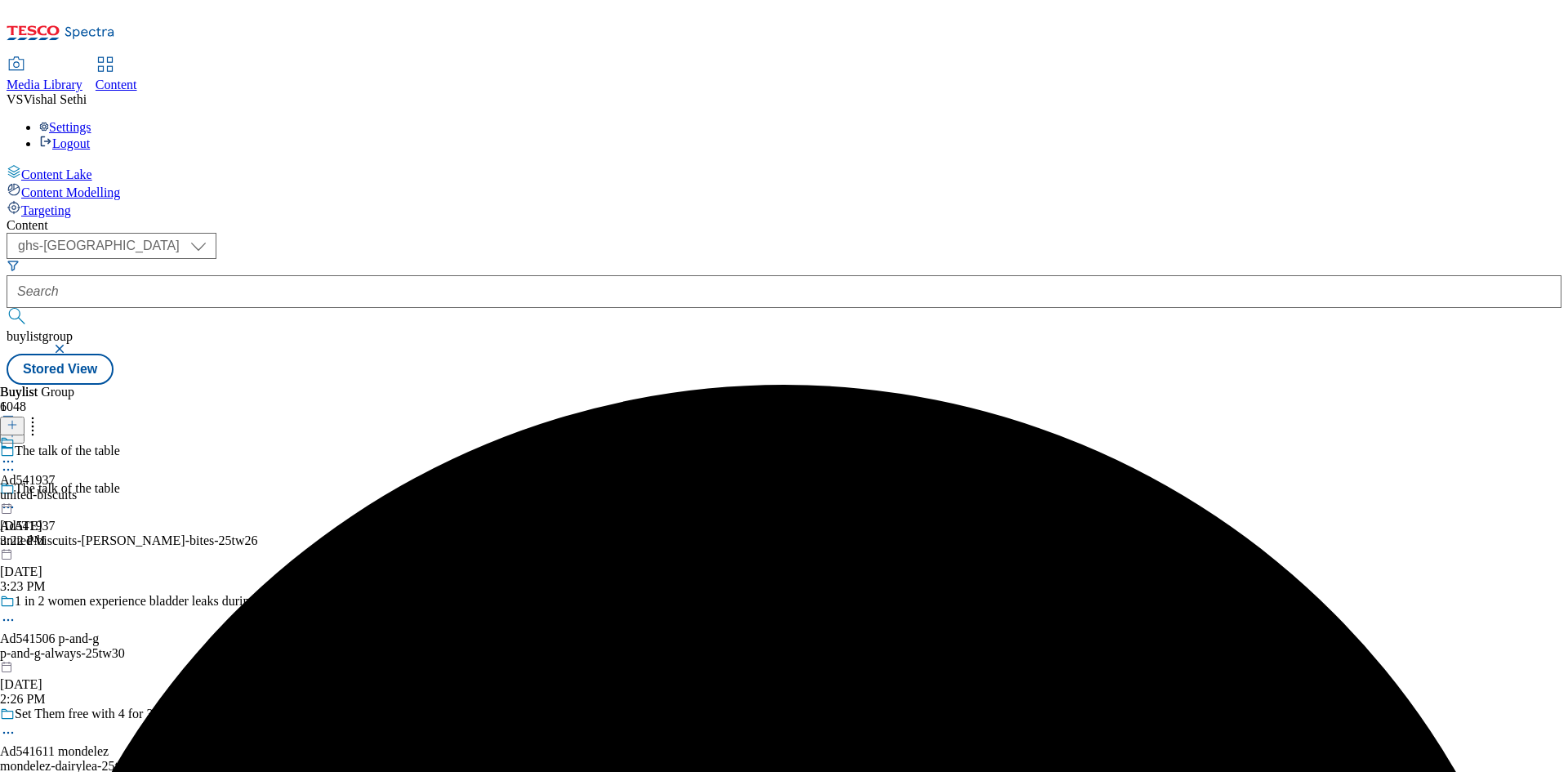
click at [10, 461] on circle at bounding box center [8, 461] width 2 height 2
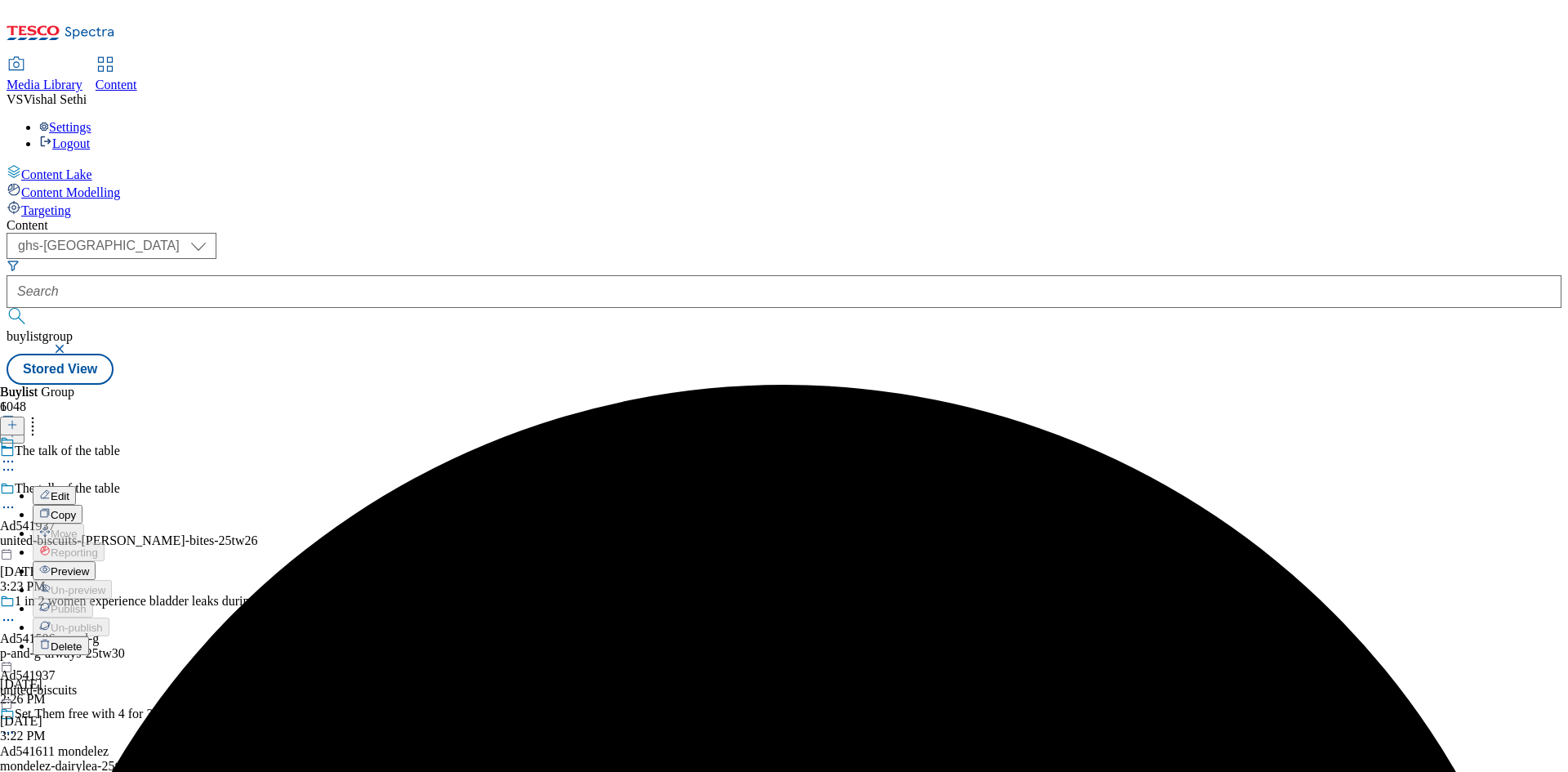
click at [69, 490] on span "Edit" at bounding box center [59, 496] width 19 height 12
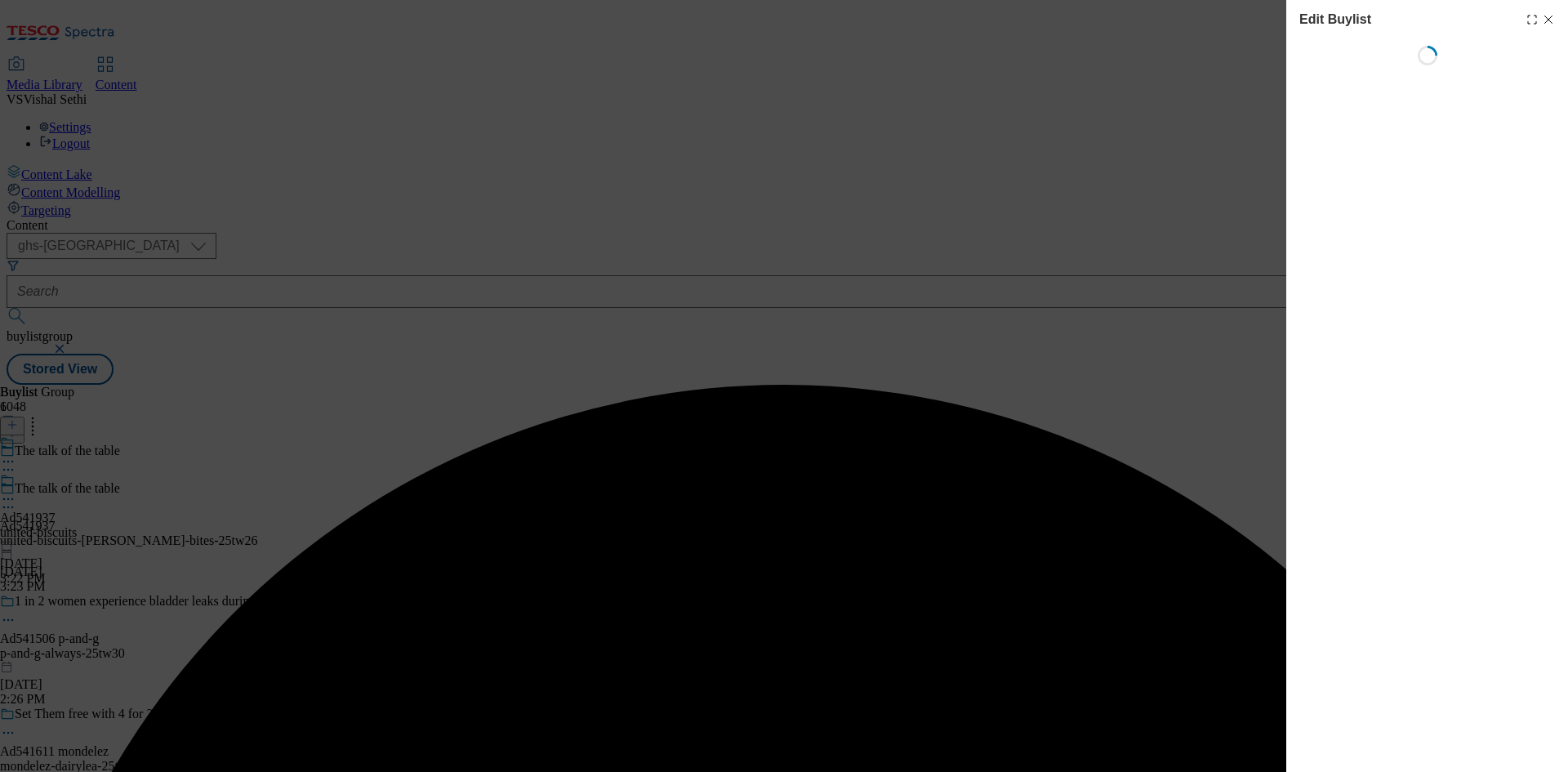
select select "tactical"
select select "supplier funded short term 1-3 weeks"
select select "dunnhumby"
select select "Banner"
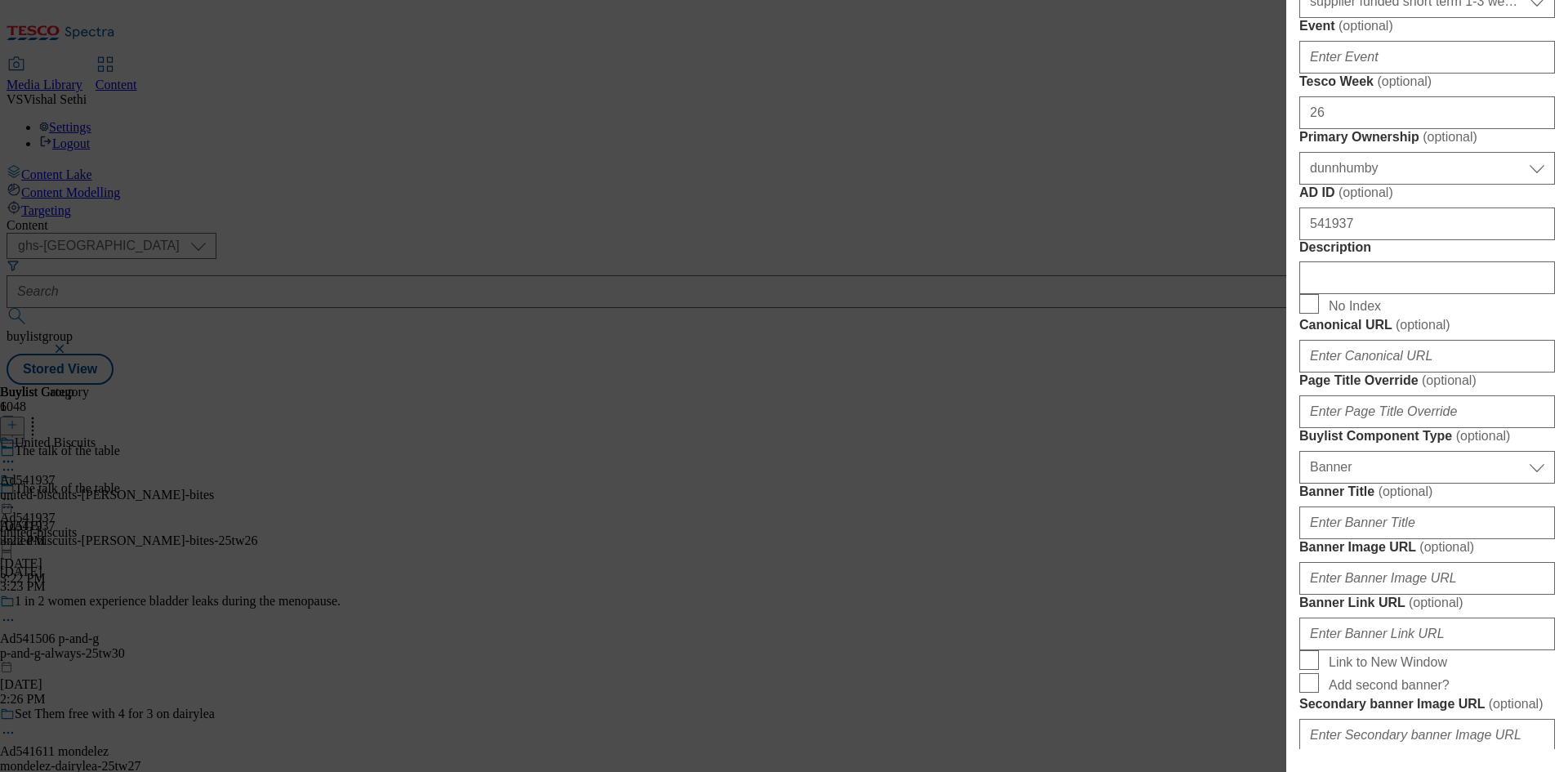
scroll to position [736, 0]
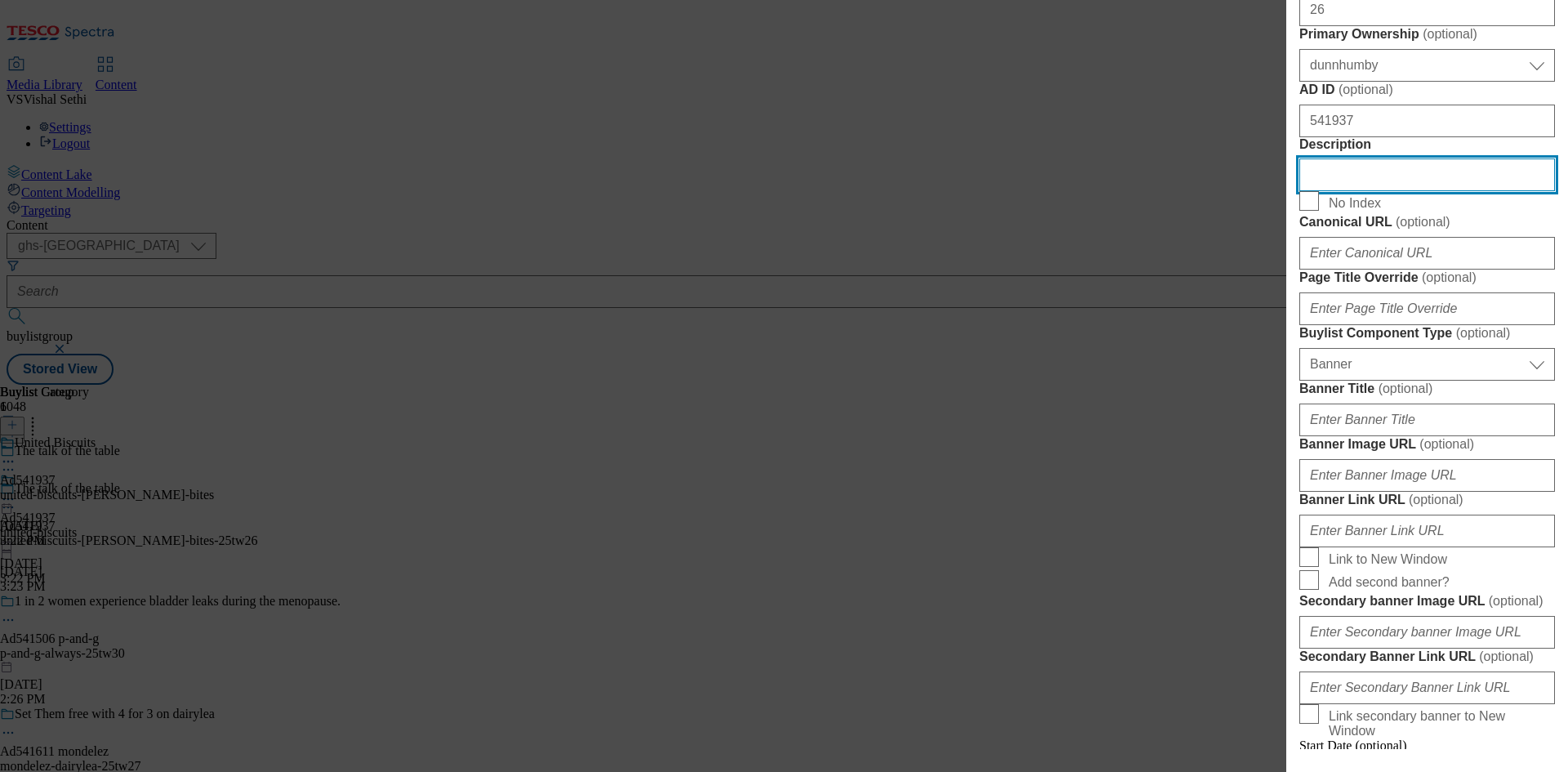
click at [1412, 191] on input "Description" at bounding box center [1427, 175] width 255 height 33
paste input "[PERSON_NAME]'s Red Leicester Flavour Bites 125g"
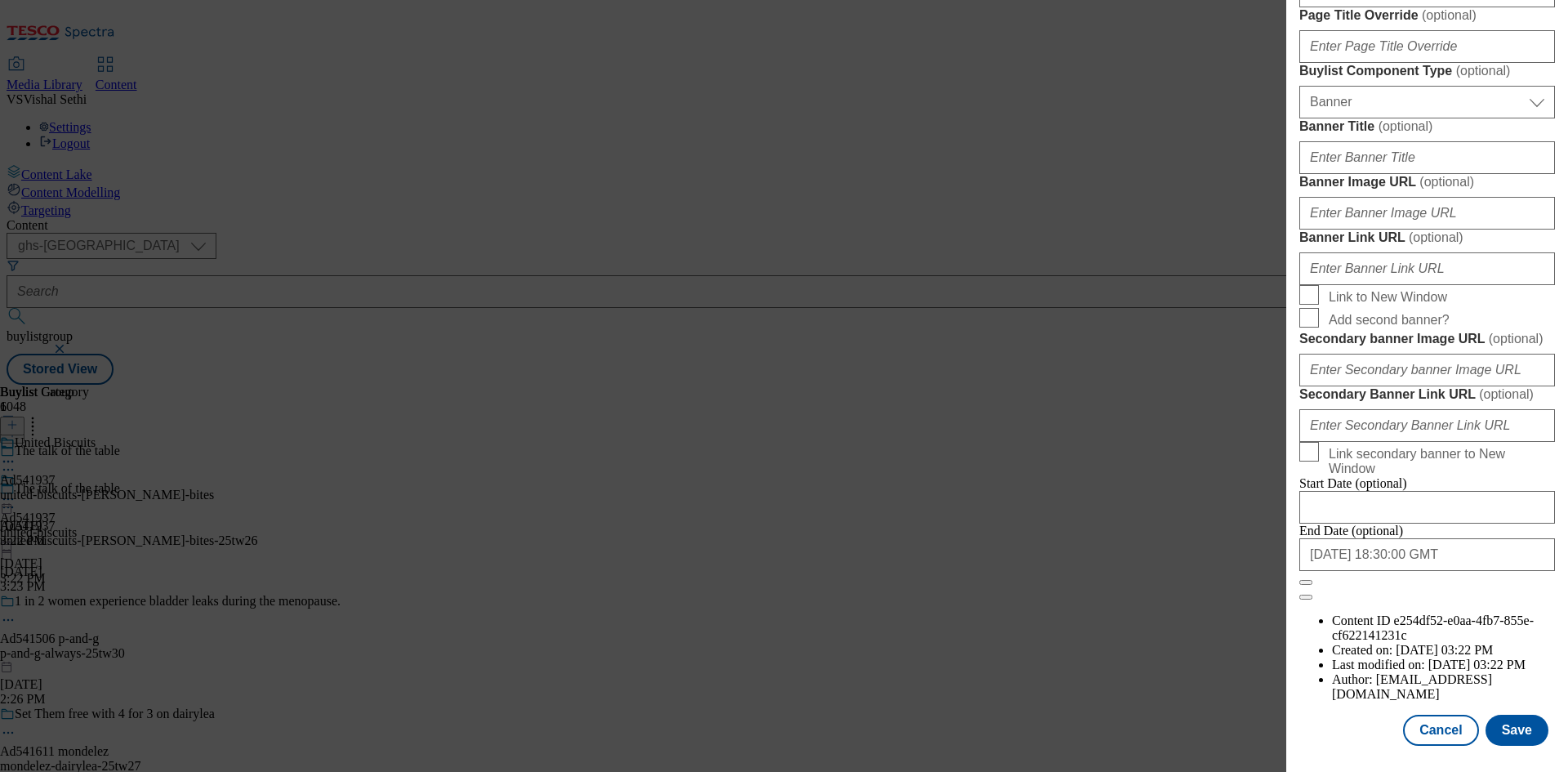
scroll to position [951, 0]
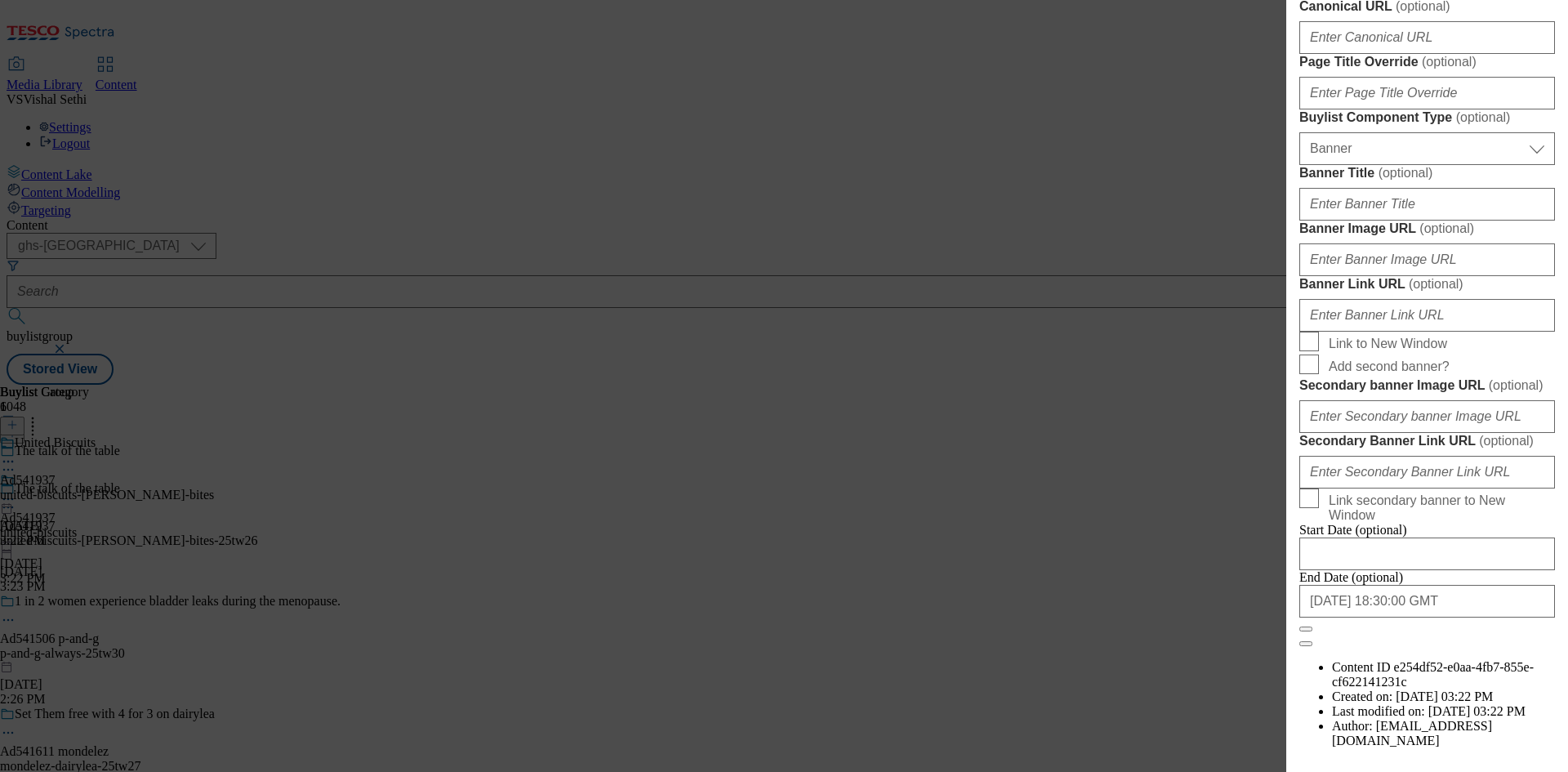
paste input "Modal"
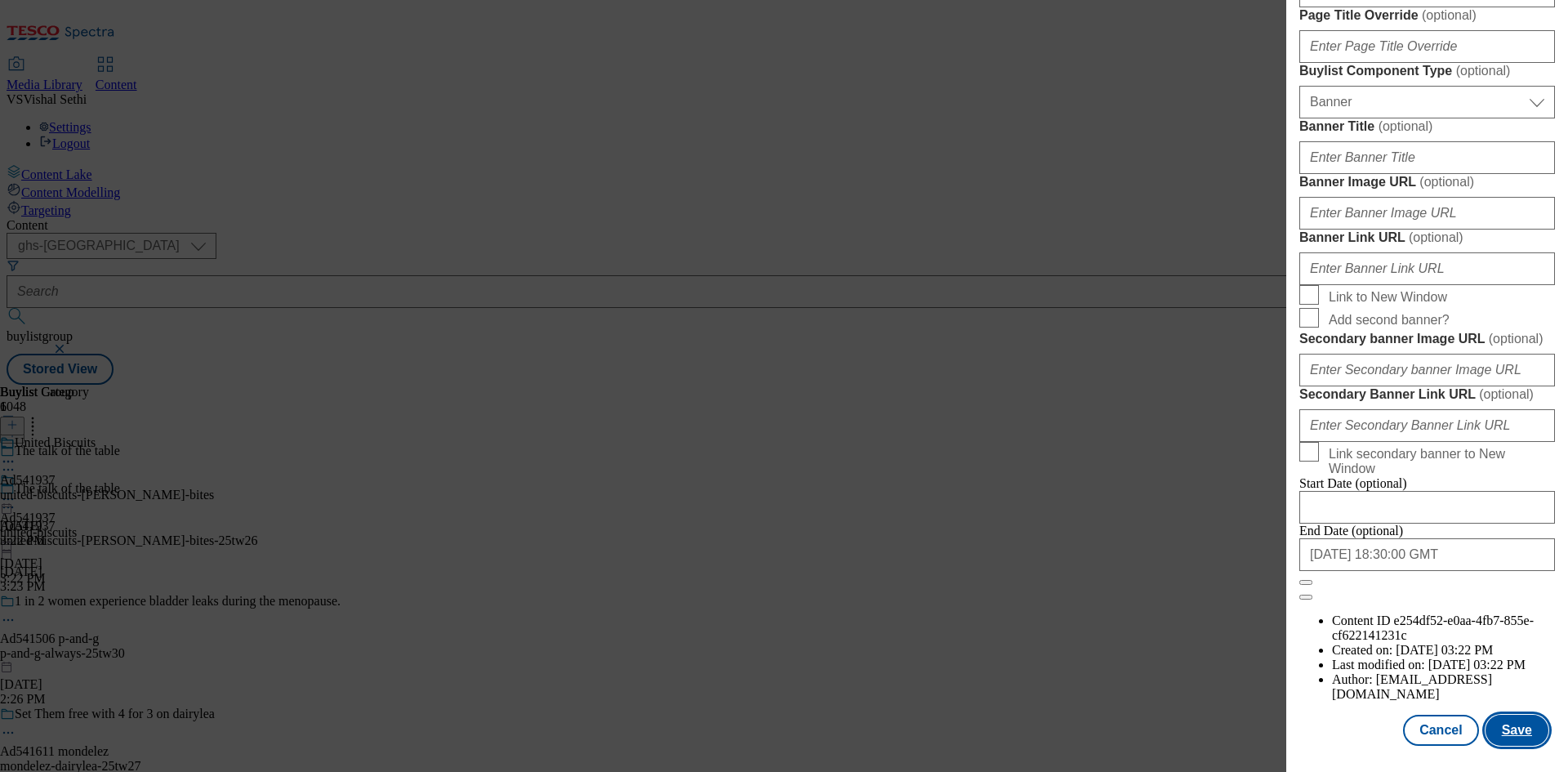
scroll to position [1605, 0]
type input "[PERSON_NAME]'s Red Leicester Flavour Bites 125g"
click at [1505, 727] on button "Save" at bounding box center [1517, 731] width 63 height 31
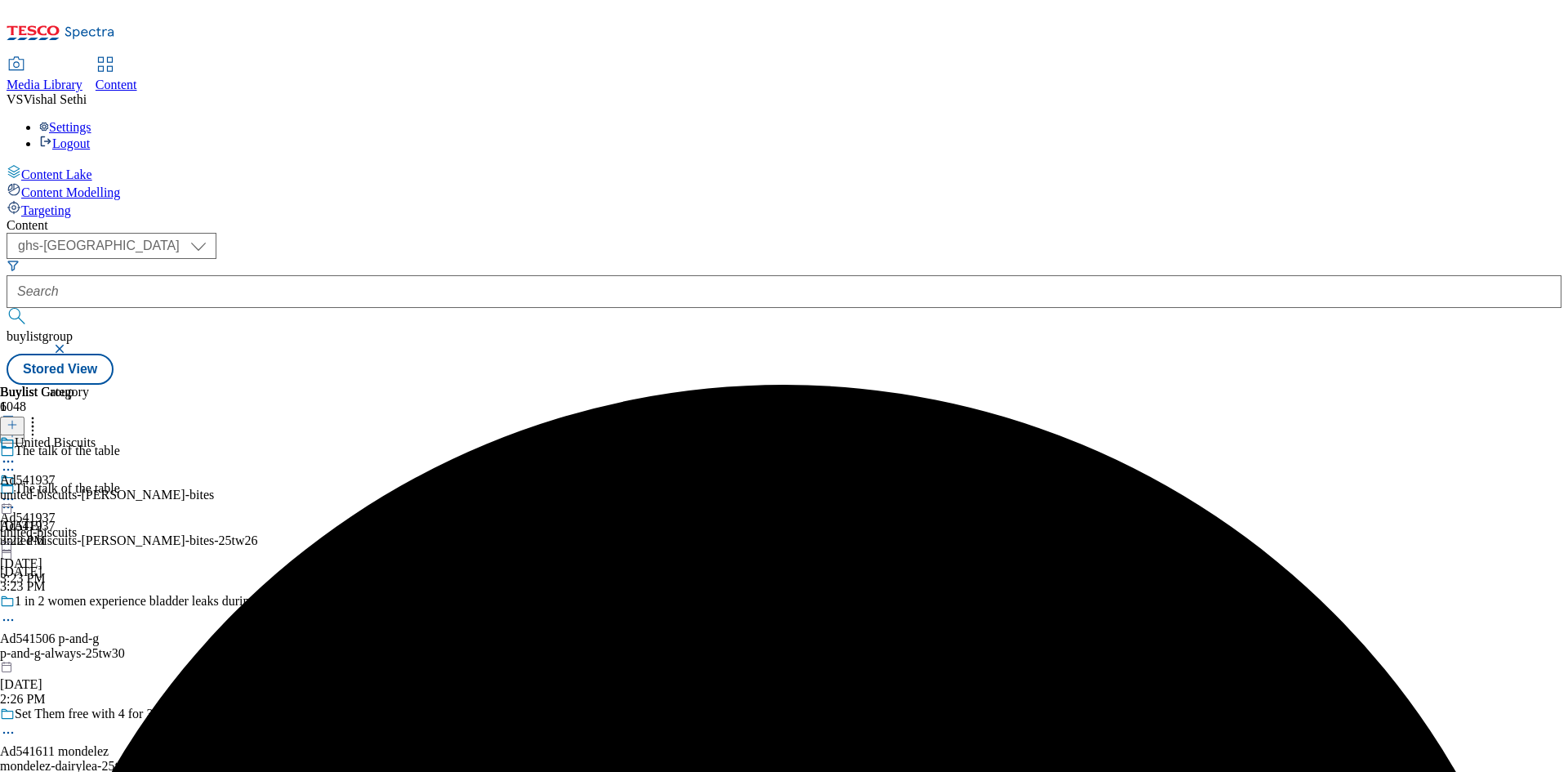
click at [16, 453] on icon at bounding box center [8, 461] width 16 height 16
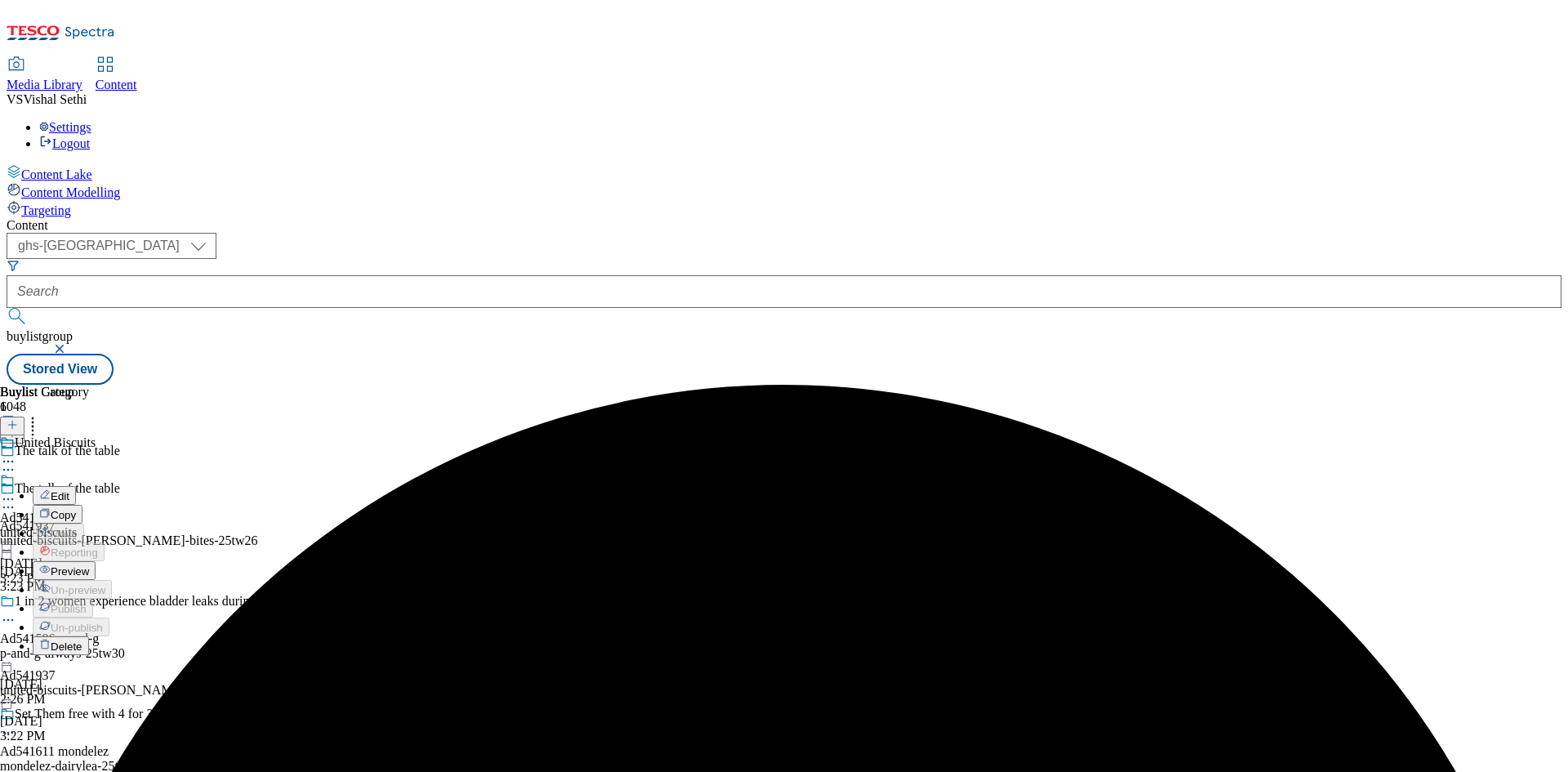
click at [69, 490] on span "Edit" at bounding box center [59, 496] width 19 height 12
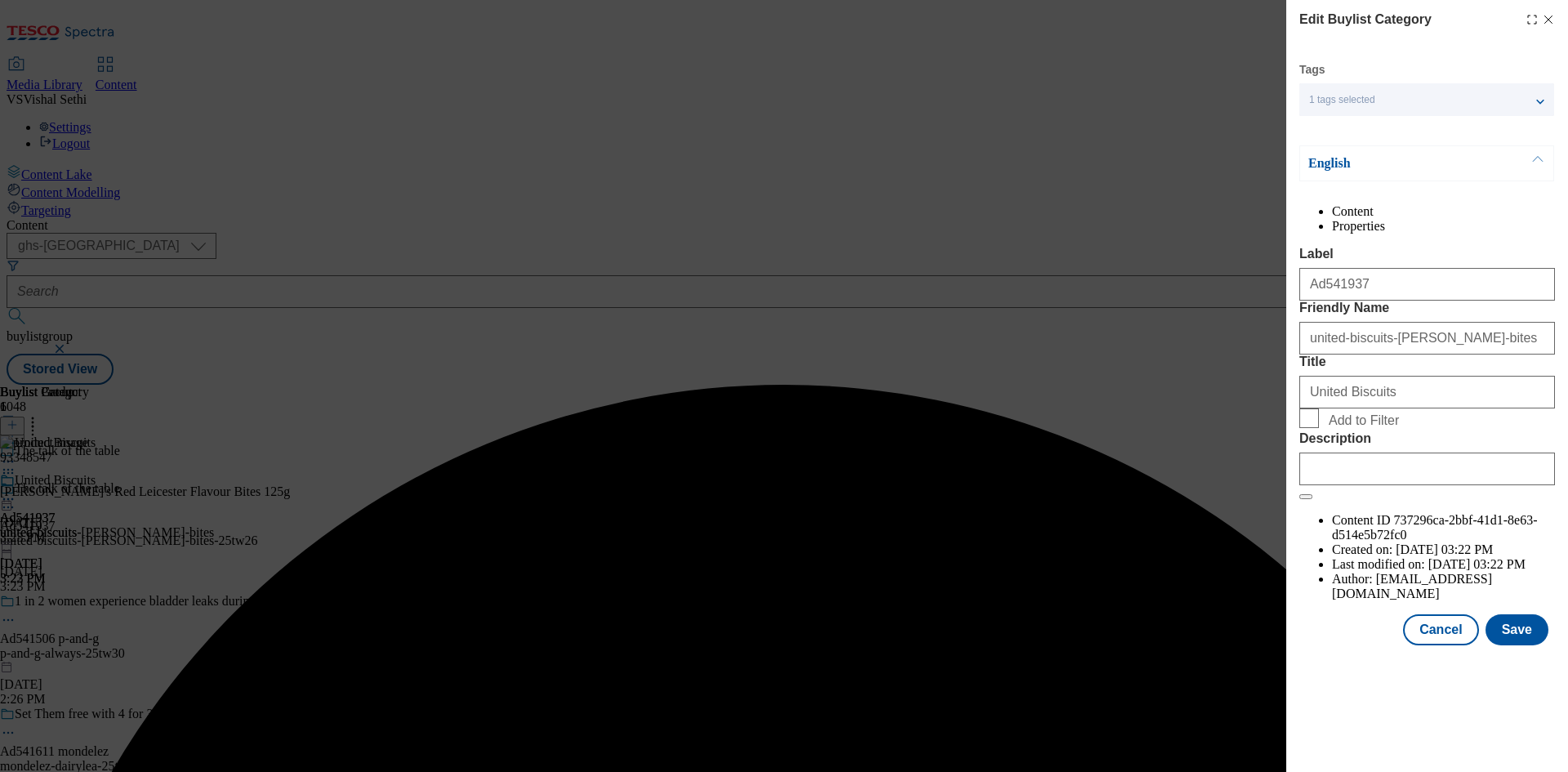
click at [1414, 485] on div "Modal" at bounding box center [1427, 466] width 255 height 40
click at [1424, 485] on input "Description" at bounding box center [1427, 469] width 255 height 33
paste input "[PERSON_NAME]'s Red Leicester Flavour Bites 125g"
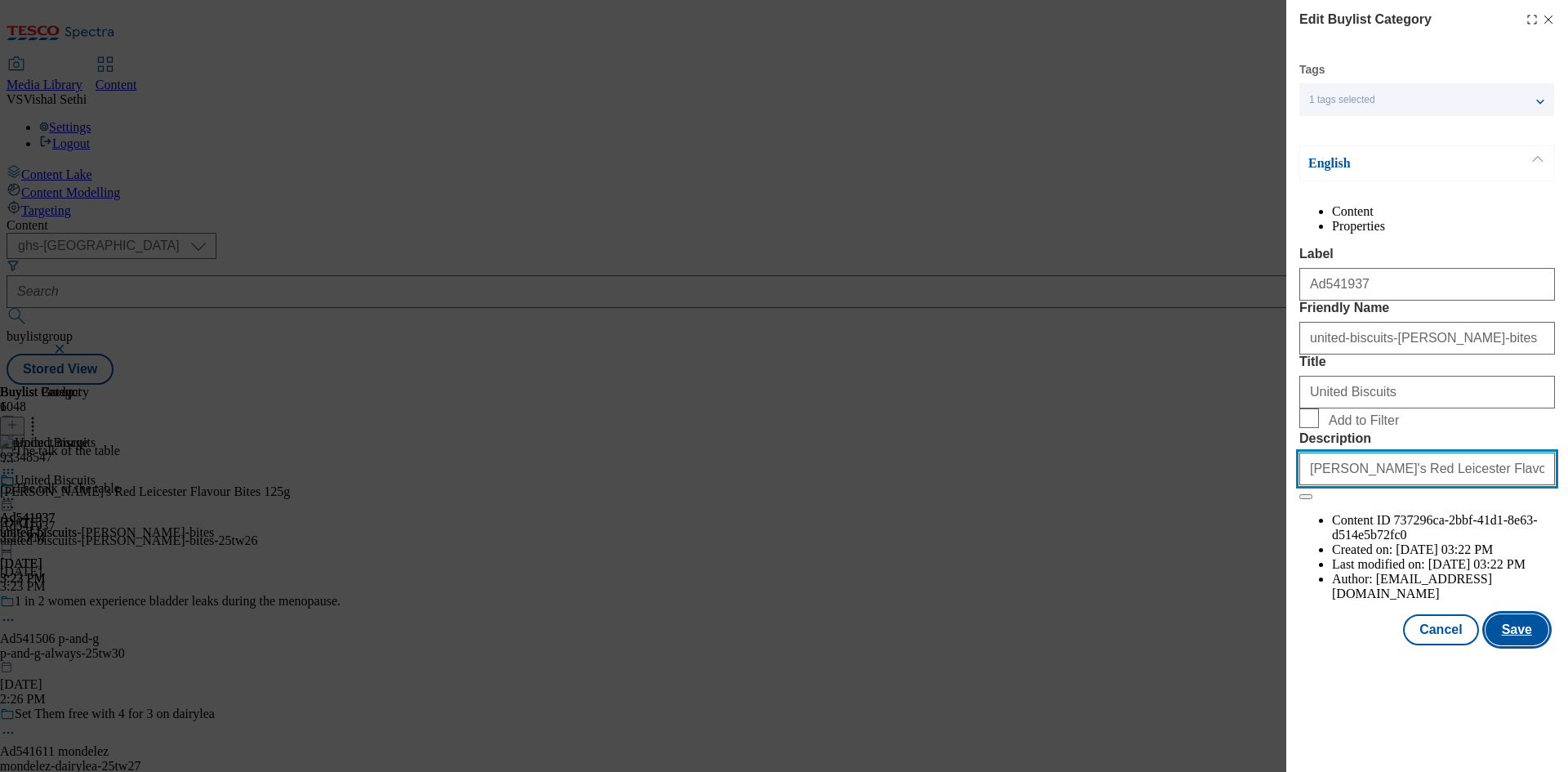
type input "[PERSON_NAME]'s Red Leicester Flavour Bites 125g"
click at [1520, 645] on button "Save" at bounding box center [1517, 630] width 63 height 31
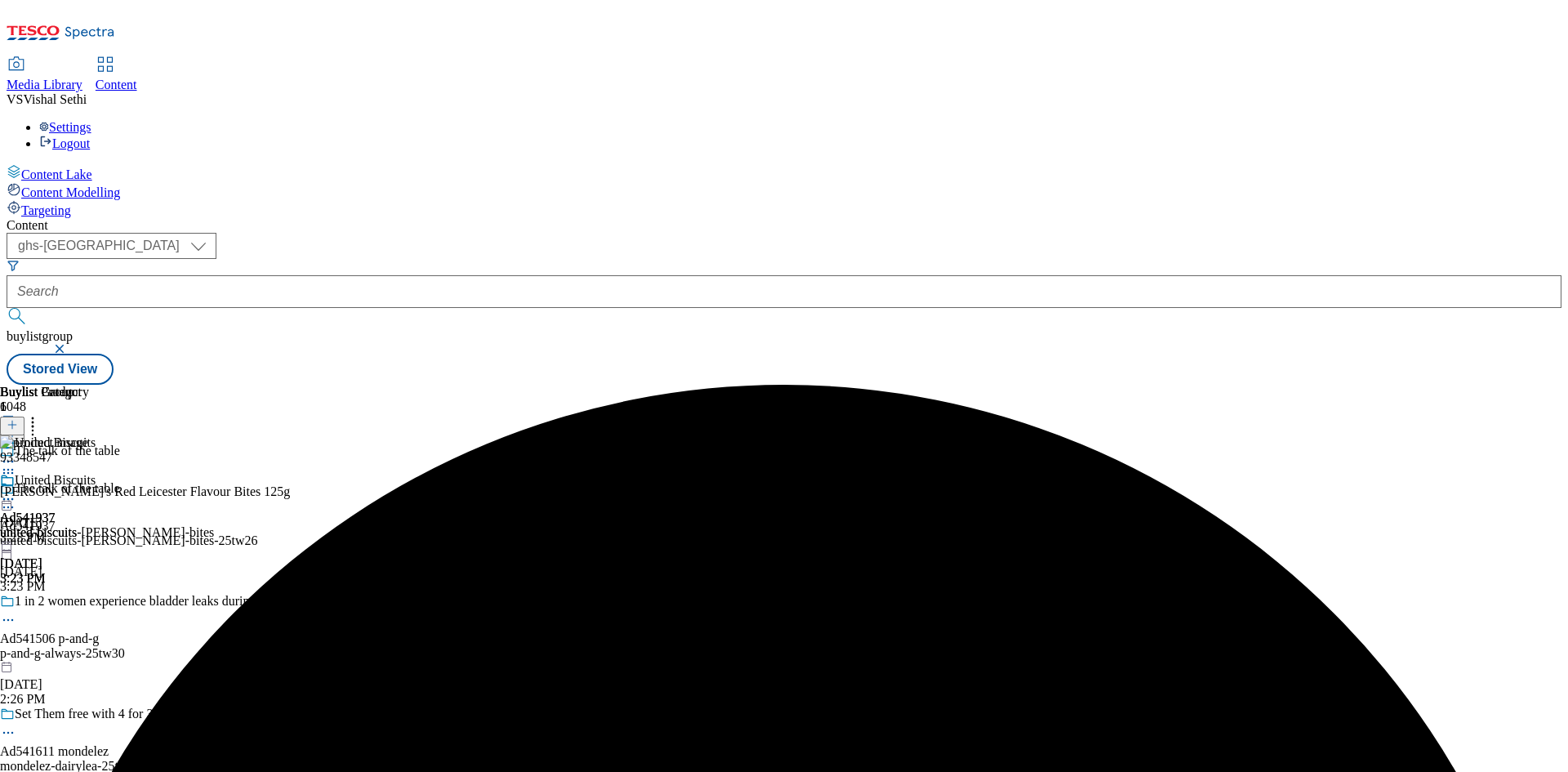
click at [10, 498] on circle at bounding box center [8, 499] width 2 height 2
click at [89, 603] on span "Preview" at bounding box center [69, 609] width 39 height 12
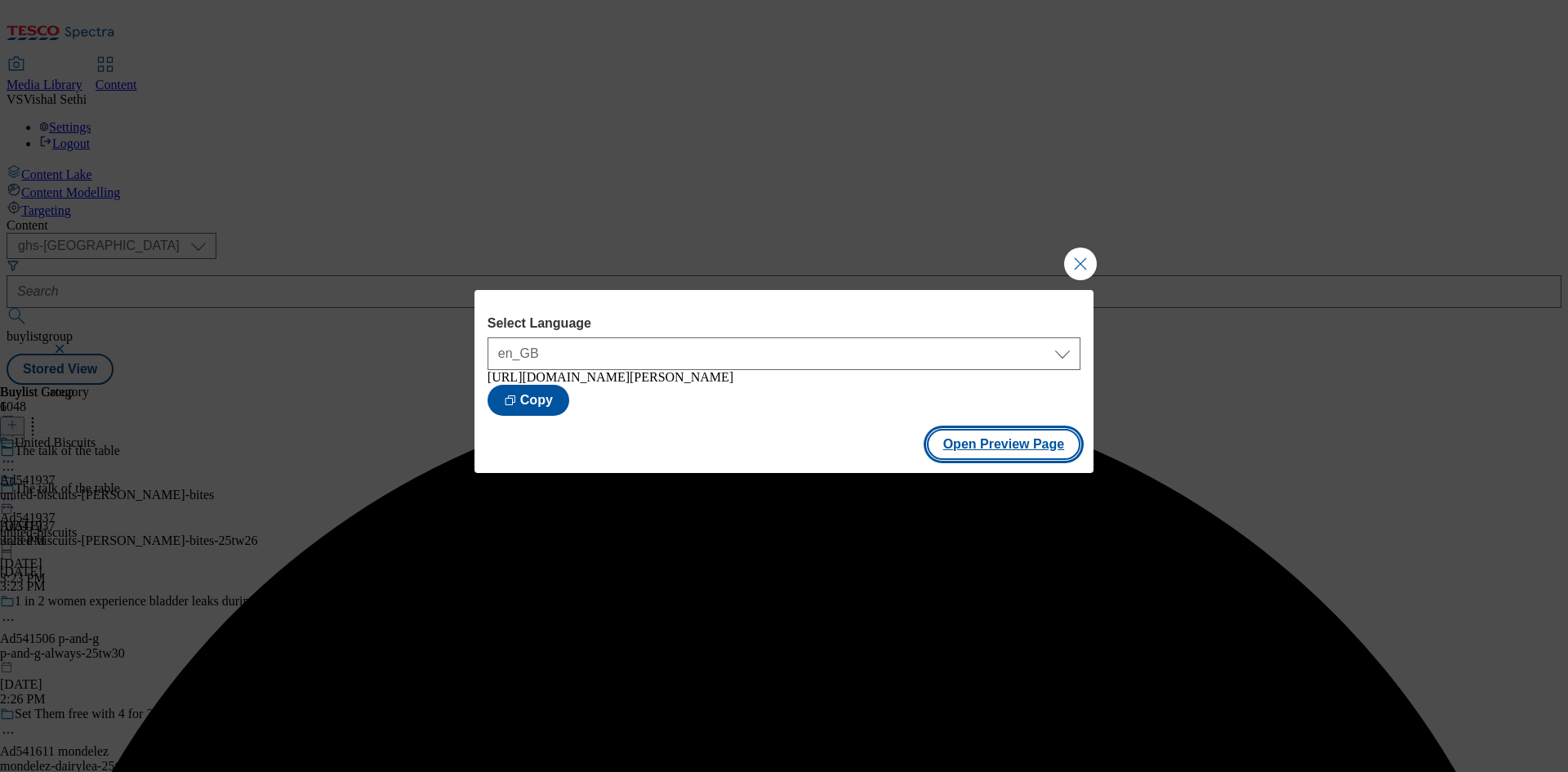
click at [1008, 445] on button "Open Preview Page" at bounding box center [1004, 445] width 154 height 31
click at [1085, 255] on button "Close Modal" at bounding box center [1080, 264] width 33 height 33
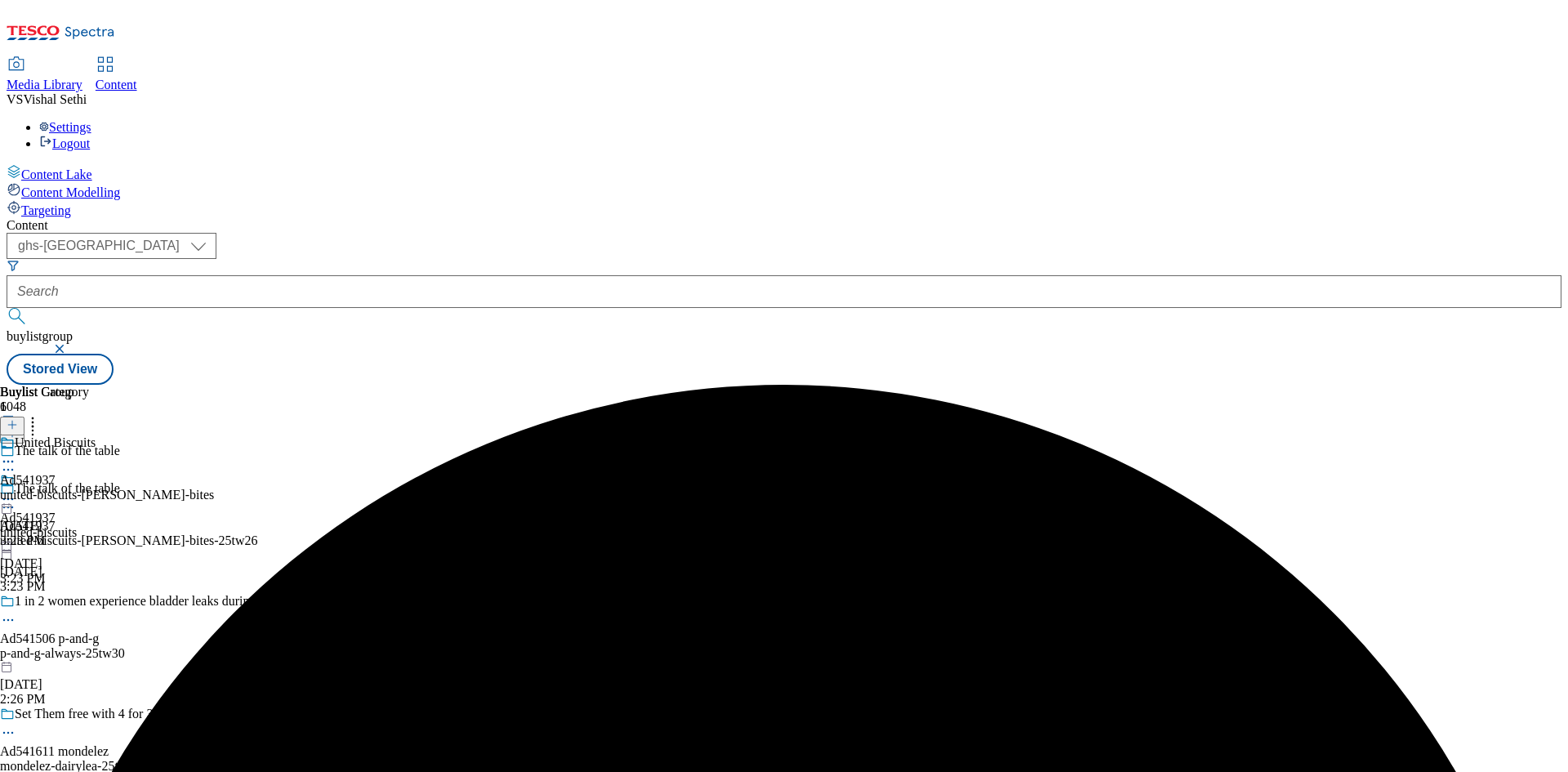
click at [16, 491] on icon at bounding box center [8, 499] width 16 height 16
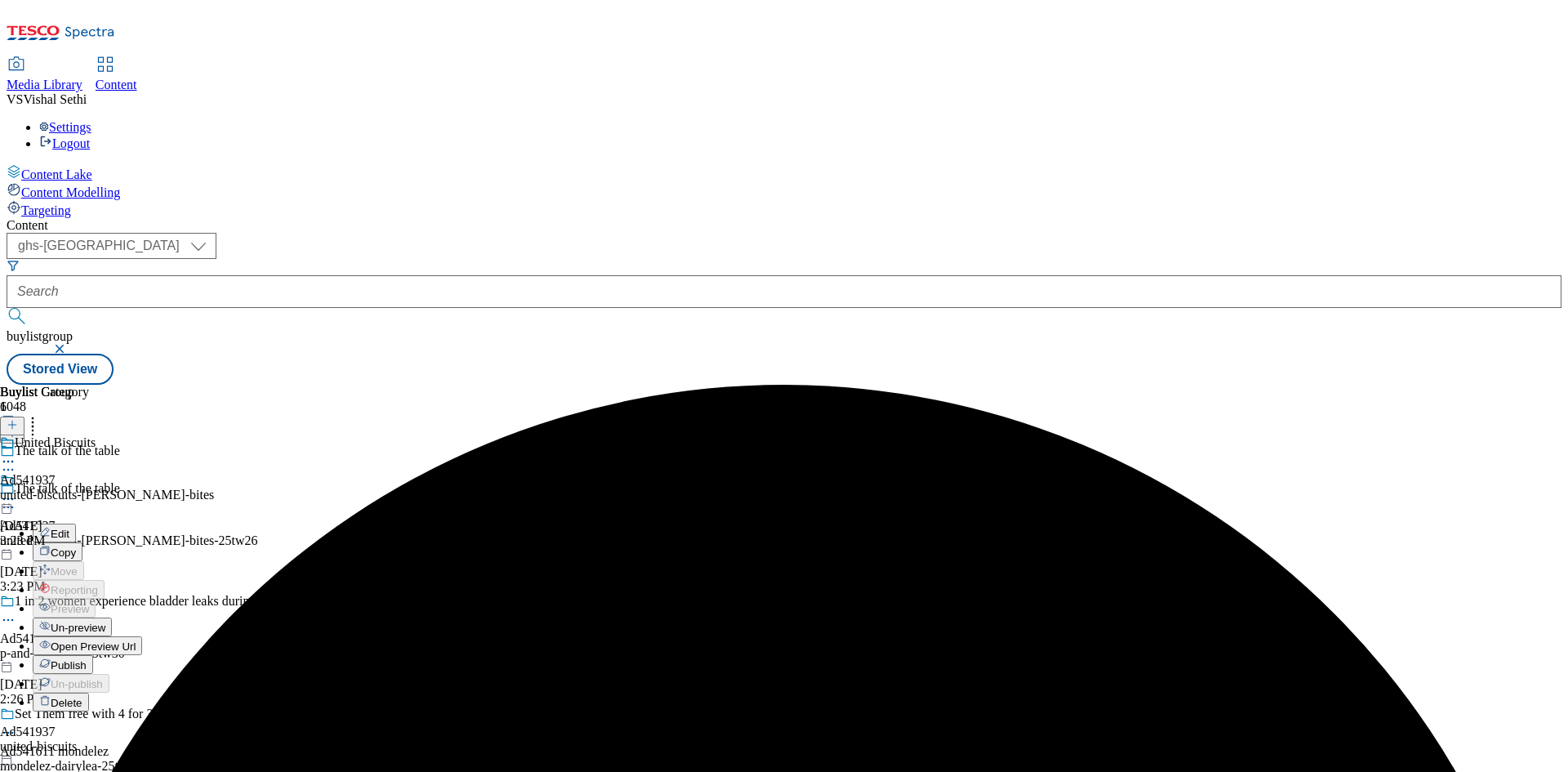
click at [86, 659] on span "Publish" at bounding box center [68, 665] width 36 height 12
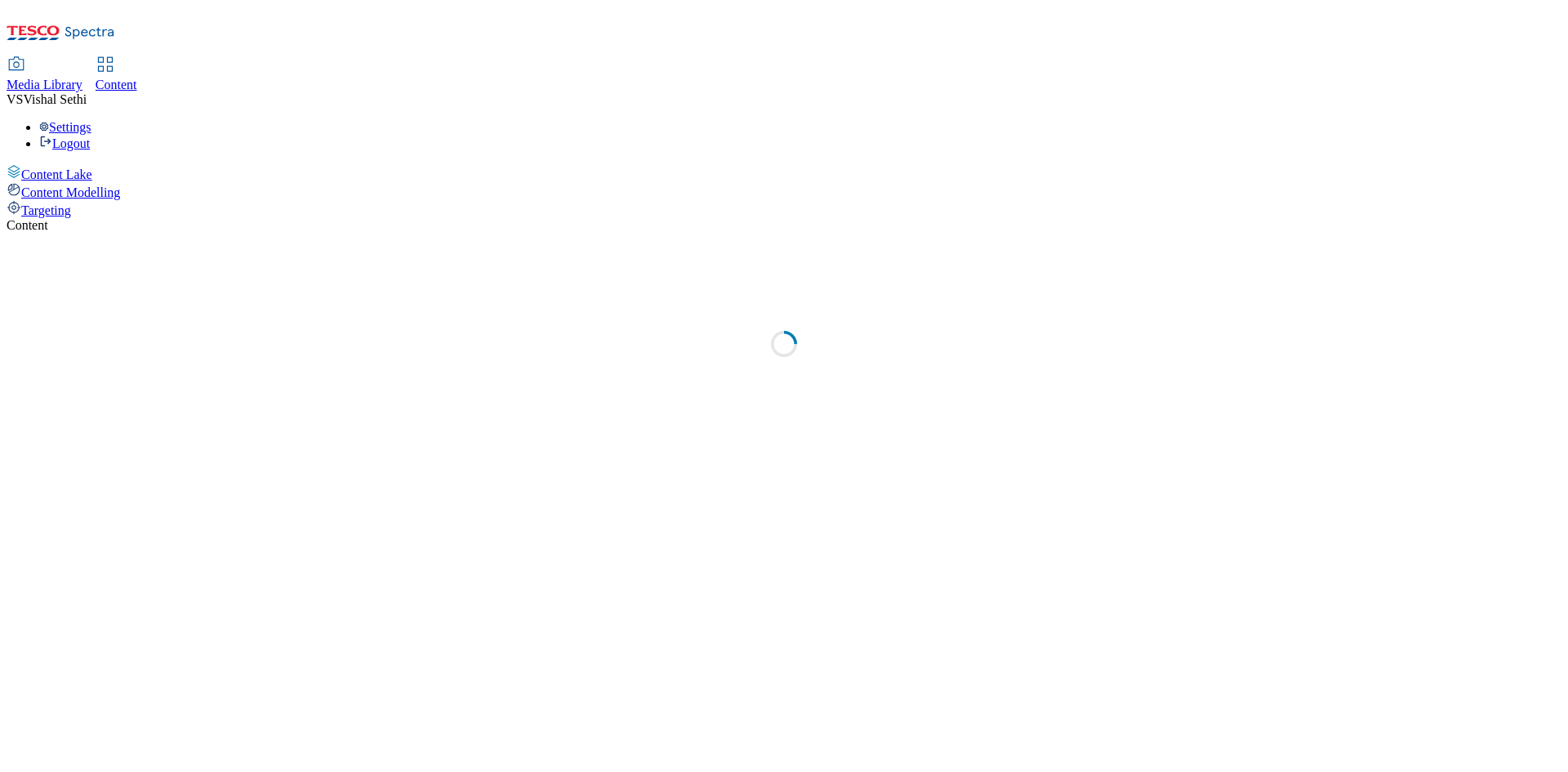
select select "ghs-[GEOGRAPHIC_DATA]"
